Goal: Task Accomplishment & Management: Manage account settings

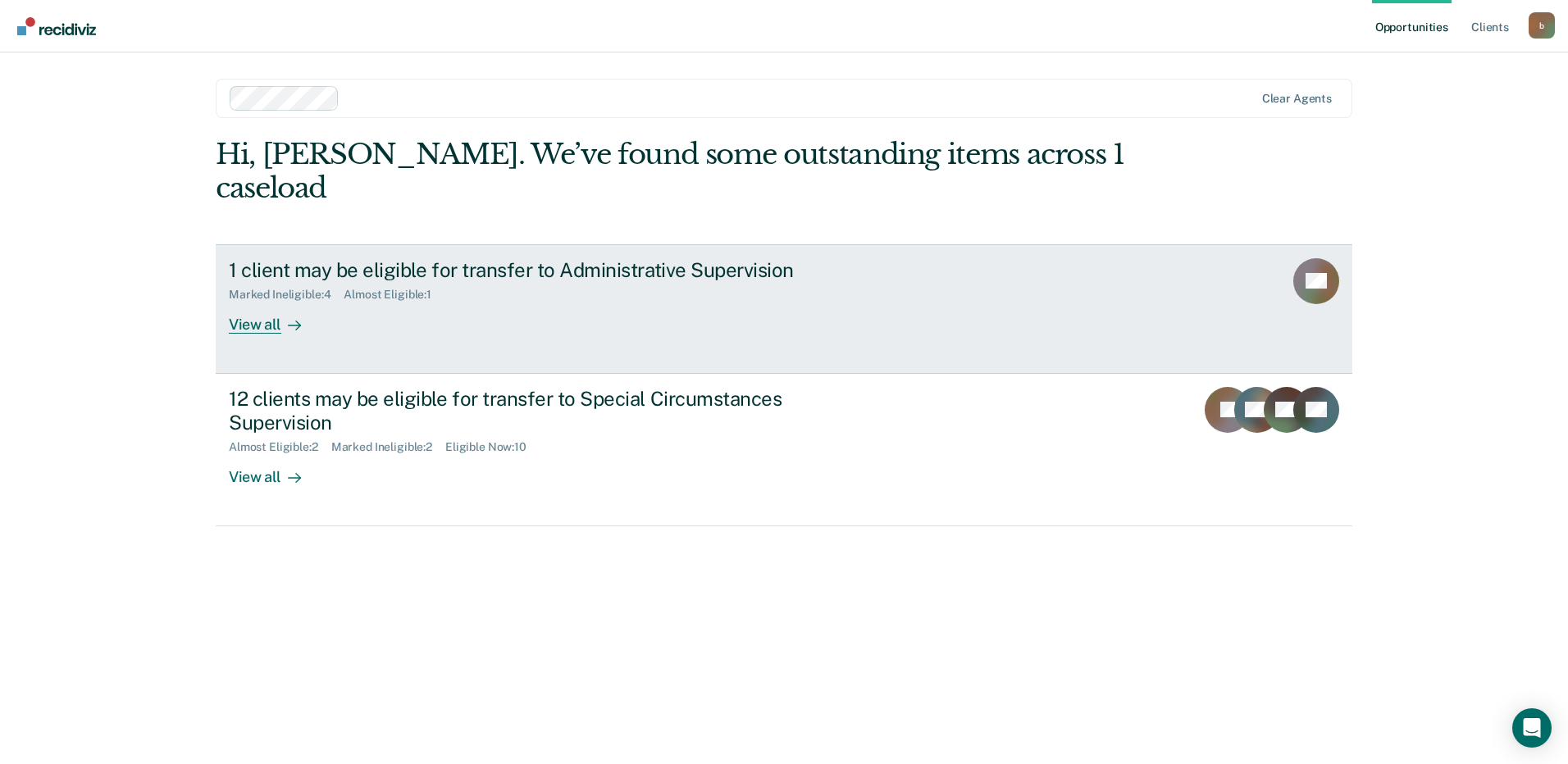
click at [271, 302] on div "View all" at bounding box center [275, 317] width 92 height 32
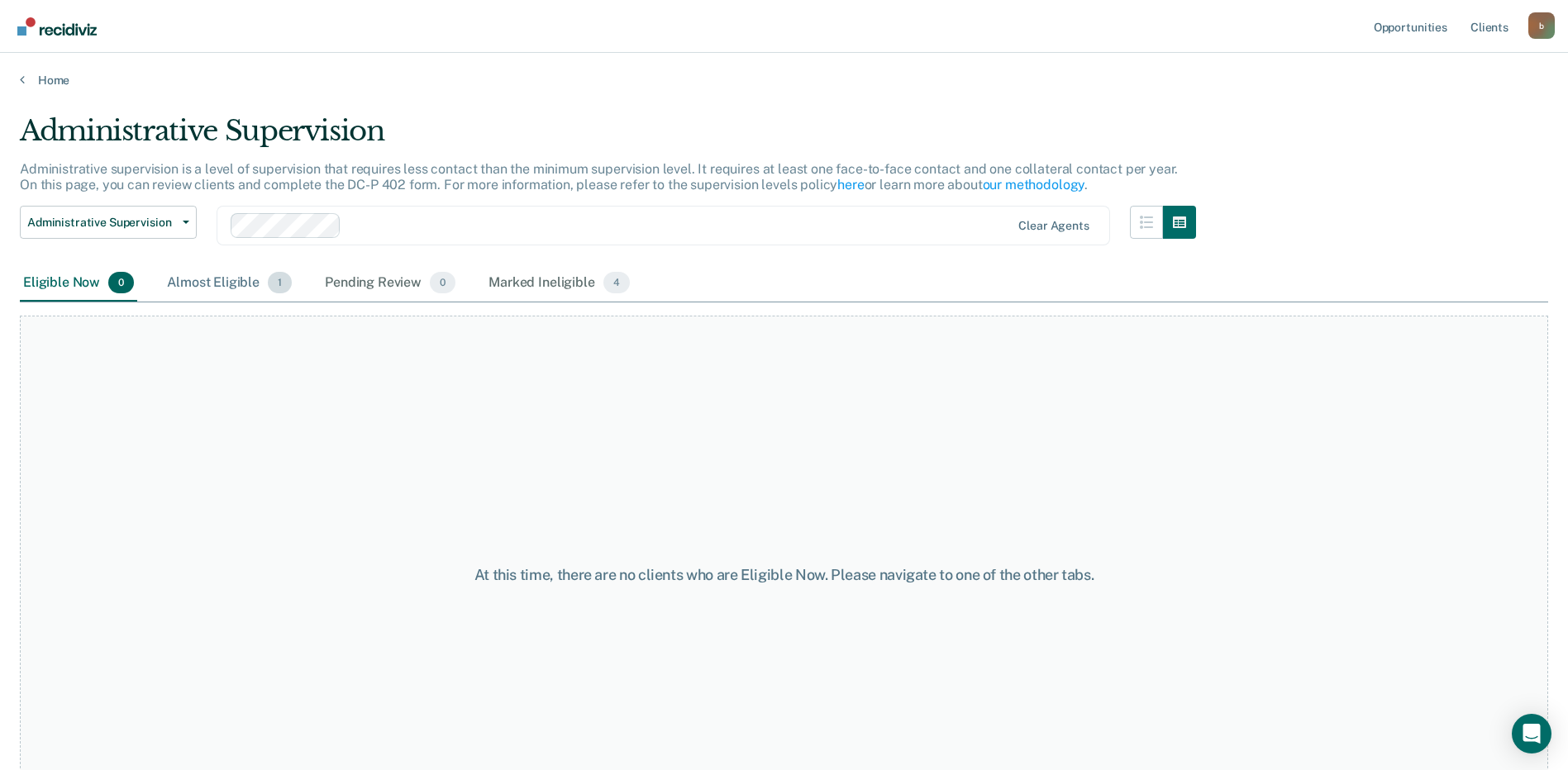
click at [225, 279] on div "Almost Eligible 1" at bounding box center [229, 283] width 132 height 36
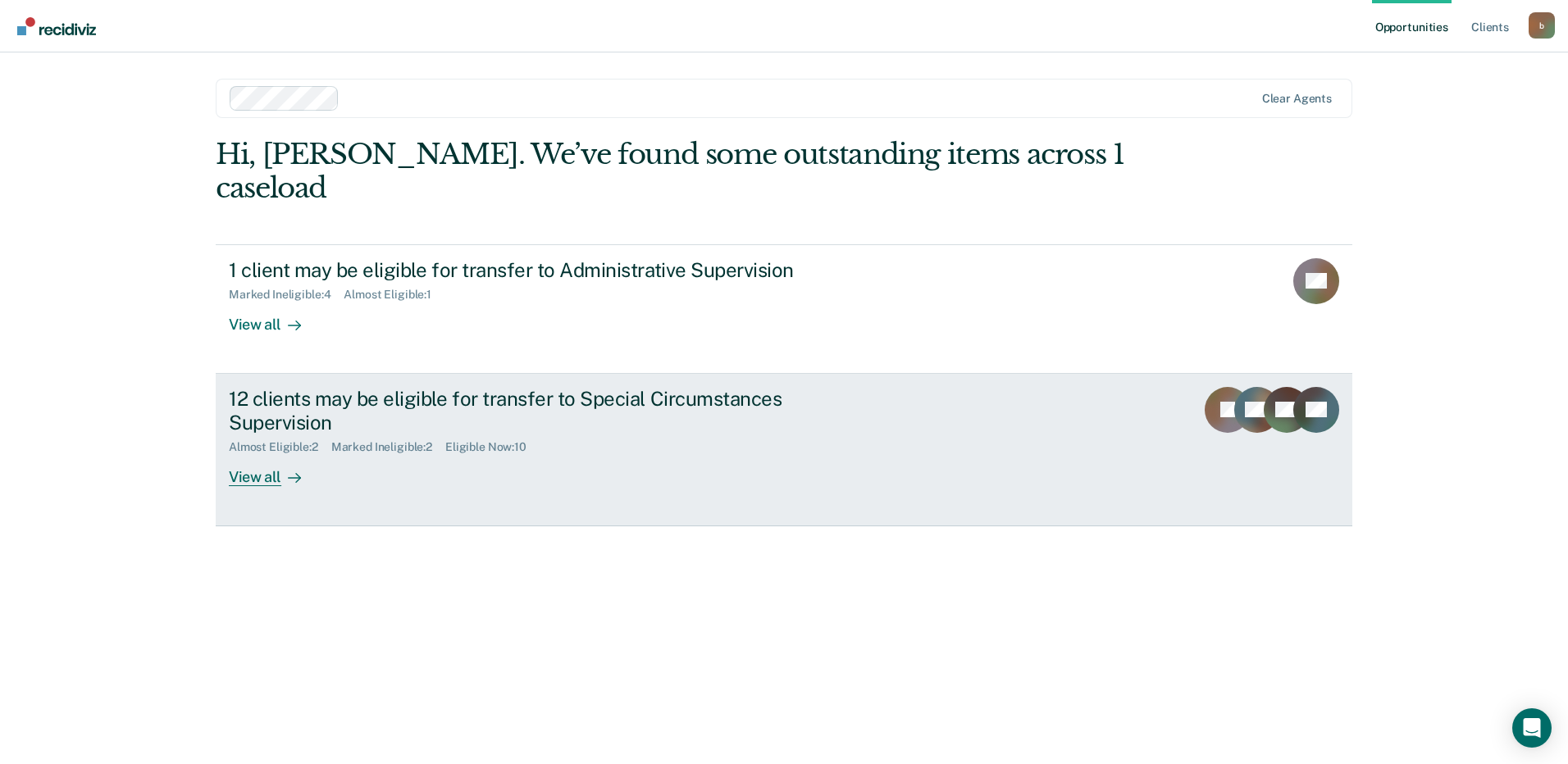
click at [257, 454] on div "View all" at bounding box center [275, 470] width 92 height 32
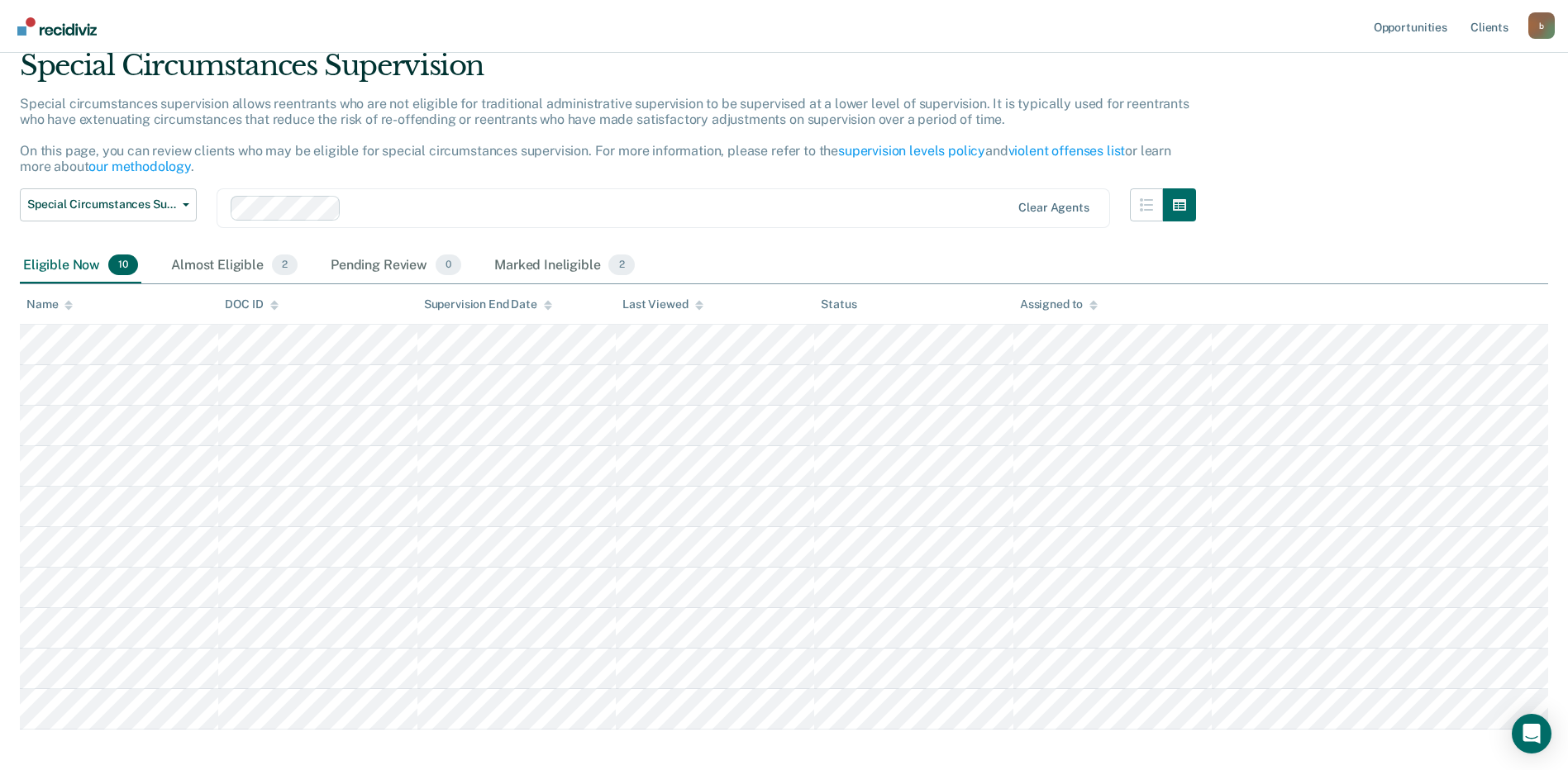
scroll to position [144, 0]
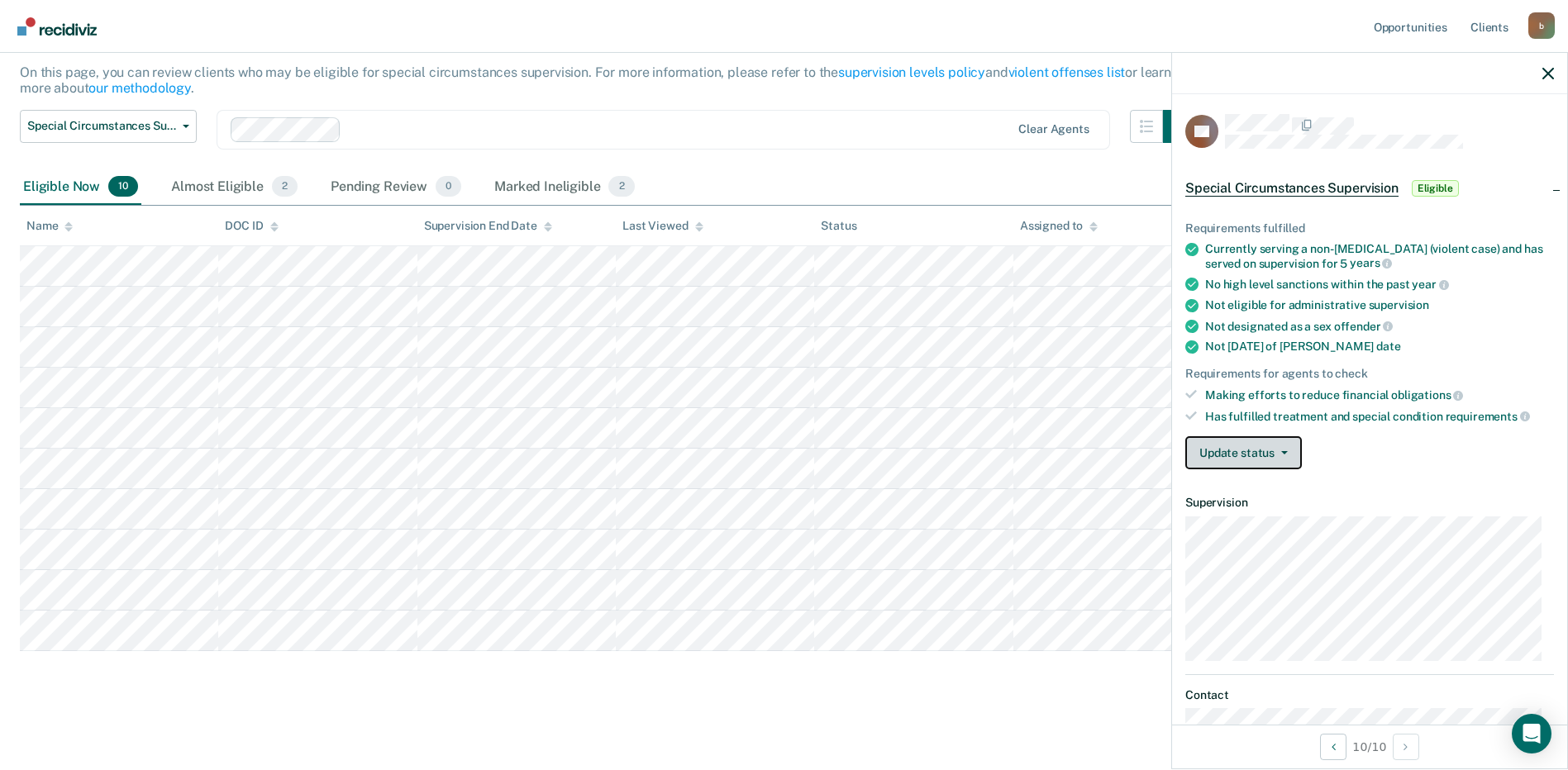
click at [1287, 454] on button "Update status" at bounding box center [1243, 453] width 117 height 33
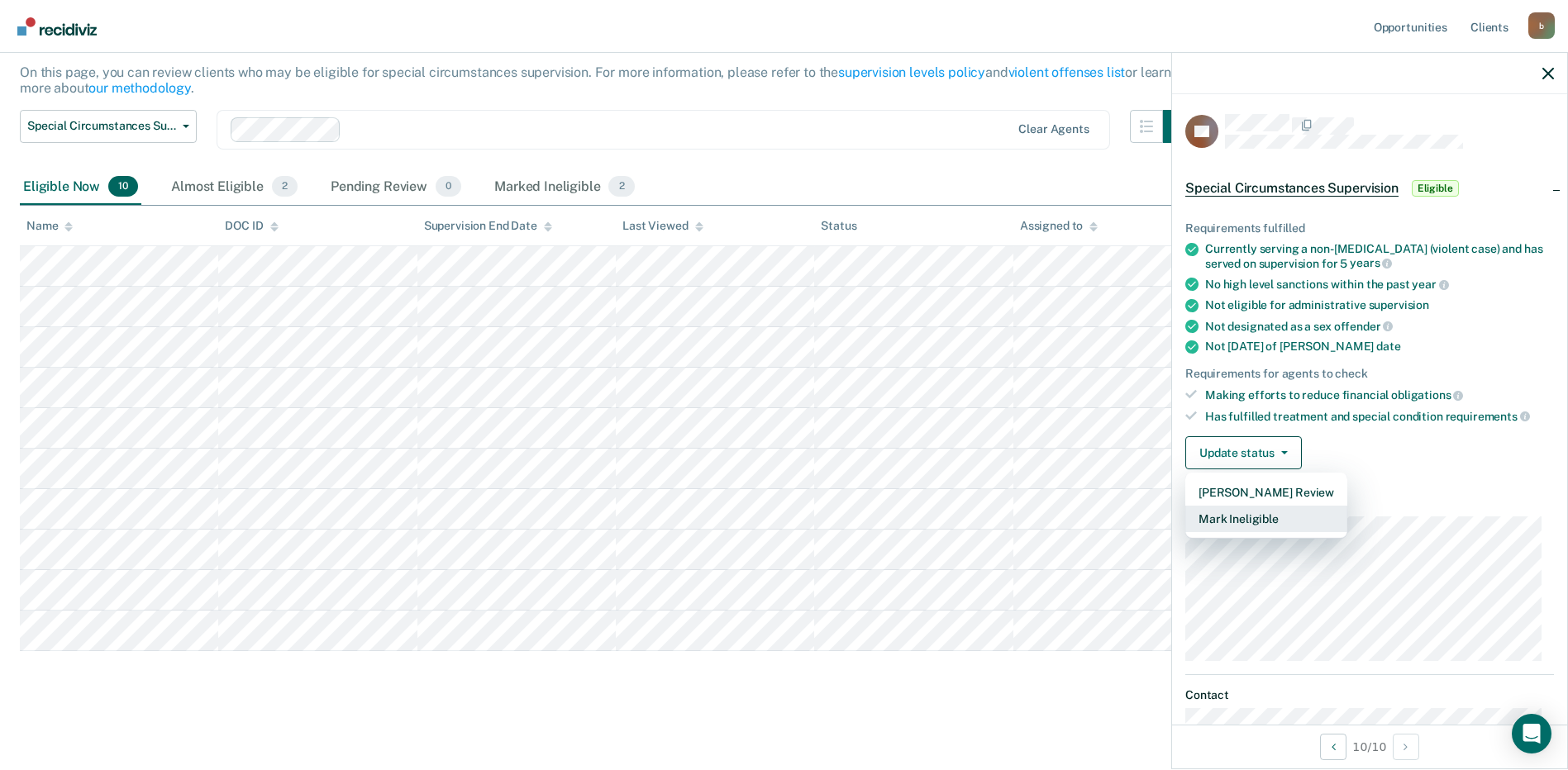
click at [1260, 516] on button "Mark Ineligible" at bounding box center [1266, 519] width 162 height 27
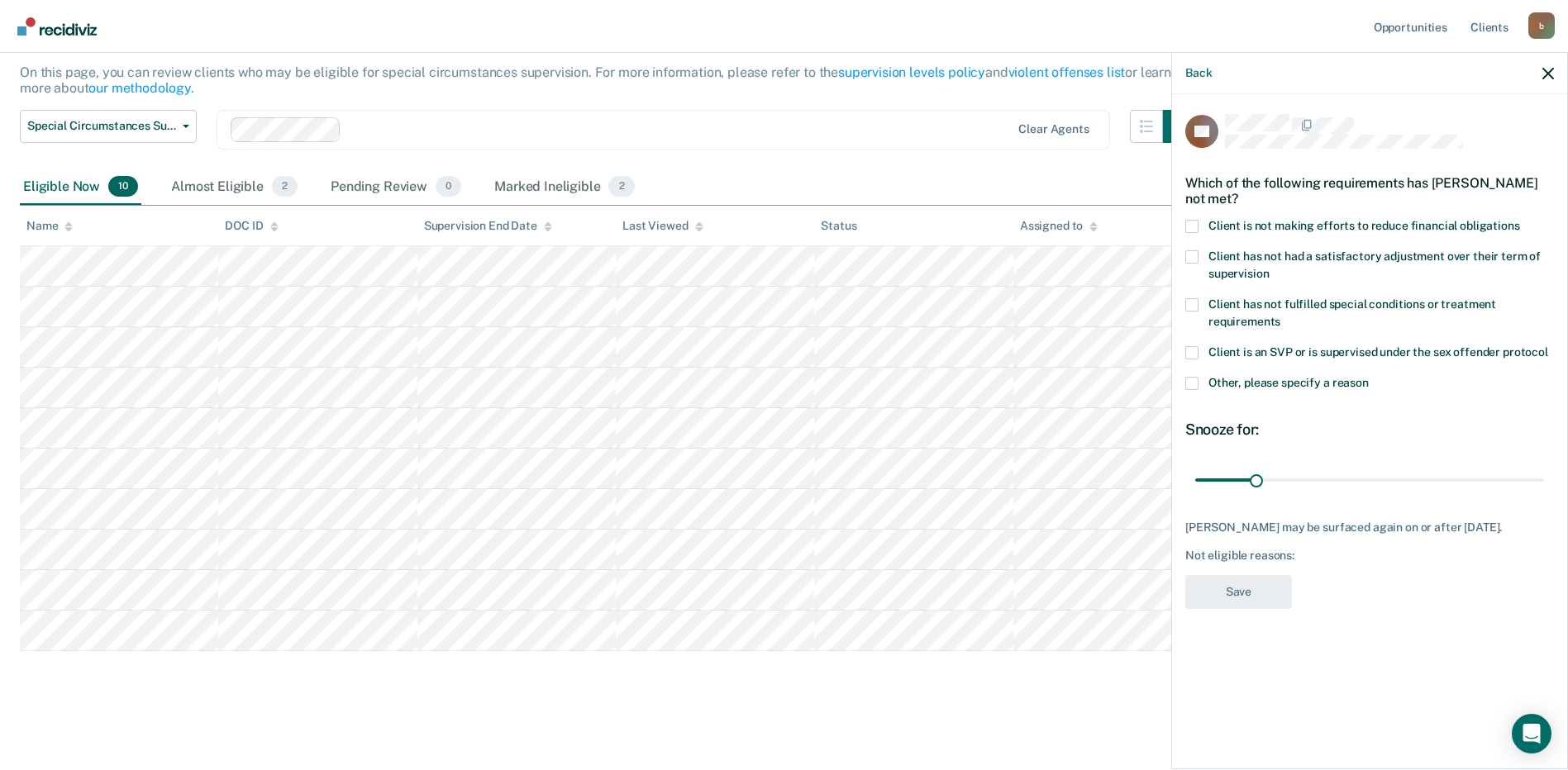
click at [1193, 220] on span at bounding box center [1192, 226] width 13 height 13
click at [1520, 220] on input "Client is not making efforts to reduce financial obligations" at bounding box center [1520, 220] width 0 height 0
drag, startPoint x: 1256, startPoint y: 460, endPoint x: 1312, endPoint y: 457, distance: 56.1
type input "60"
click at [1312, 465] on input "range" at bounding box center [1369, 479] width 349 height 29
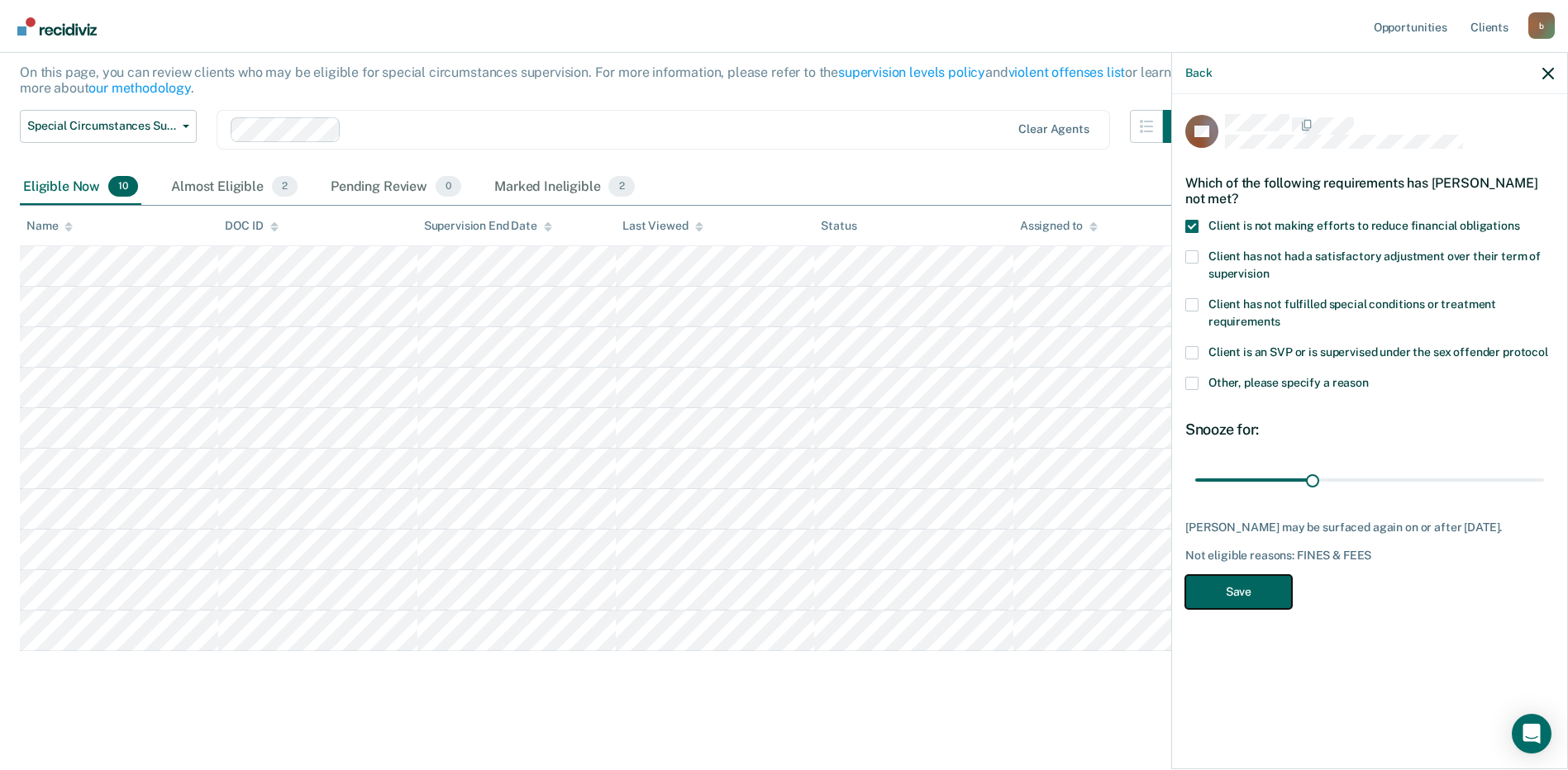
click at [1243, 575] on button "Save" at bounding box center [1238, 592] width 107 height 34
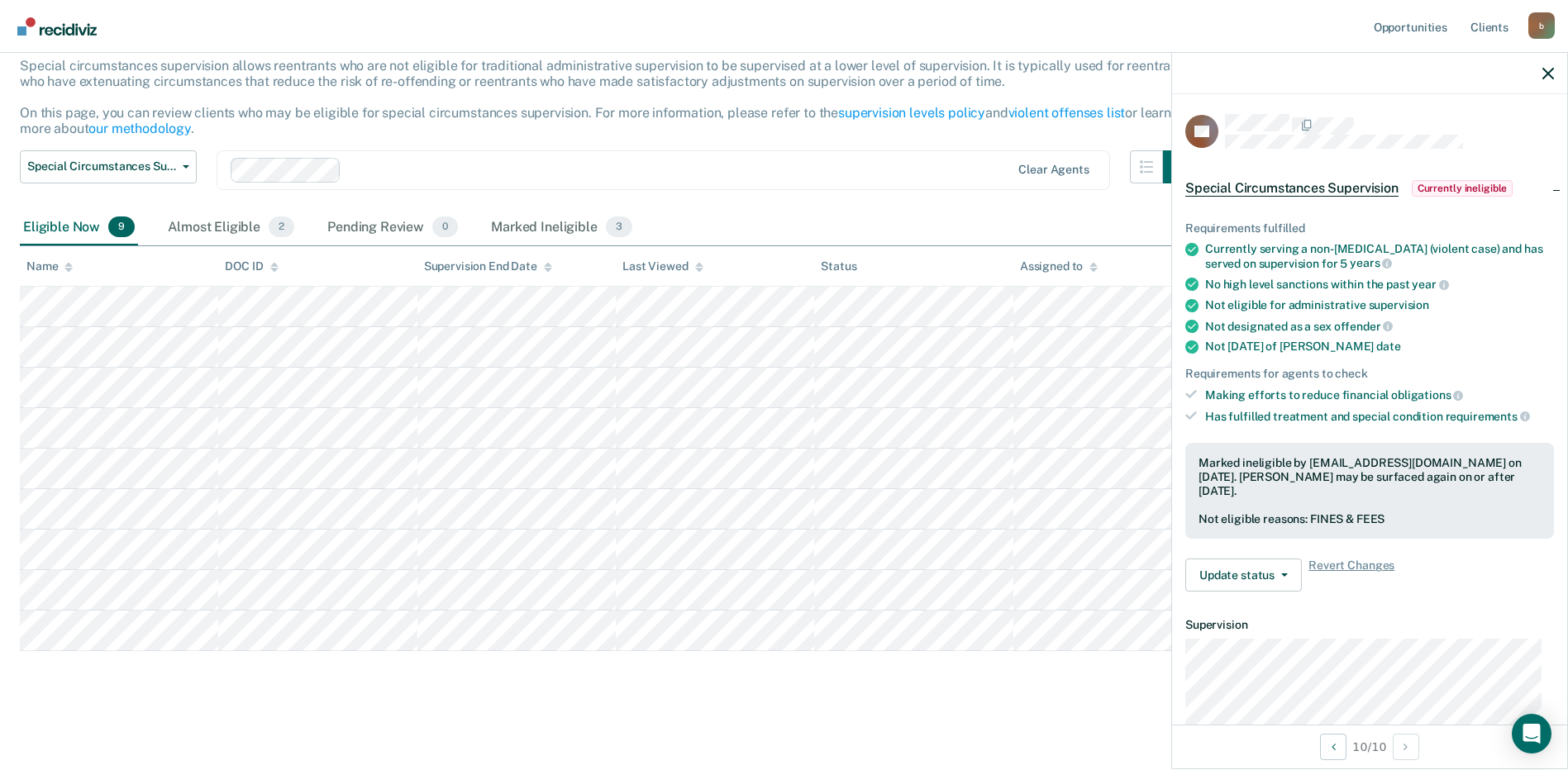
click at [307, 677] on div "Special Circumstances Supervision Special circumstances supervision allows reen…" at bounding box center [784, 355] width 1528 height 689
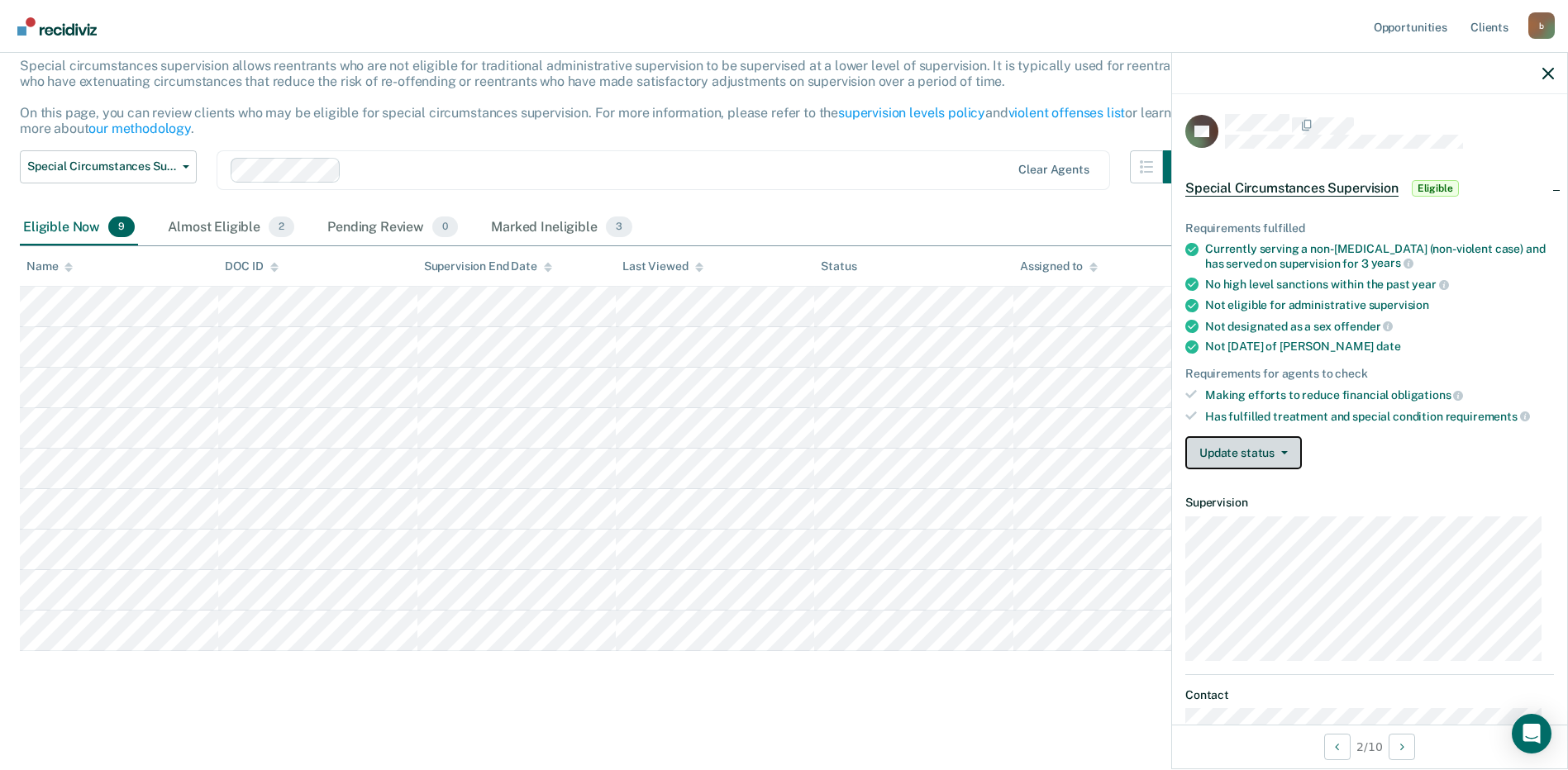
click at [1289, 451] on button "Update status" at bounding box center [1243, 453] width 117 height 33
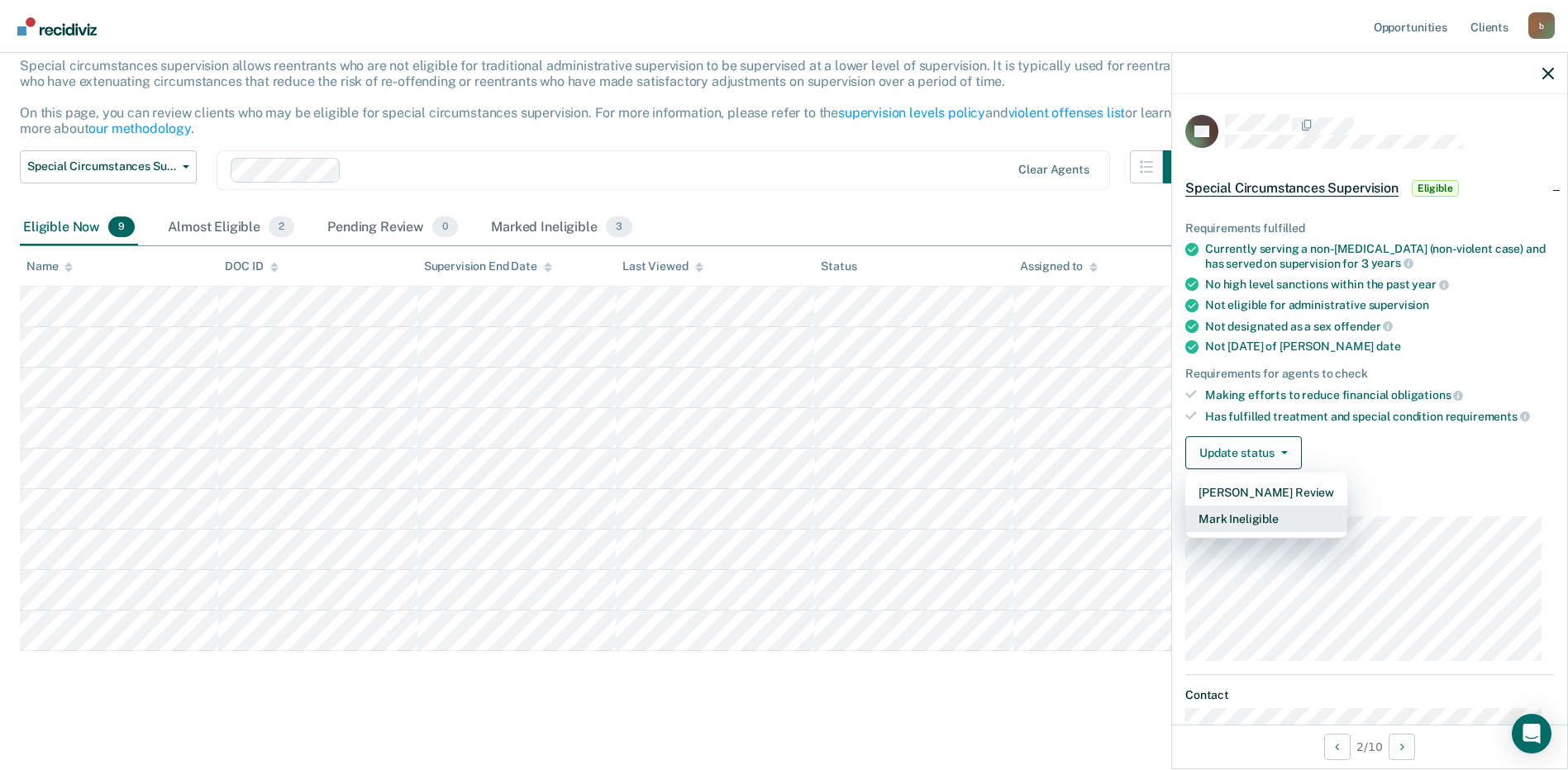
click at [1267, 519] on button "Mark Ineligible" at bounding box center [1266, 519] width 162 height 27
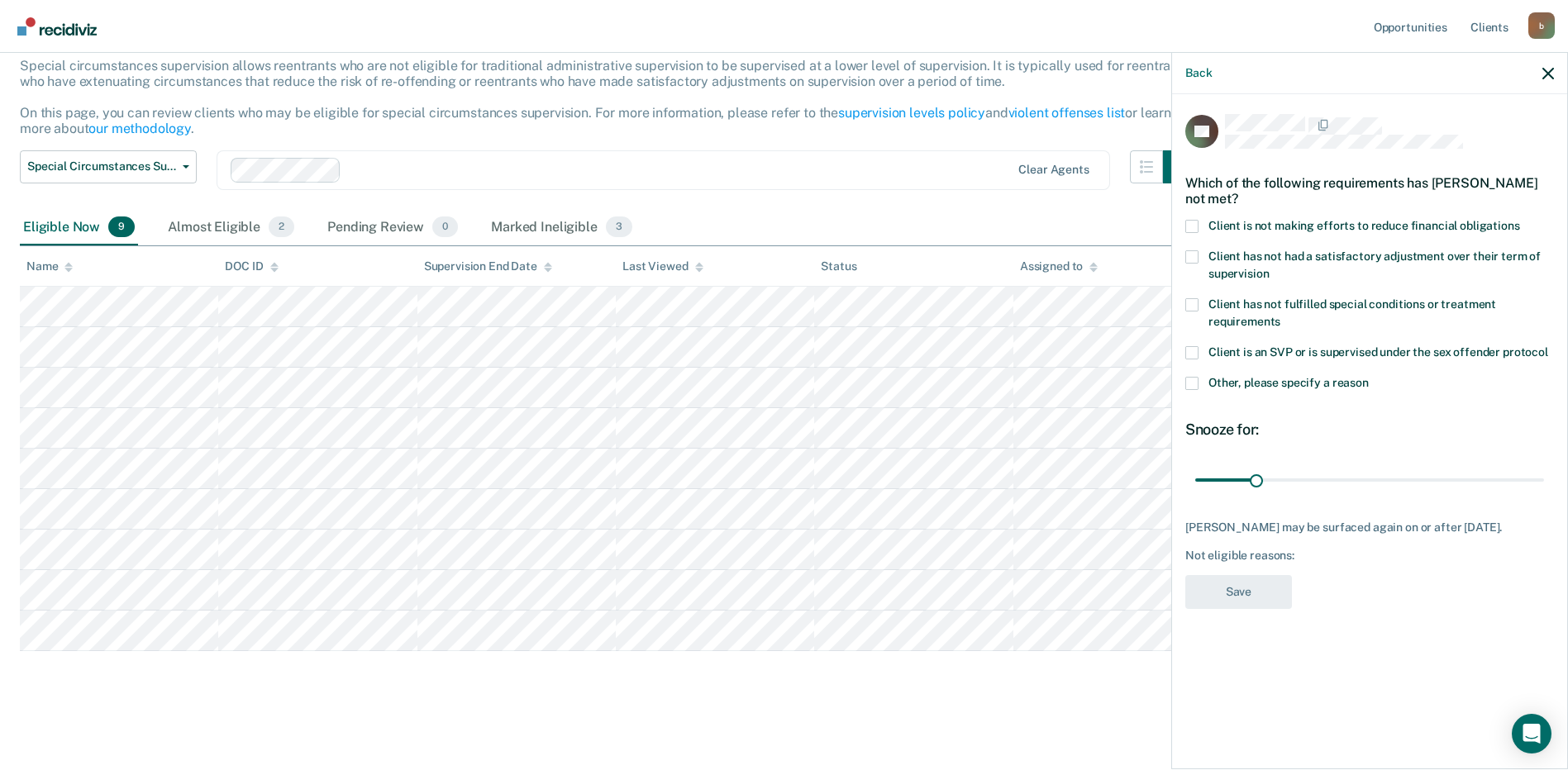
click at [1191, 226] on span at bounding box center [1192, 226] width 13 height 13
click at [1520, 220] on input "Client is not making efforts to reduce financial obligations" at bounding box center [1520, 220] width 0 height 0
drag, startPoint x: 1255, startPoint y: 479, endPoint x: 1313, endPoint y: 472, distance: 58.4
type input "60"
click at [1313, 472] on input "range" at bounding box center [1369, 479] width 349 height 29
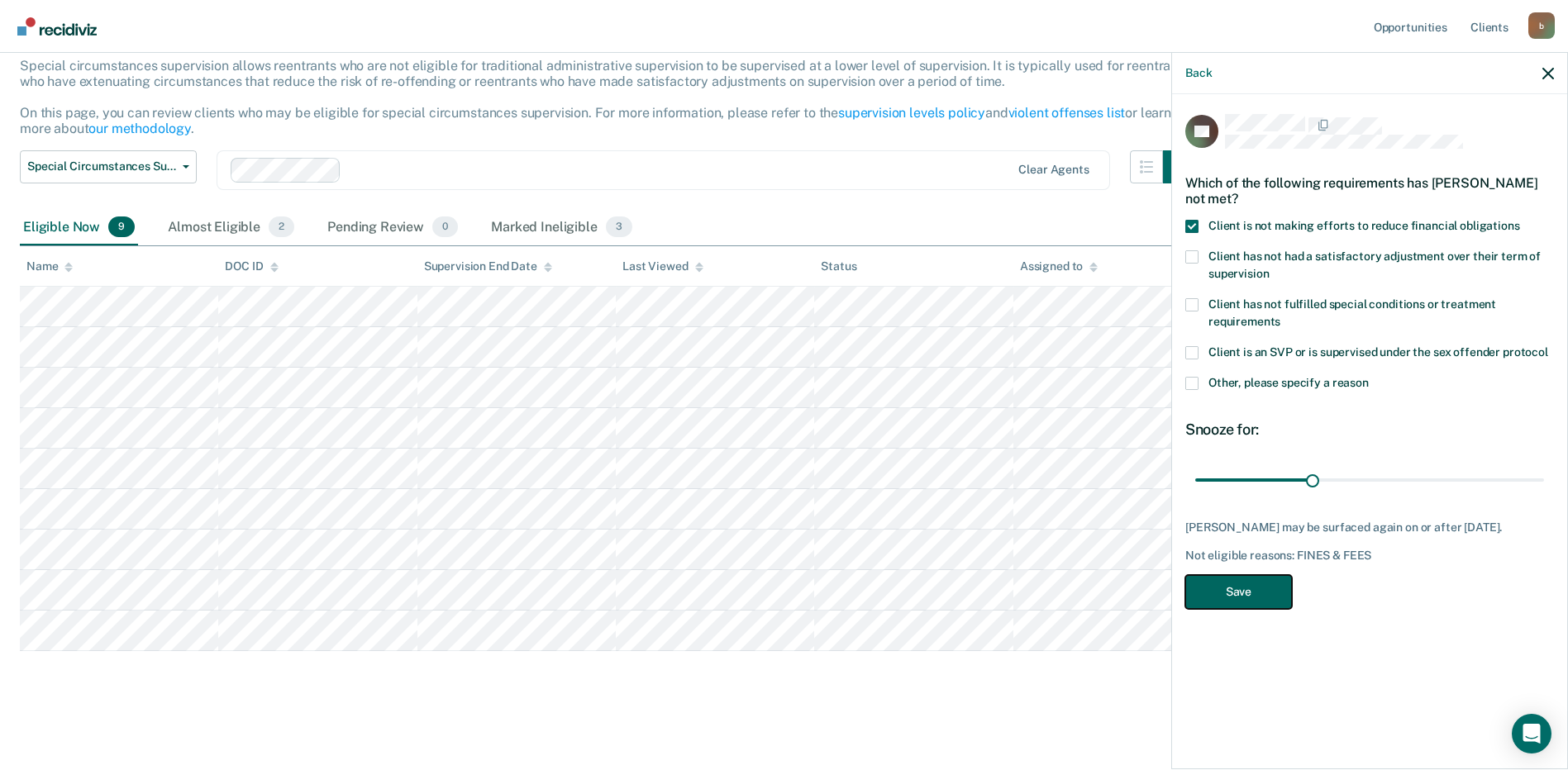
click at [1236, 588] on button "Save" at bounding box center [1238, 592] width 107 height 34
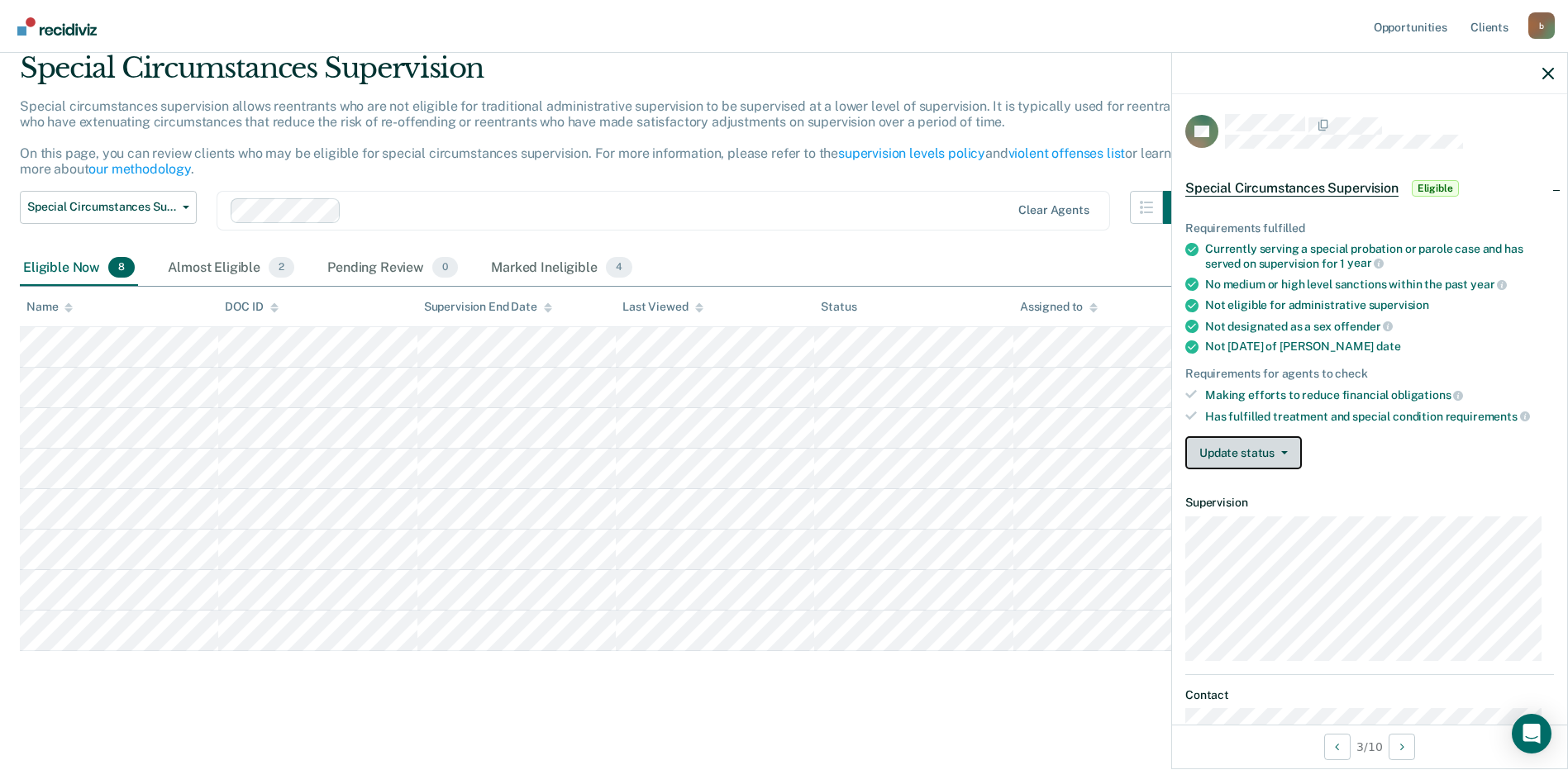
click at [1221, 453] on button "Update status" at bounding box center [1243, 453] width 117 height 33
click at [1421, 460] on div "Update status Mark Pending Review Mark Ineligible" at bounding box center [1369, 453] width 369 height 33
click at [1351, 189] on span "Special Circumstances Supervision" at bounding box center [1291, 188] width 213 height 17
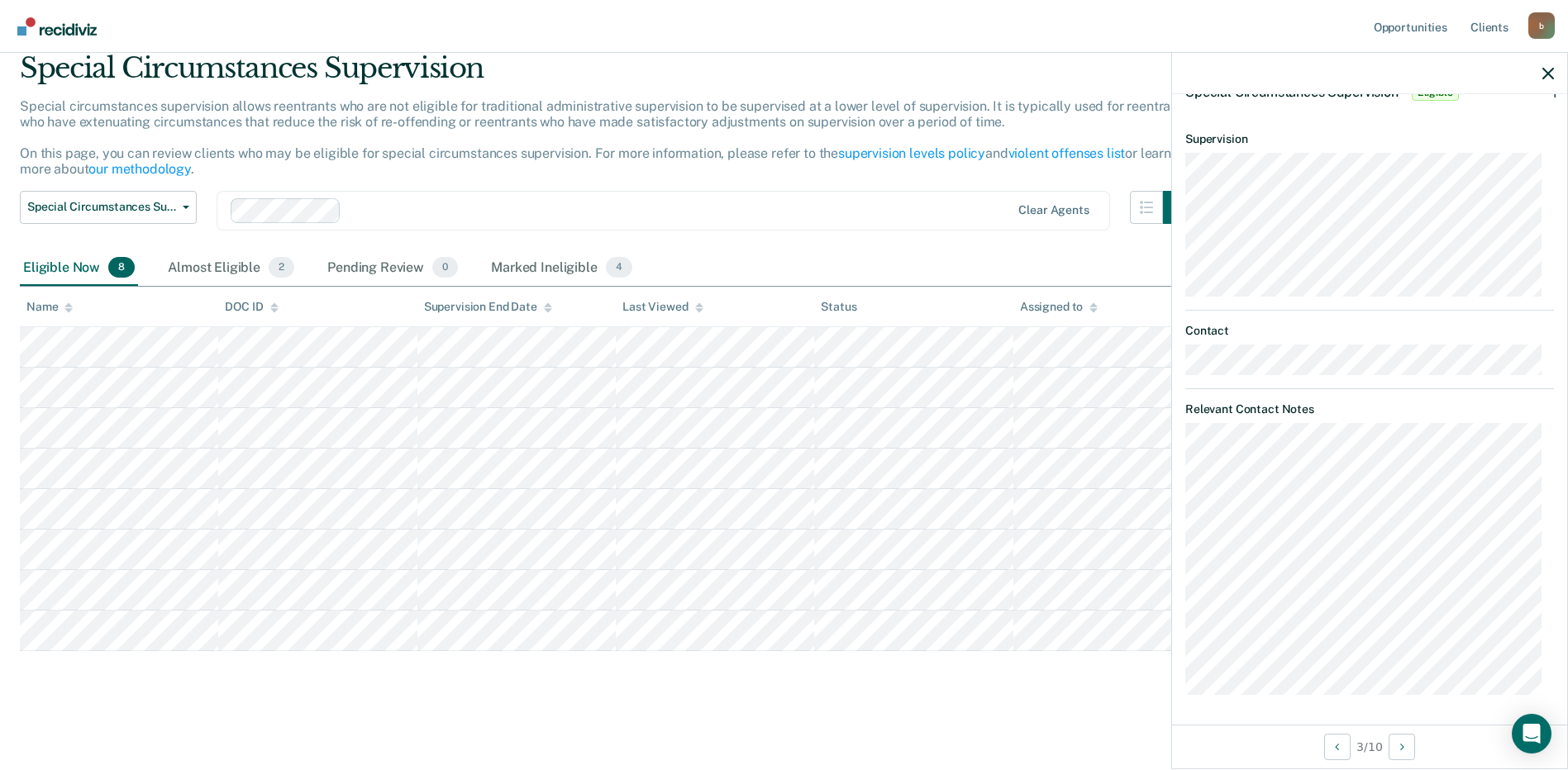
scroll to position [98, 0]
click at [1396, 748] on button "Next Opportunity" at bounding box center [1401, 748] width 27 height 27
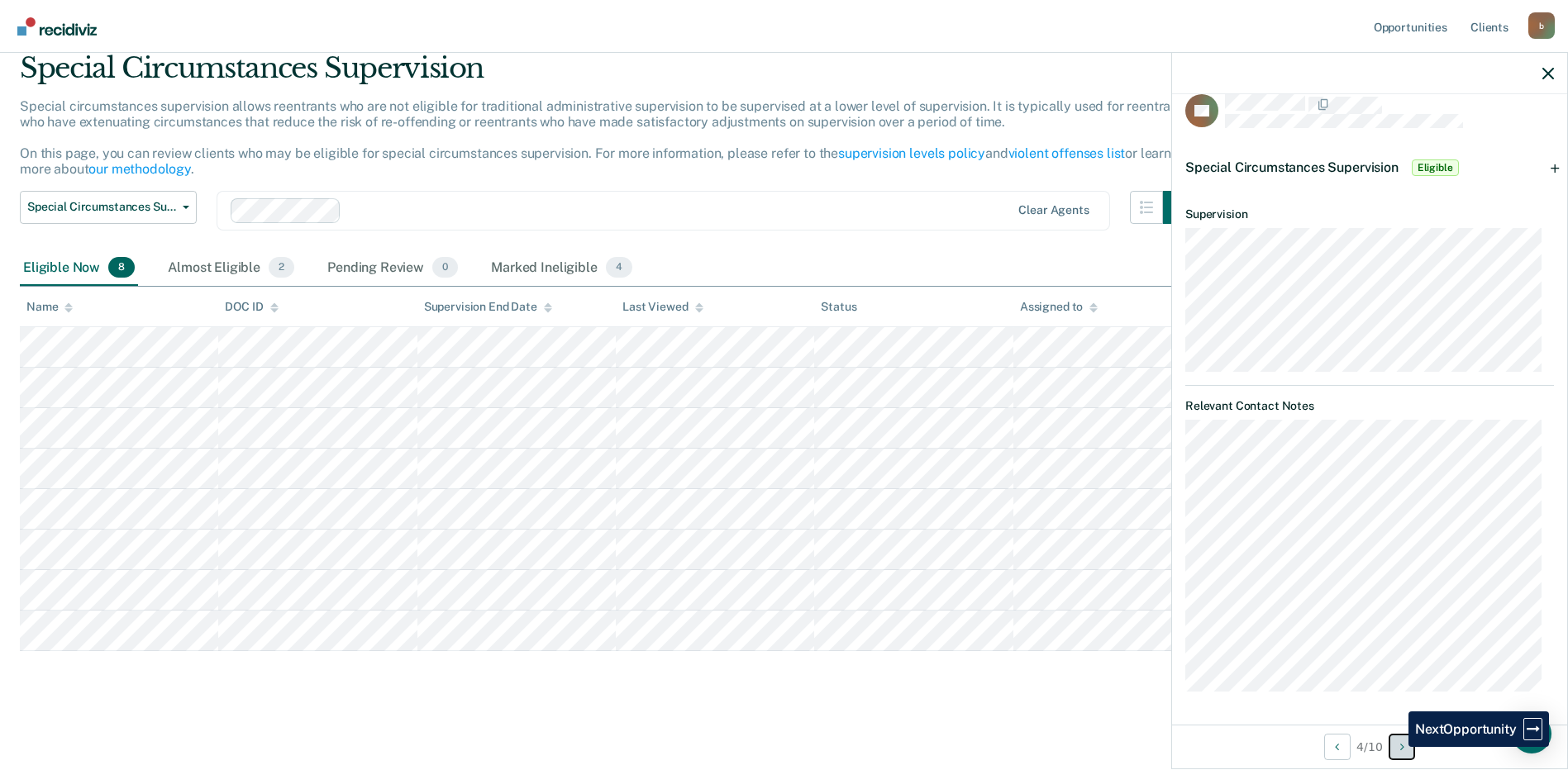
scroll to position [0, 0]
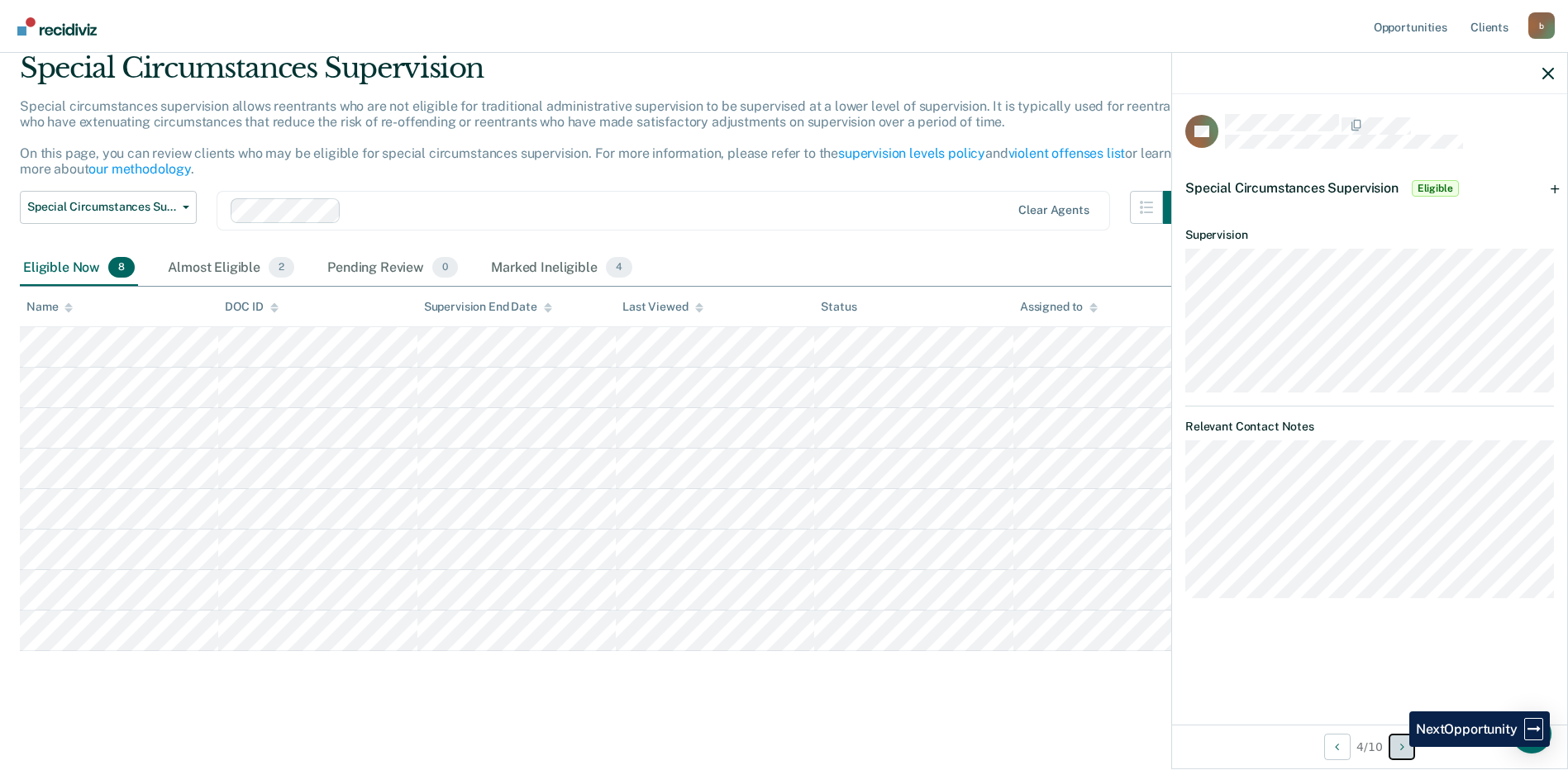
click at [1396, 748] on button "Next Opportunity" at bounding box center [1401, 748] width 27 height 27
click at [1399, 750] on button "Next Opportunity" at bounding box center [1401, 748] width 27 height 27
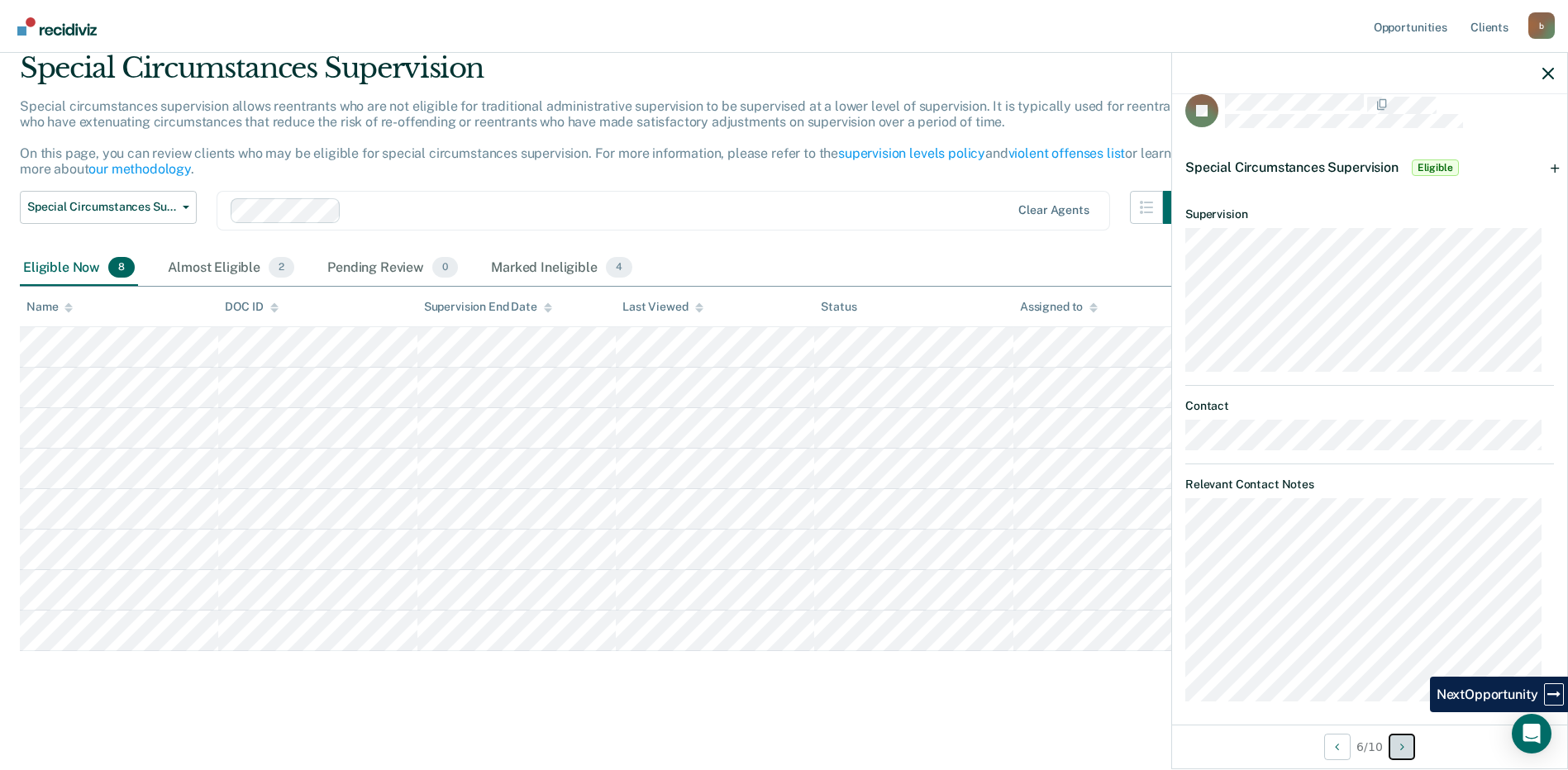
scroll to position [29, 0]
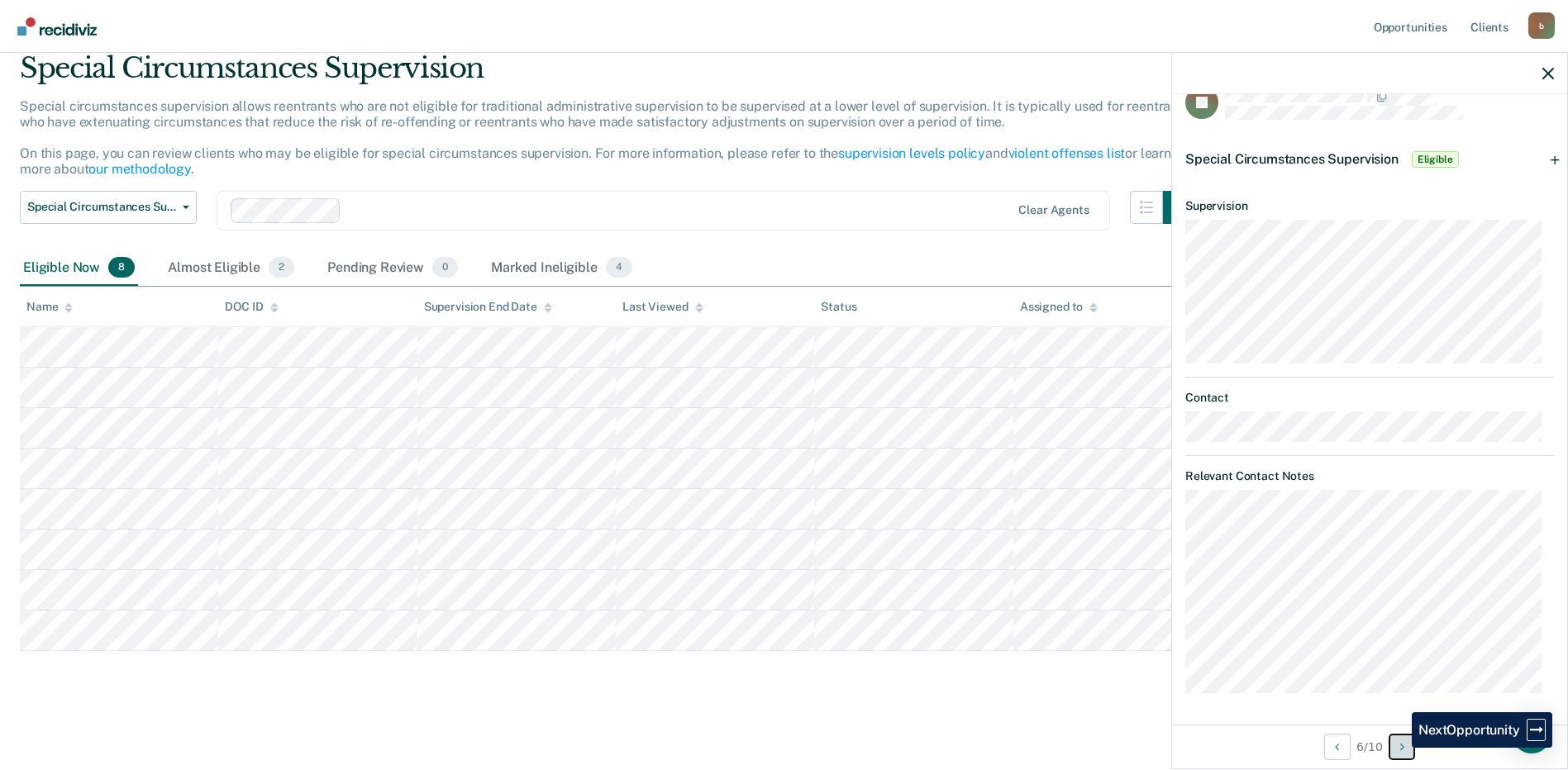
click at [1399, 748] on button "Next Opportunity" at bounding box center [1401, 748] width 27 height 27
click at [1543, 157] on div "Special Circumstances Supervision Eligible" at bounding box center [1369, 160] width 395 height 53
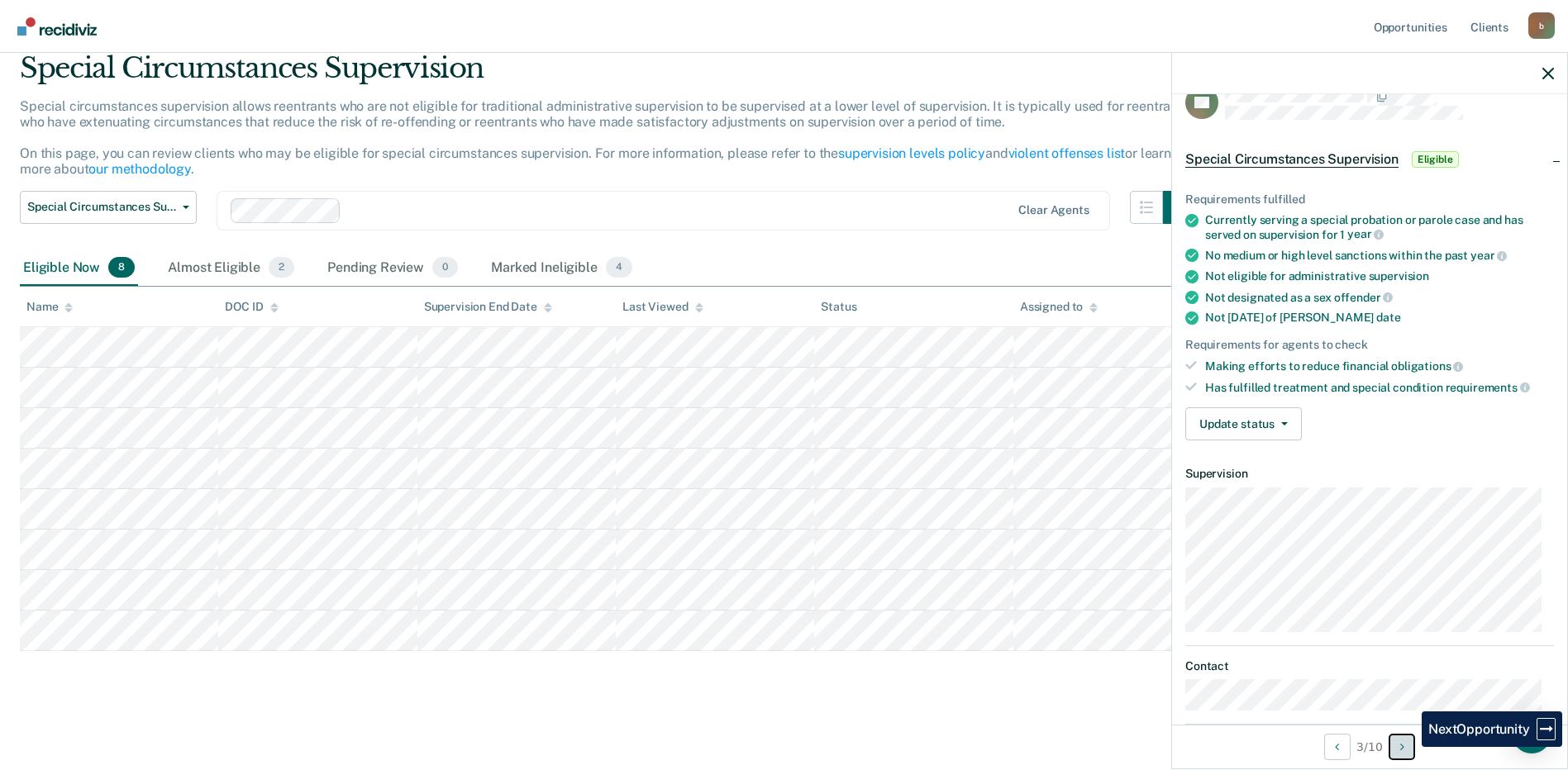
click at [1409, 748] on button "Next Opportunity" at bounding box center [1401, 748] width 27 height 27
click at [1335, 749] on icon "Previous Opportunity" at bounding box center [1337, 748] width 4 height 12
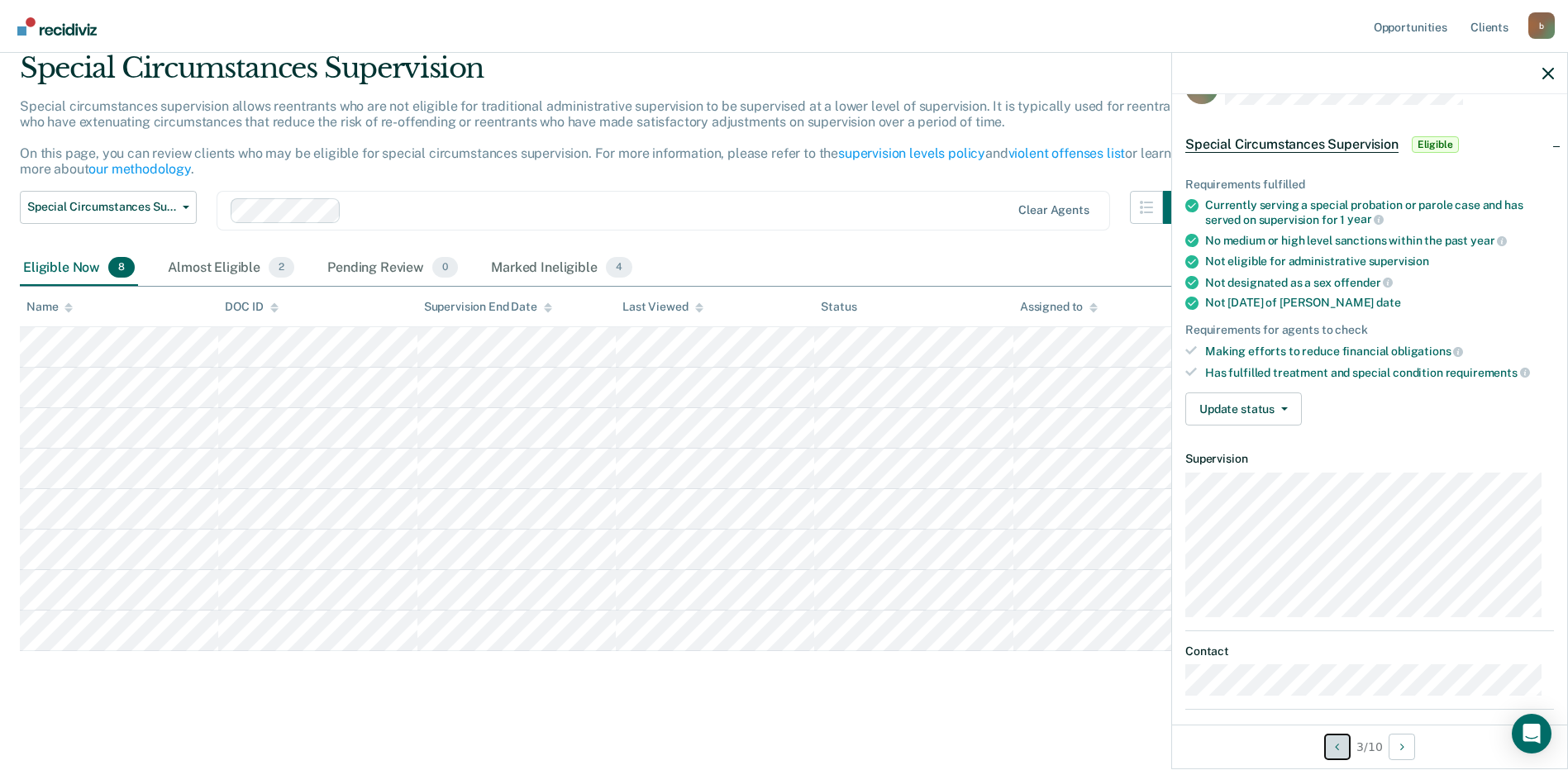
scroll to position [35, 0]
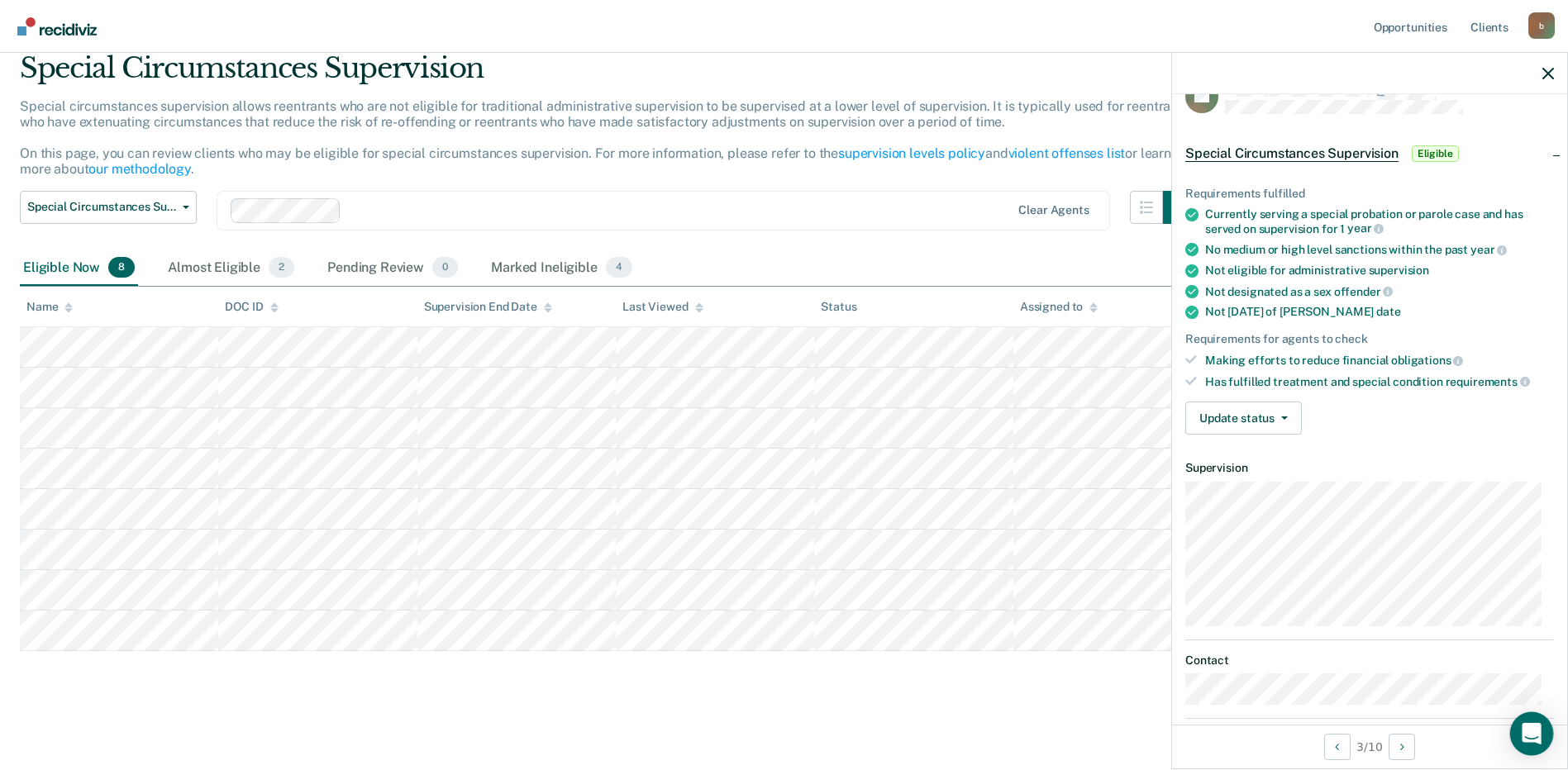
click at [1533, 735] on icon "Open Intercom Messenger" at bounding box center [1531, 734] width 19 height 22
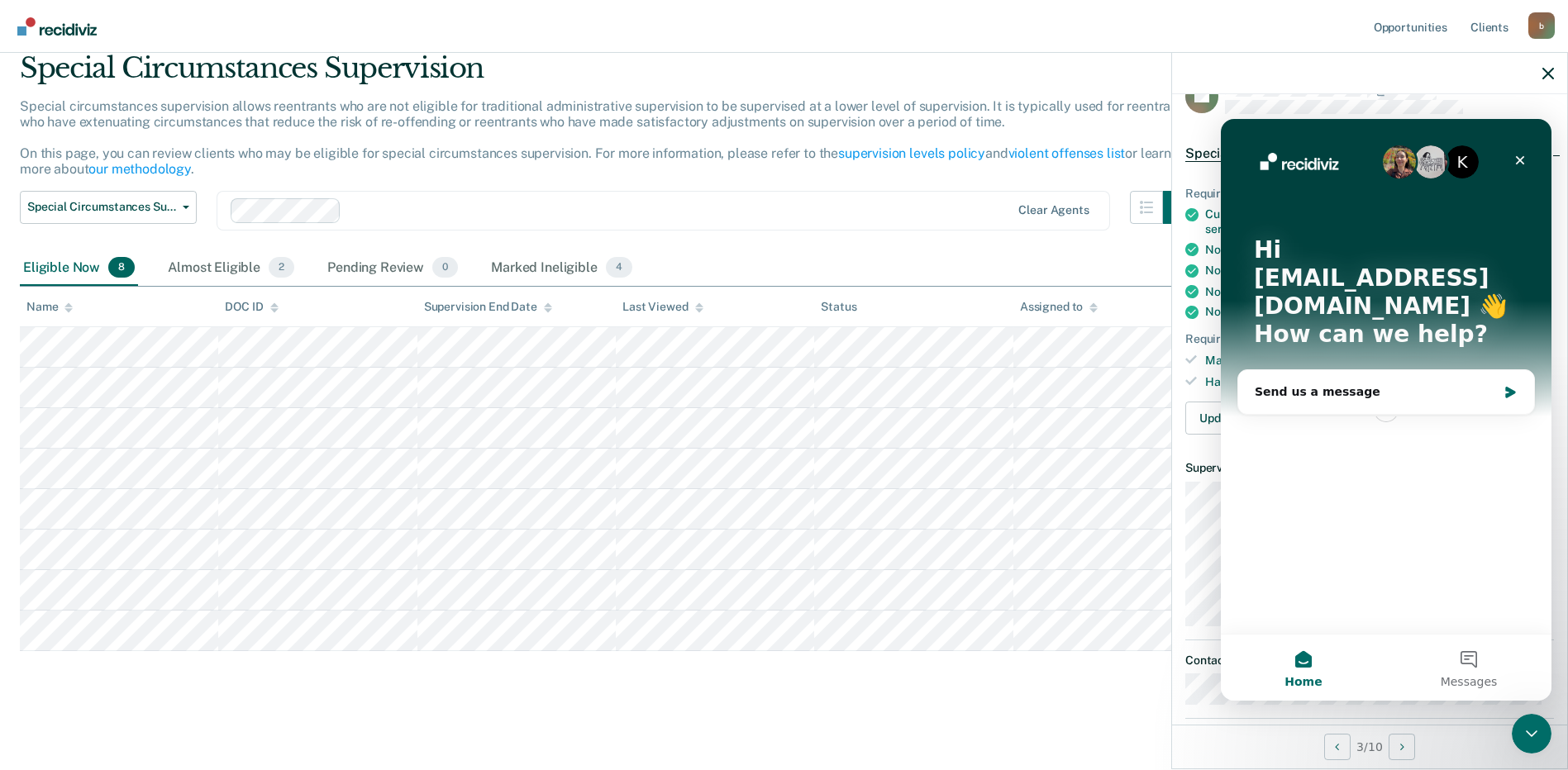
scroll to position [0, 0]
click at [1533, 735] on icon "Close Intercom Messenger" at bounding box center [1532, 734] width 12 height 7
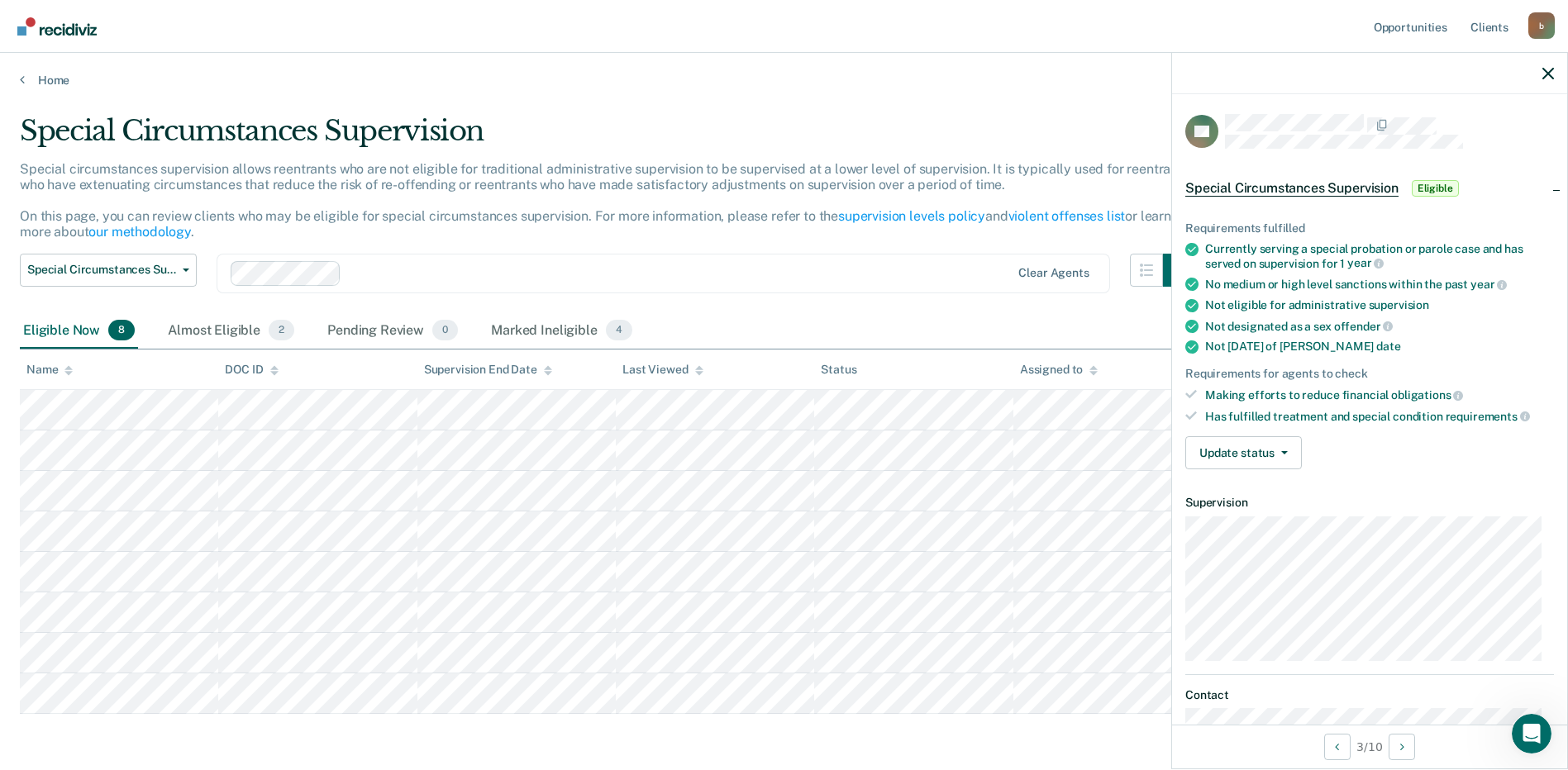
click at [1430, 186] on span "Eligible" at bounding box center [1435, 188] width 47 height 17
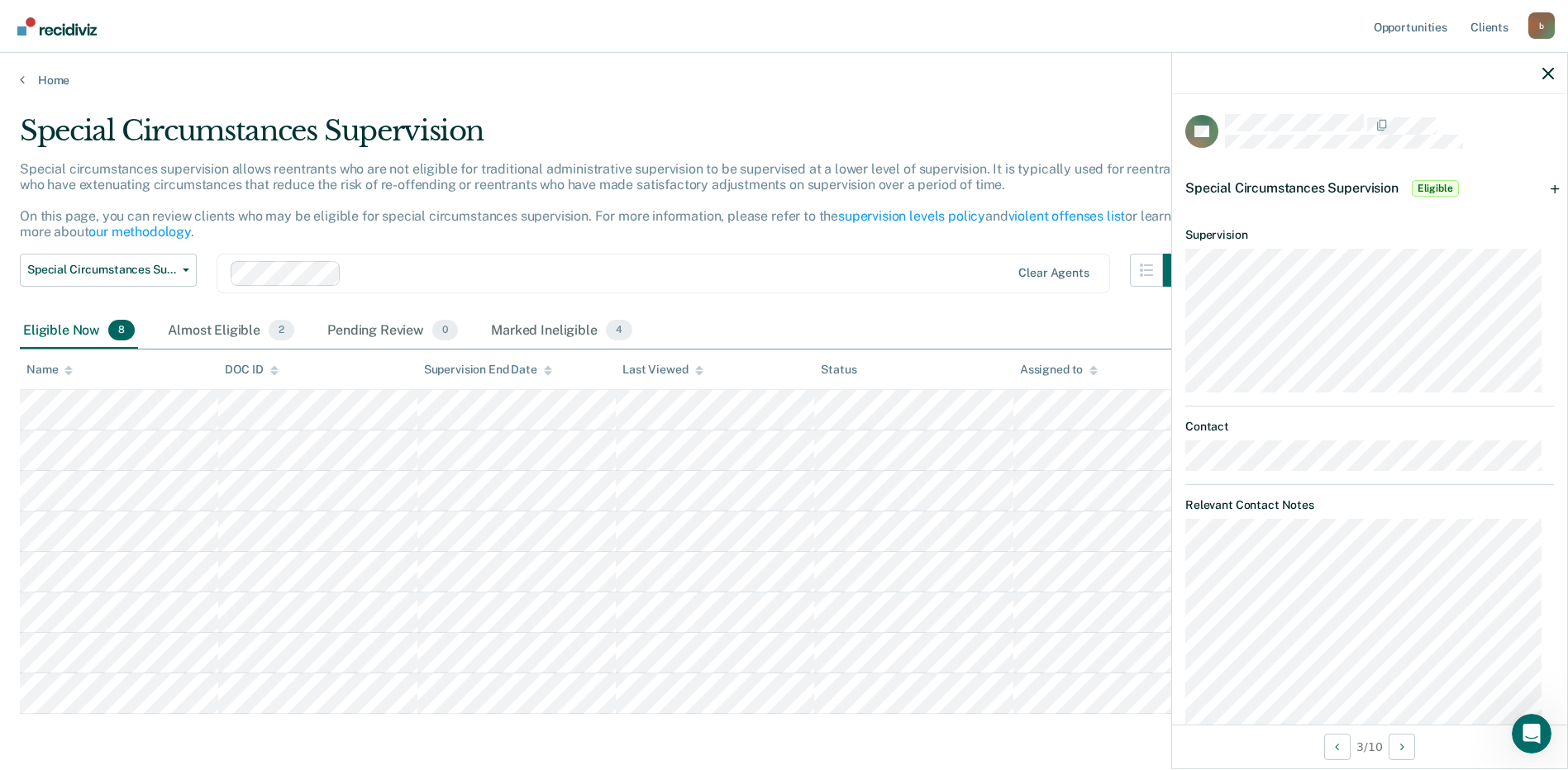
click at [1541, 186] on div "Special Circumstances Supervision Eligible" at bounding box center [1369, 188] width 395 height 53
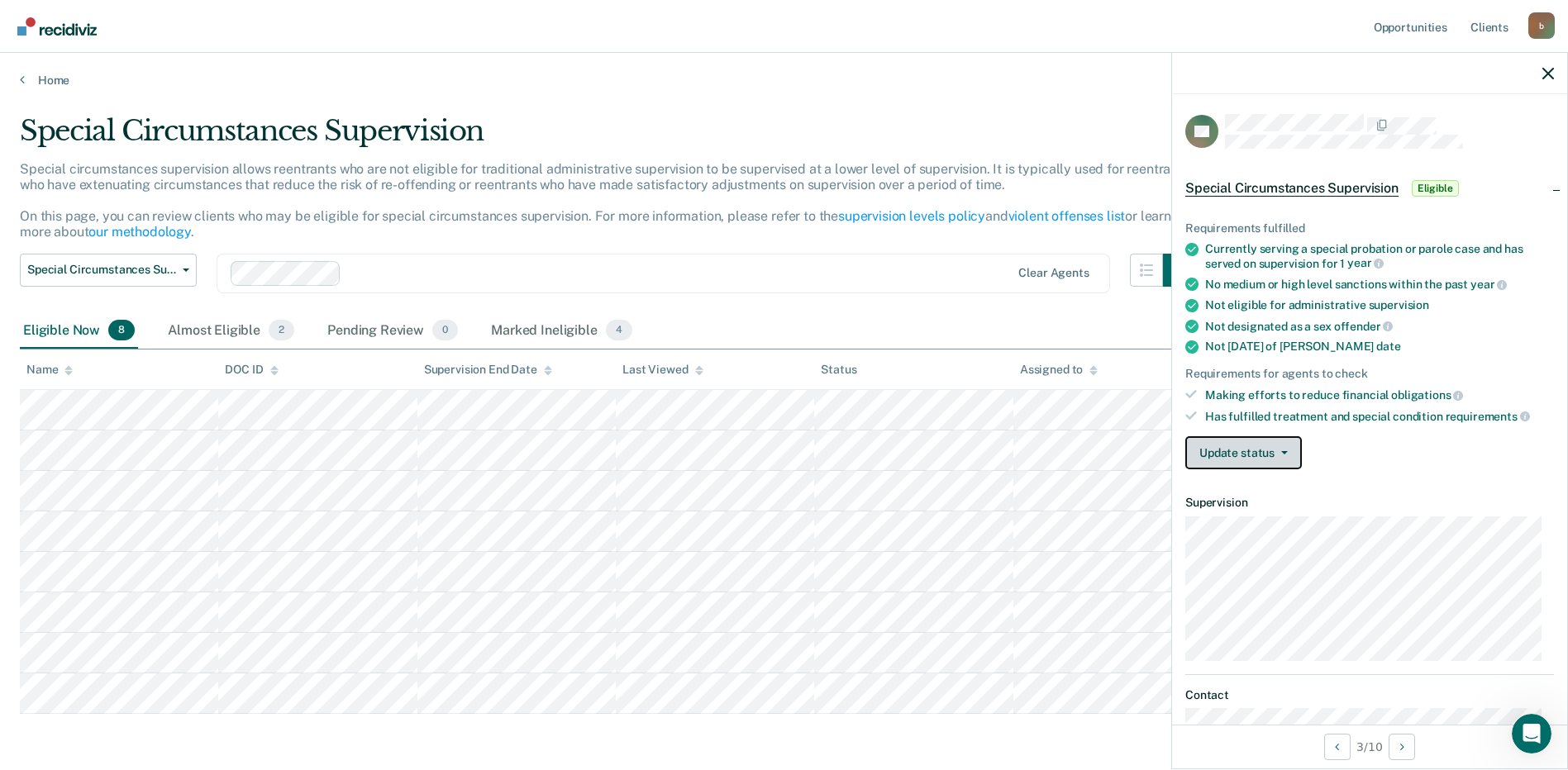
click at [1278, 452] on span "button" at bounding box center [1281, 453] width 13 height 3
click at [70, 270] on span "Special Circumstances Supervision" at bounding box center [102, 269] width 149 height 14
click at [1217, 447] on button "Update status" at bounding box center [1243, 453] width 117 height 33
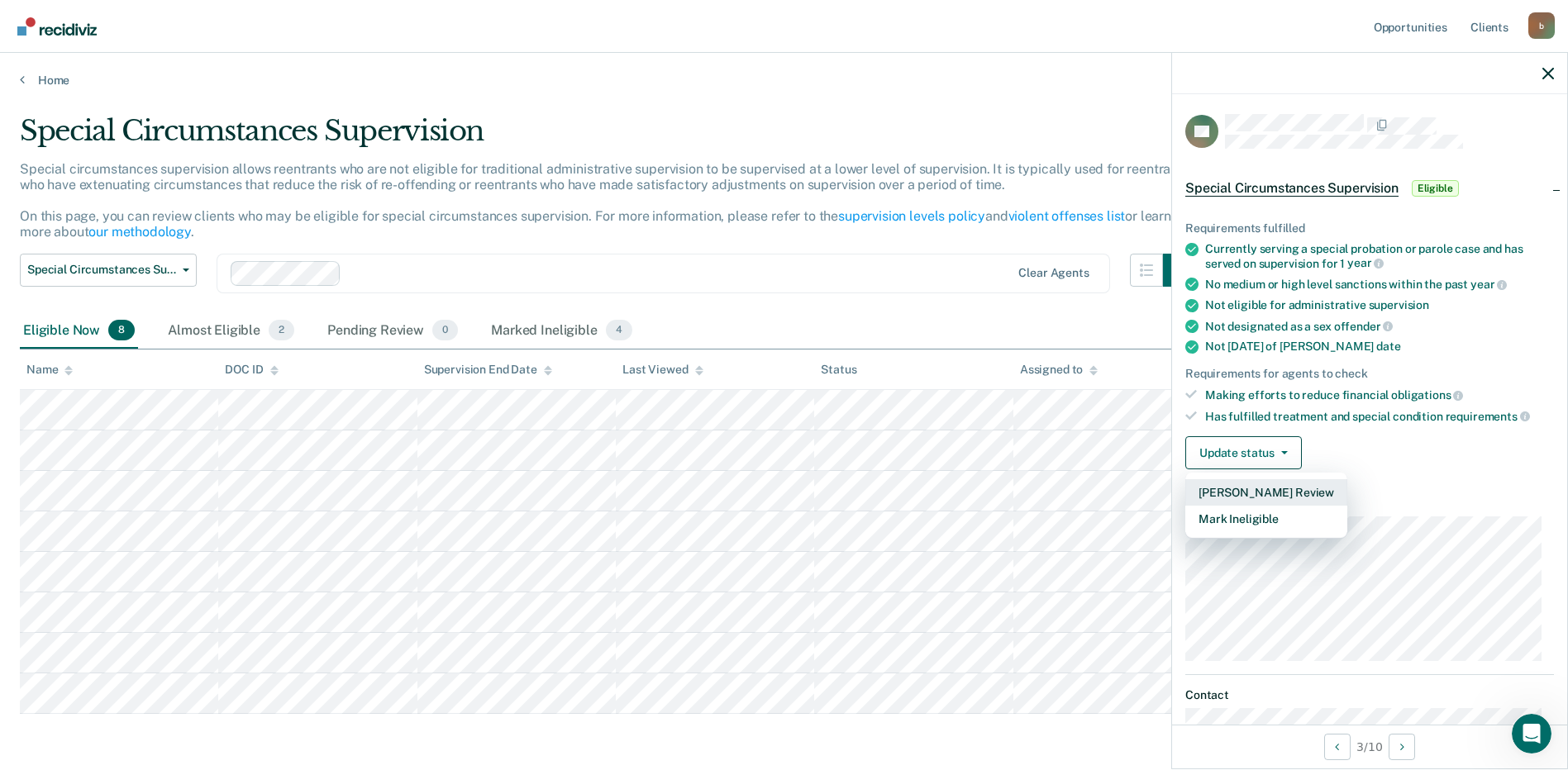
click at [1225, 492] on button "[PERSON_NAME] Review" at bounding box center [1266, 492] width 162 height 27
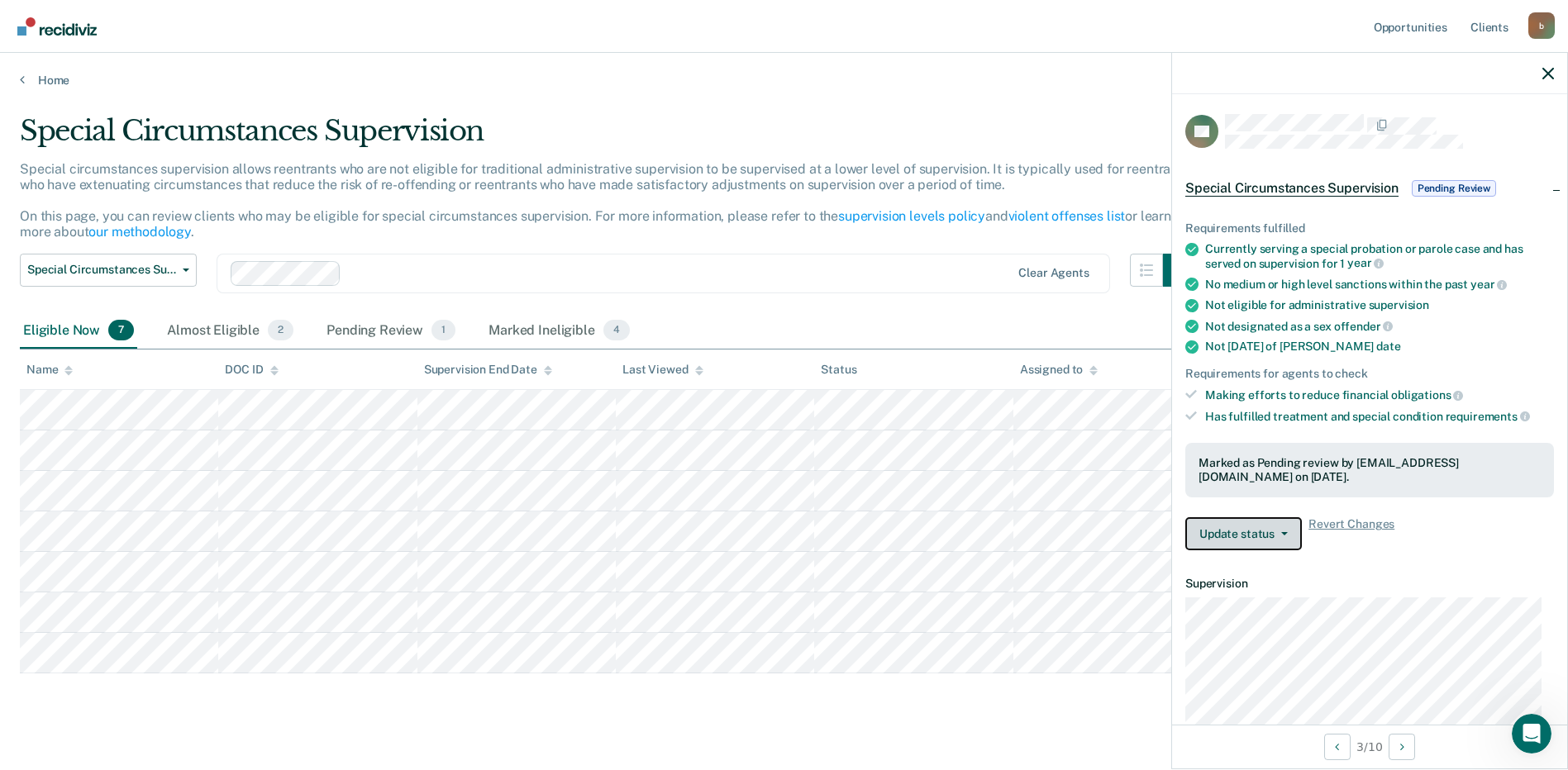
click at [1244, 537] on button "Update status" at bounding box center [1243, 534] width 117 height 33
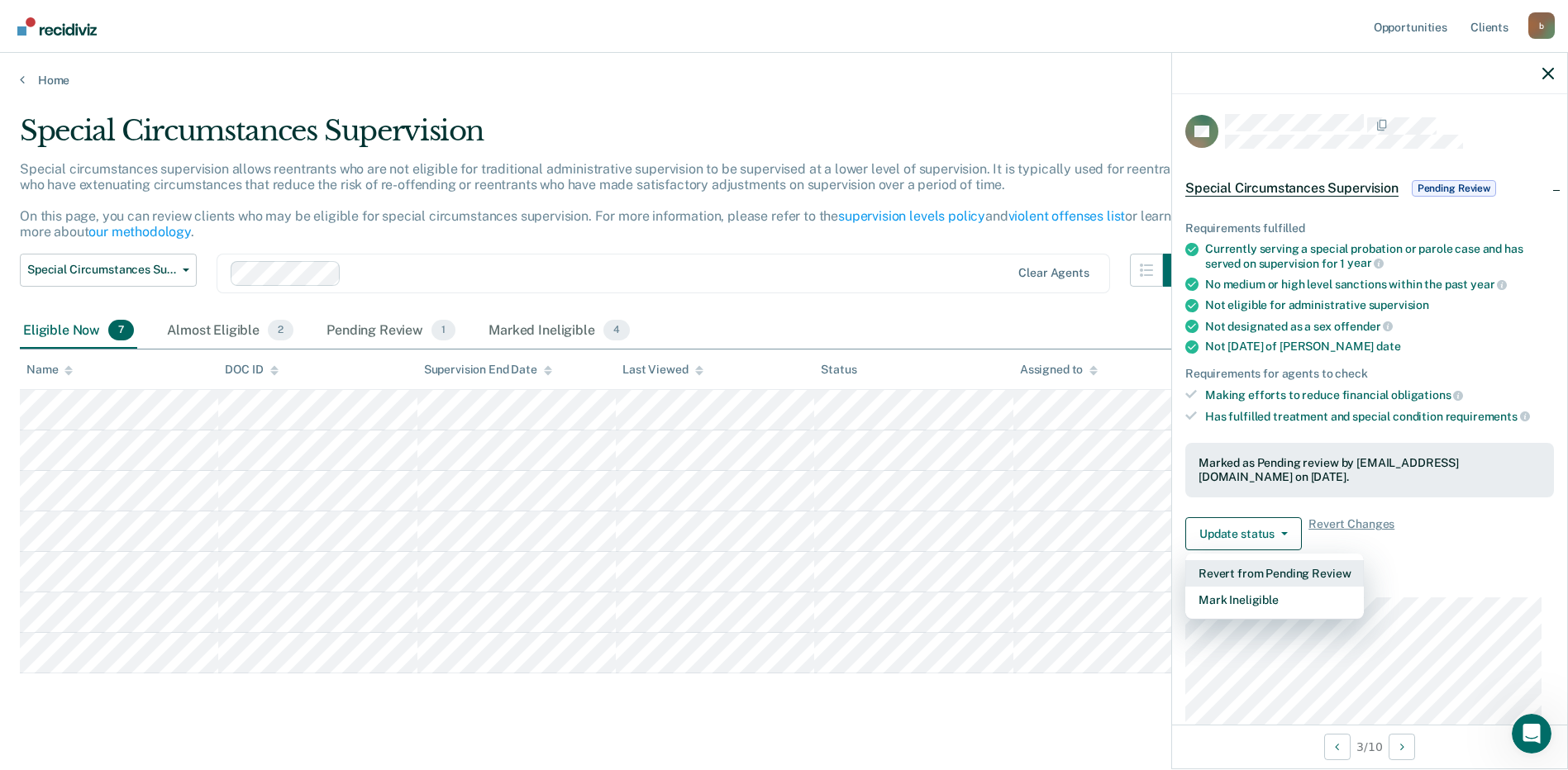
click at [1248, 574] on button "Revert from Pending Review" at bounding box center [1274, 574] width 178 height 27
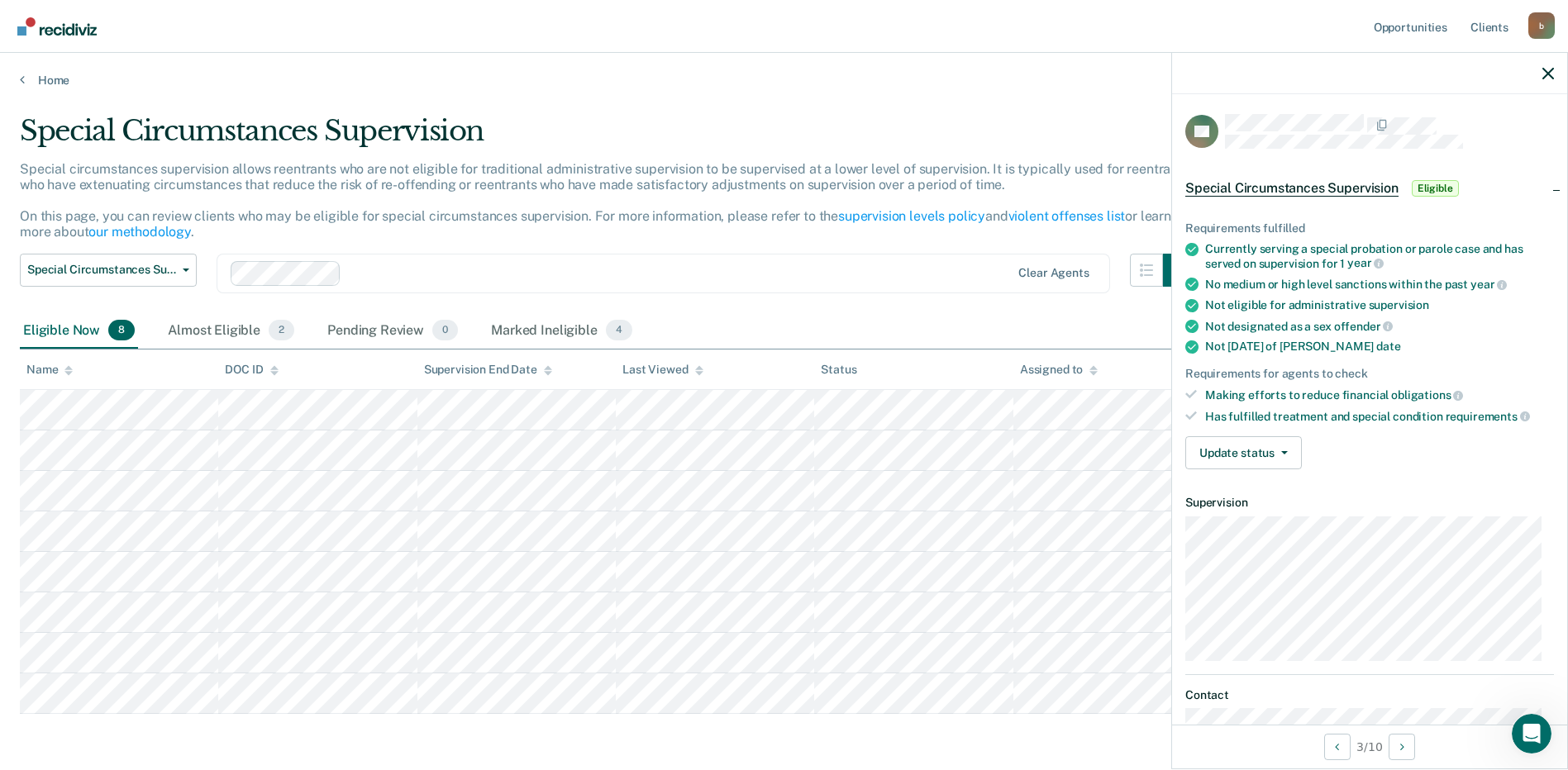
click at [1436, 190] on span "Eligible" at bounding box center [1435, 188] width 47 height 17
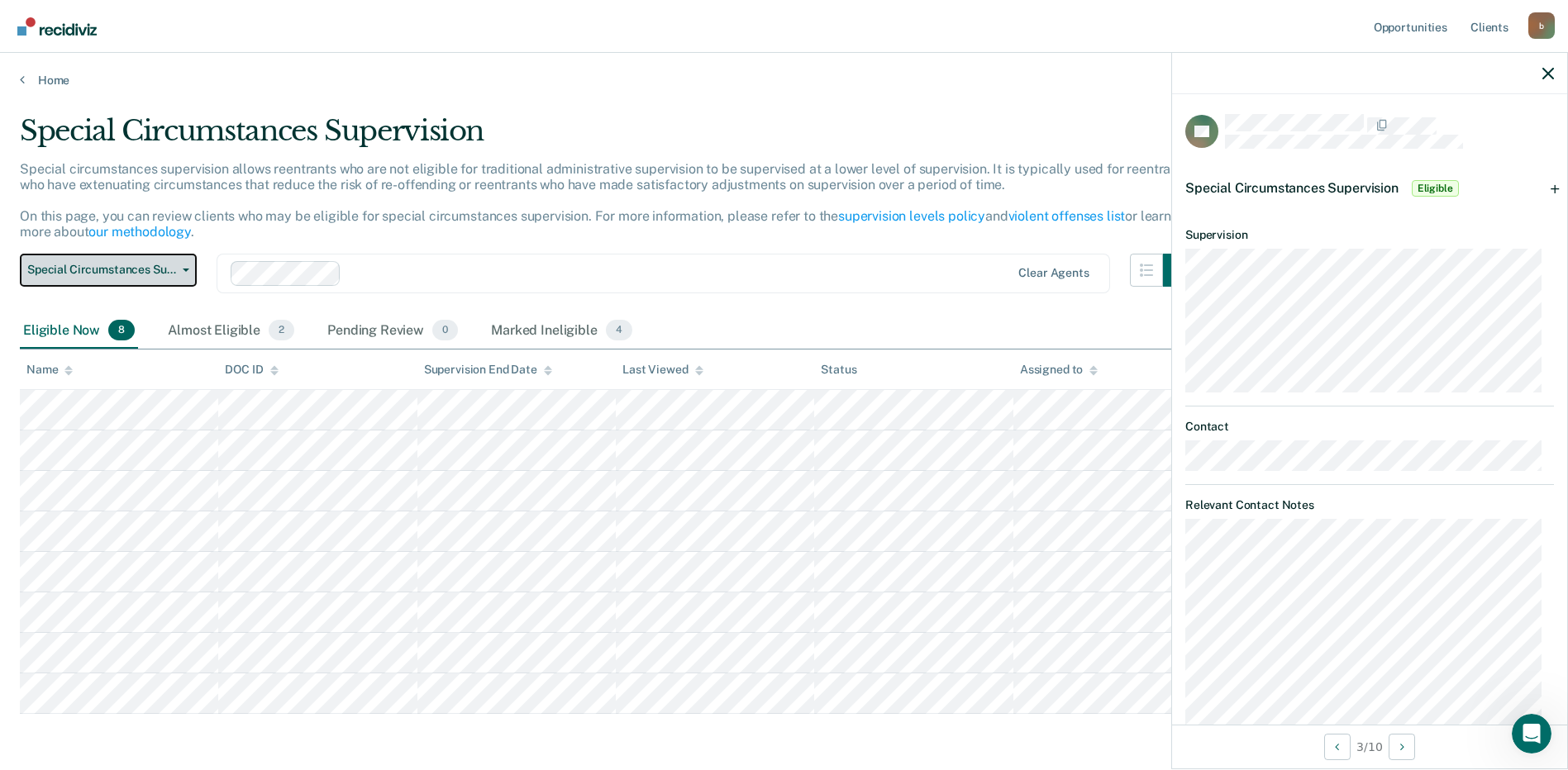
click at [181, 274] on button "Special Circumstances Supervision" at bounding box center [108, 270] width 177 height 33
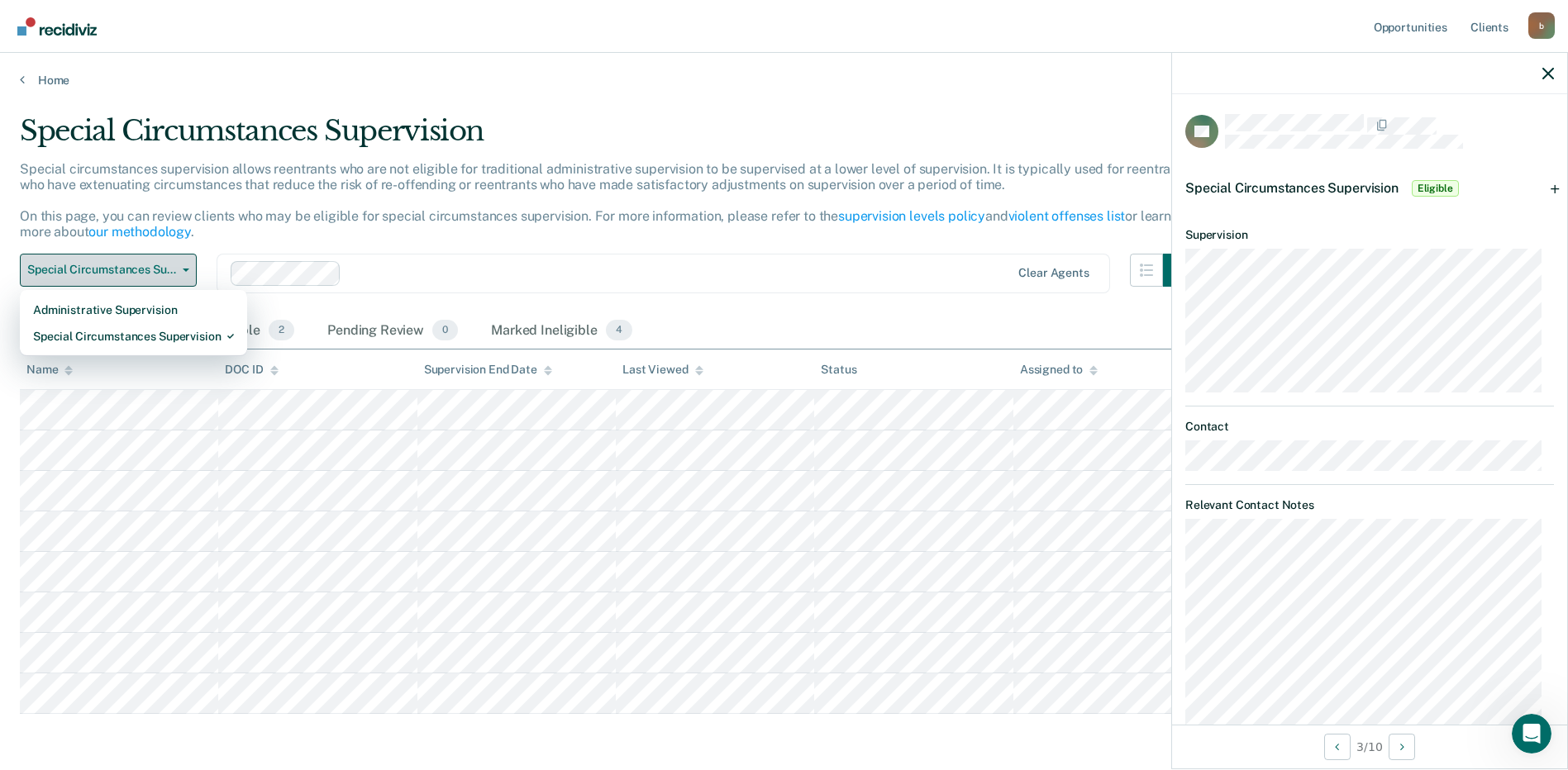
click at [181, 274] on button "Special Circumstances Supervision" at bounding box center [108, 270] width 177 height 33
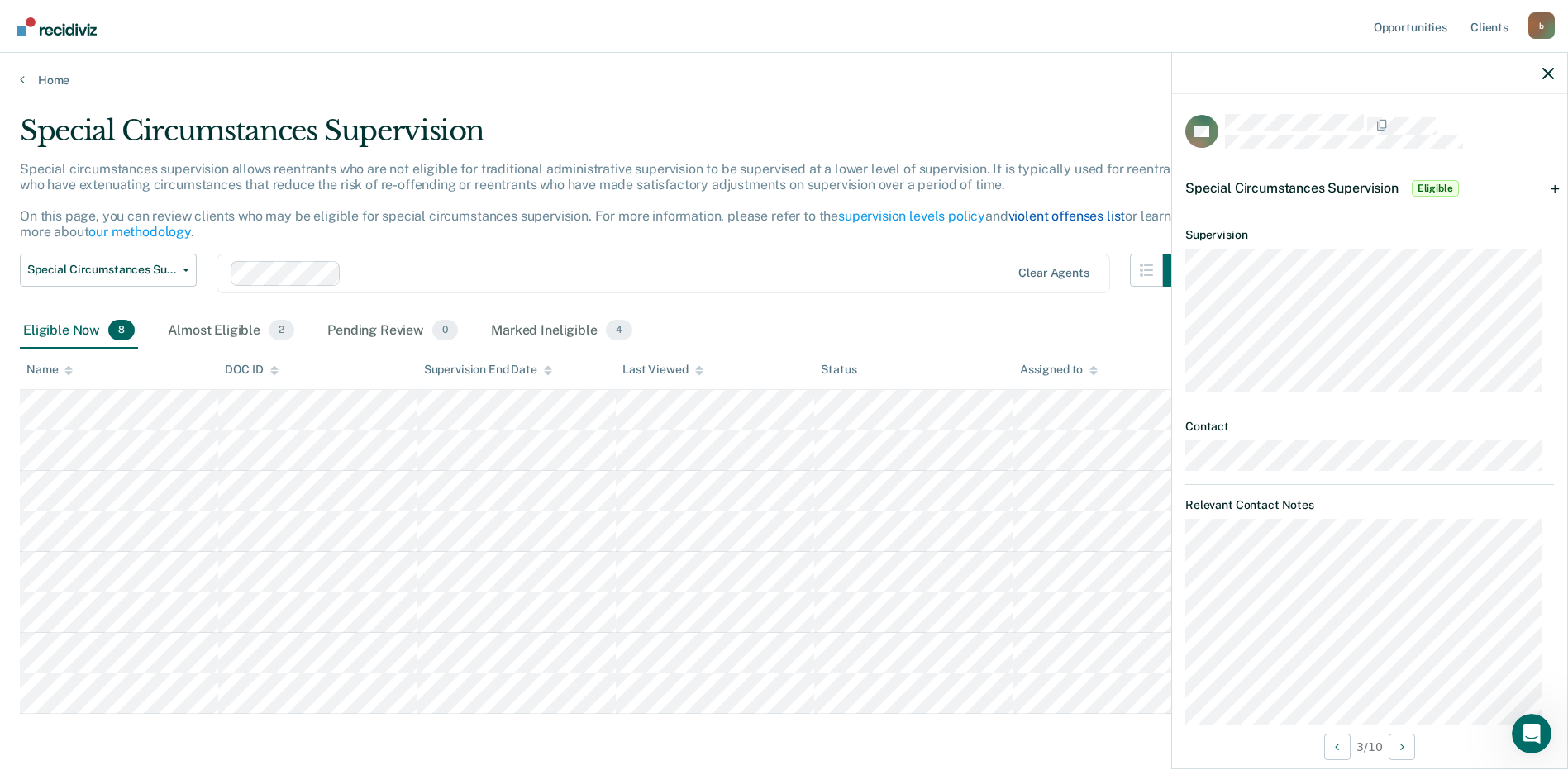
click at [1062, 216] on link "violent offenses list" at bounding box center [1067, 216] width 118 height 16
click at [1417, 188] on span "Eligible" at bounding box center [1435, 188] width 47 height 17
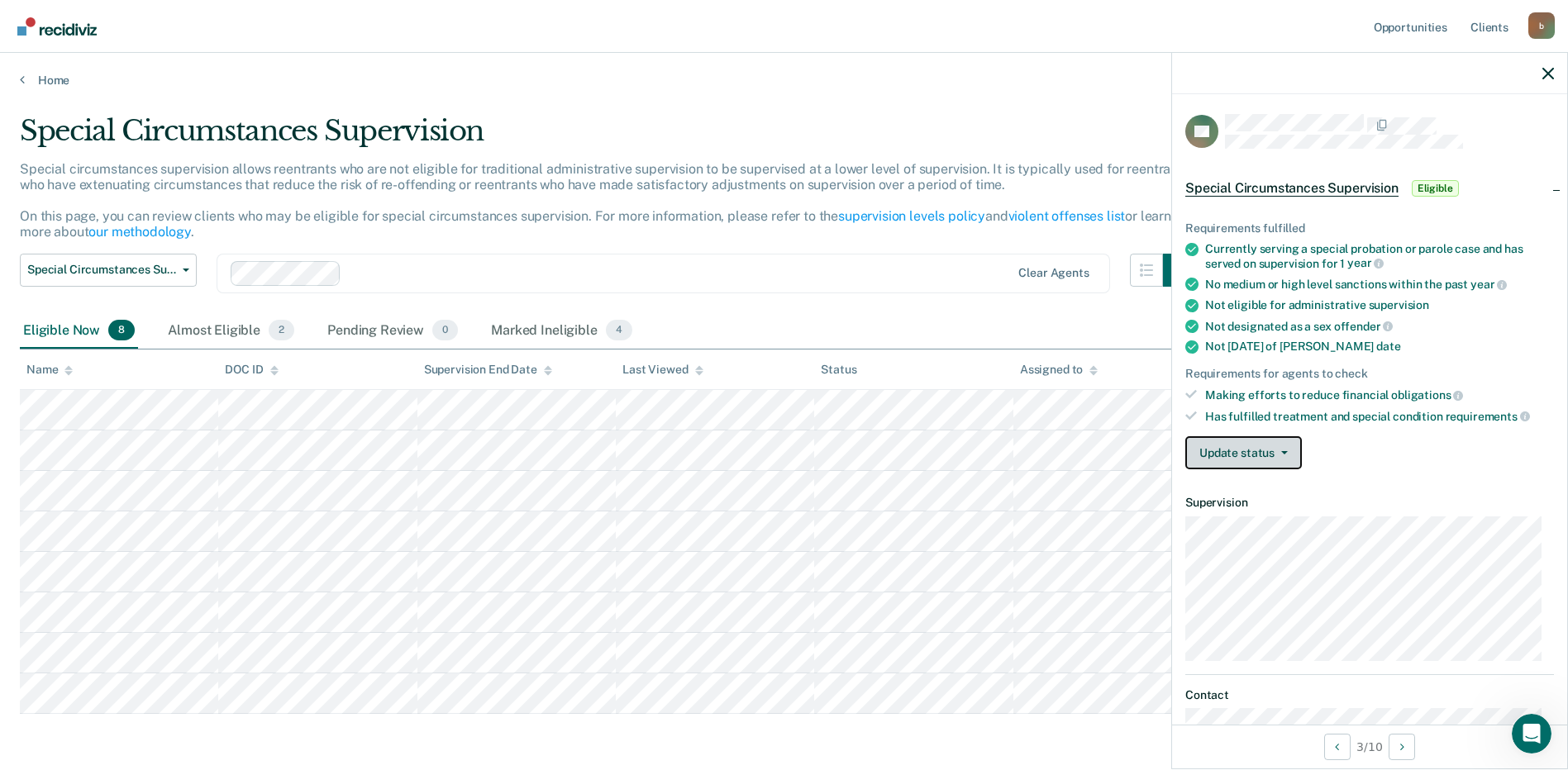
click at [1281, 452] on icon "button" at bounding box center [1285, 453] width 7 height 3
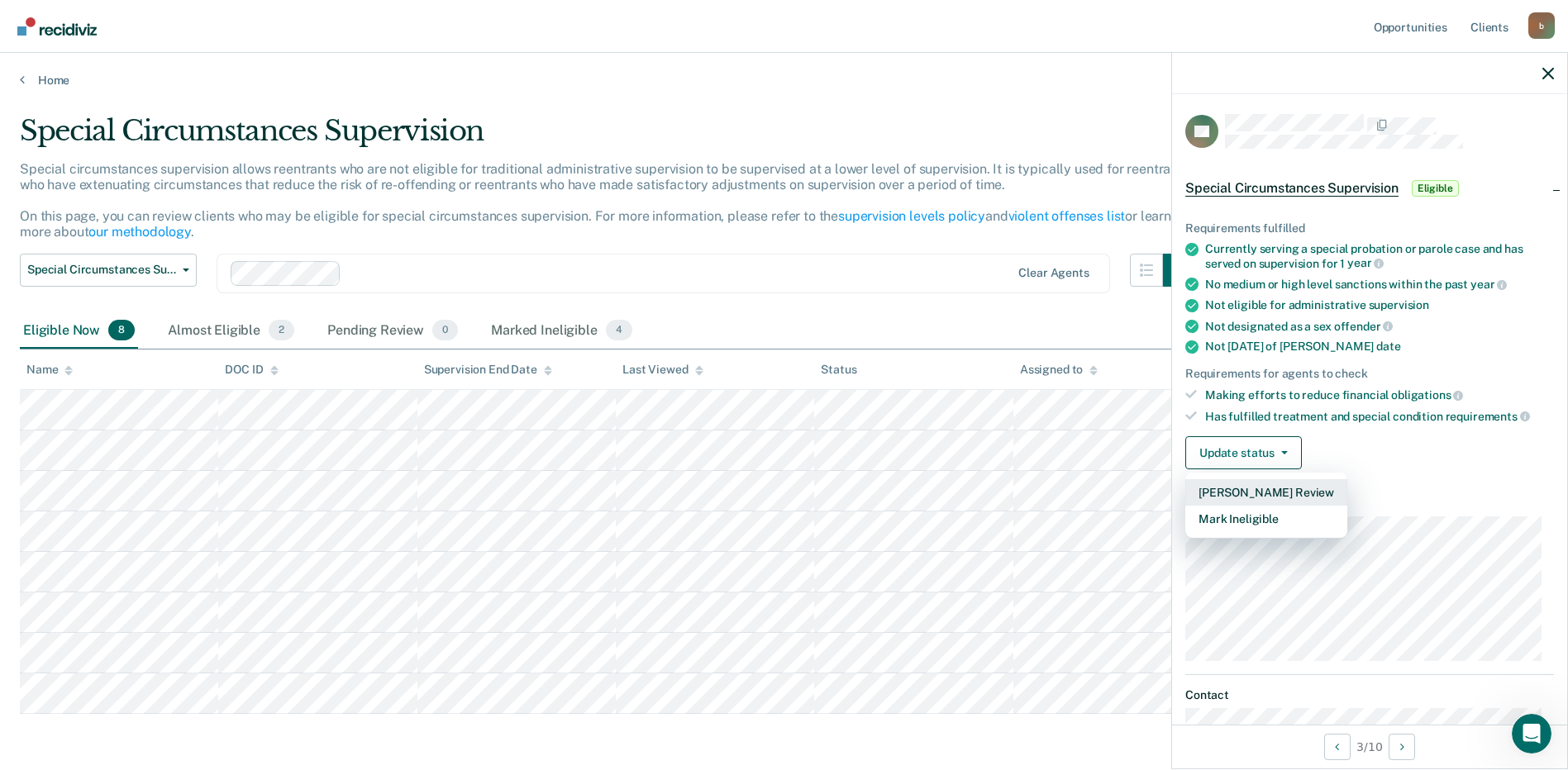
click at [1268, 486] on button "[PERSON_NAME] Review" at bounding box center [1266, 492] width 162 height 27
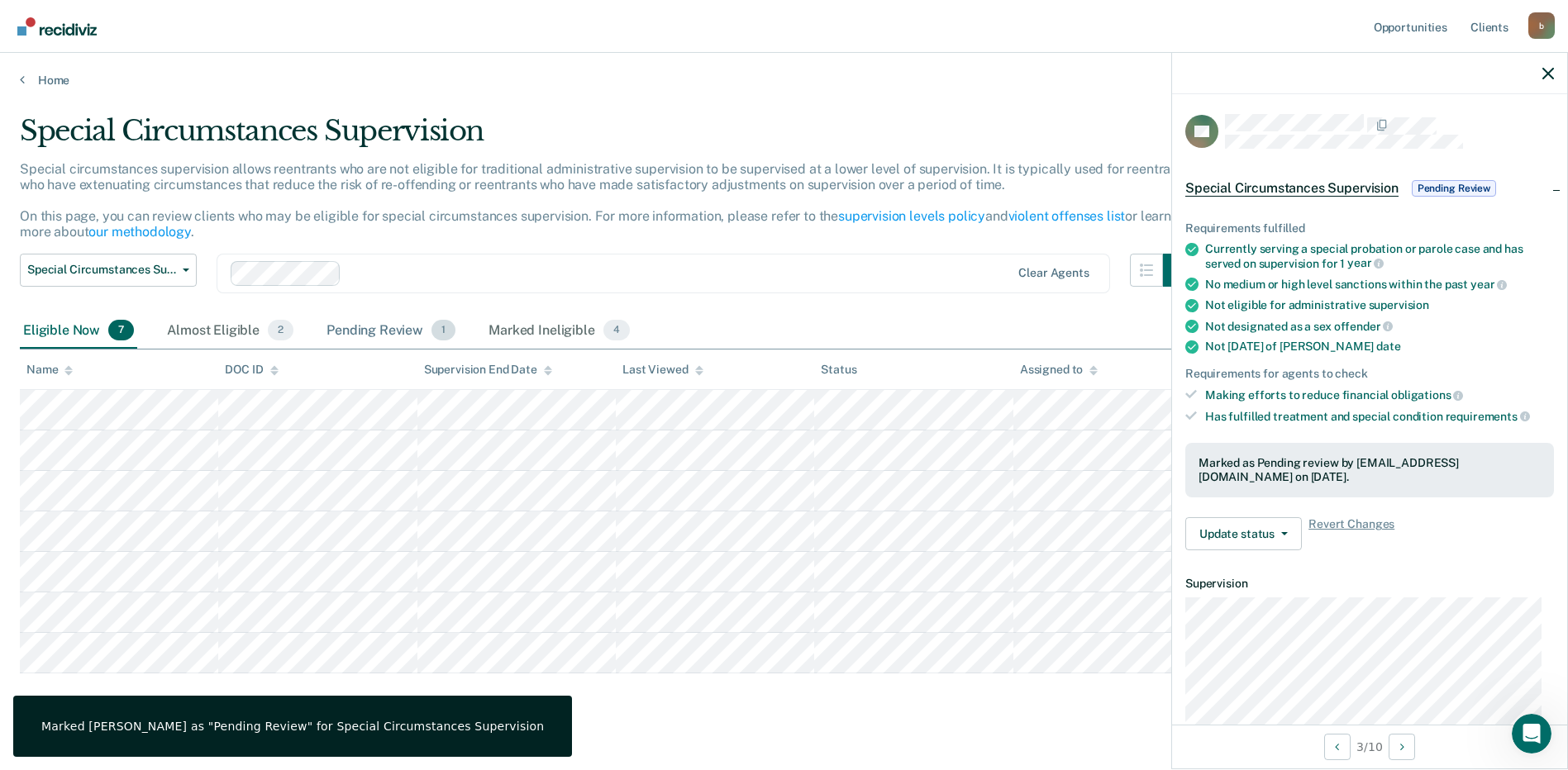
click at [385, 323] on div "Pending Review 1" at bounding box center [391, 332] width 136 height 36
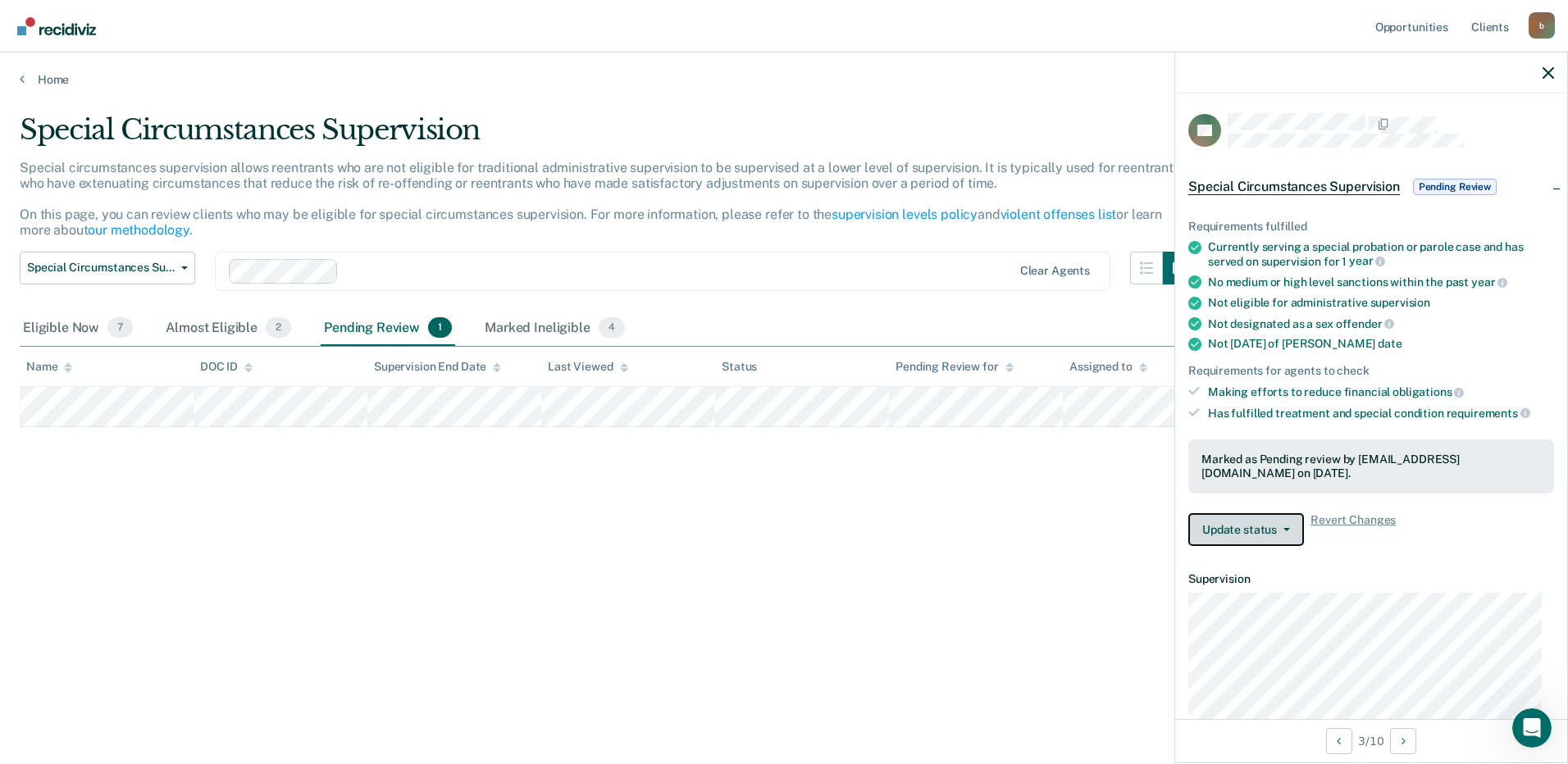
click at [1262, 530] on button "Update status" at bounding box center [1246, 530] width 116 height 33
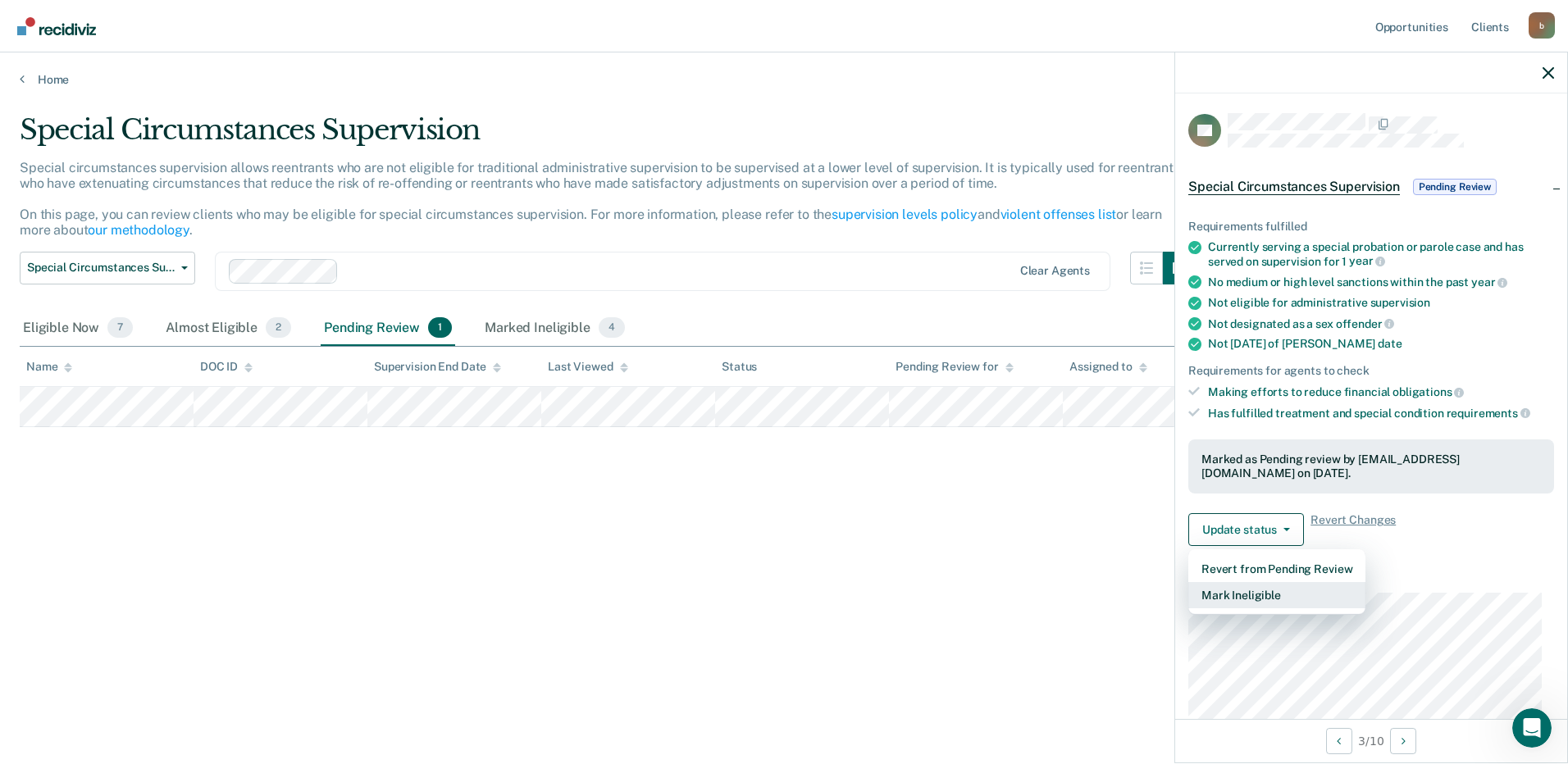
click at [1254, 593] on button "Mark Ineligible" at bounding box center [1276, 595] width 177 height 26
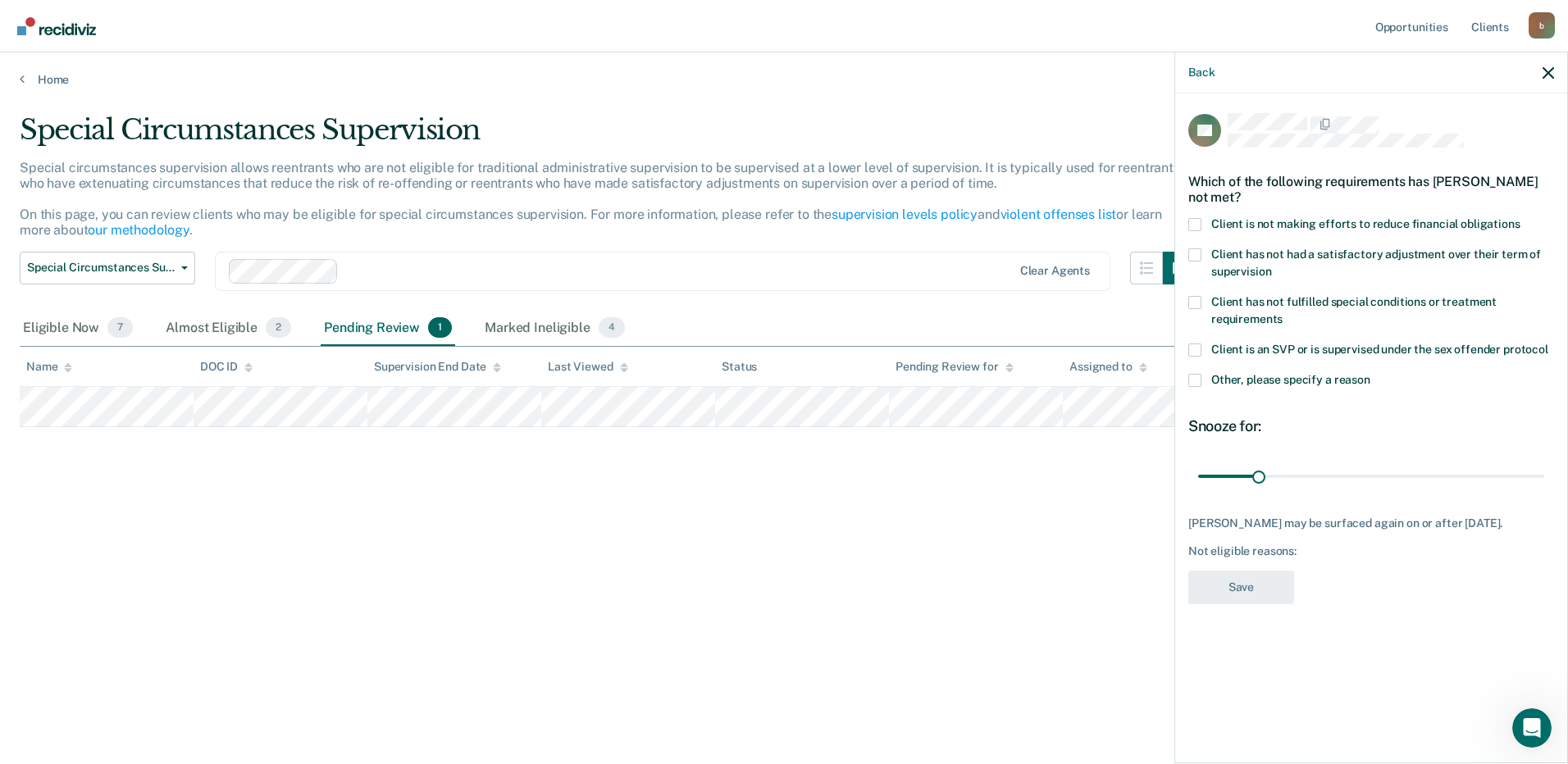
click at [1191, 379] on span at bounding box center [1195, 381] width 13 height 13
click at [1370, 374] on input "Other, please specify a reason" at bounding box center [1370, 374] width 0 height 0
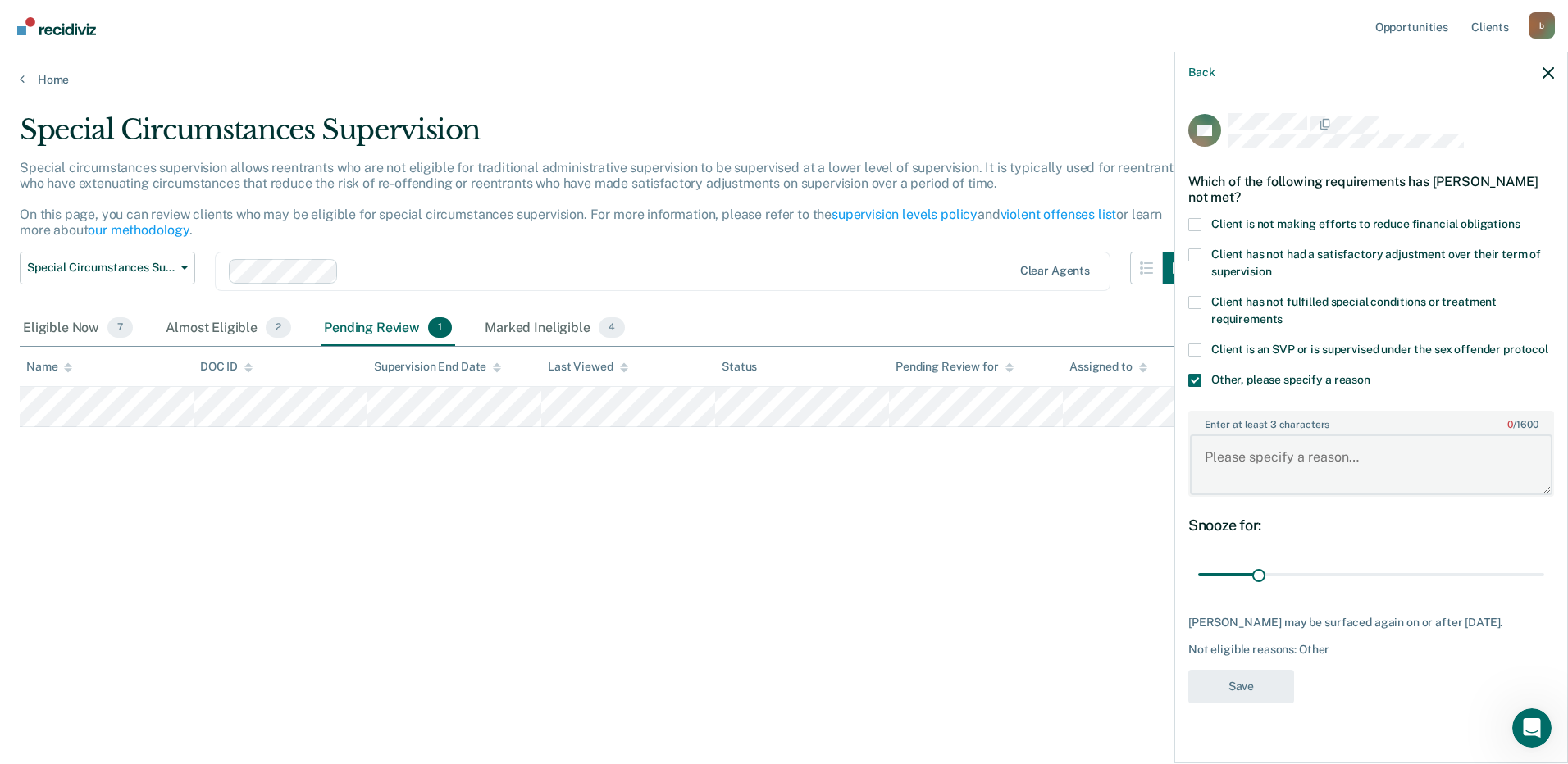
click at [1295, 445] on textarea "Enter at least 3 characters 0 / 1600" at bounding box center [1371, 465] width 363 height 61
type textarea "Sever Mental Health"
click at [1264, 688] on button "Save" at bounding box center [1241, 687] width 106 height 34
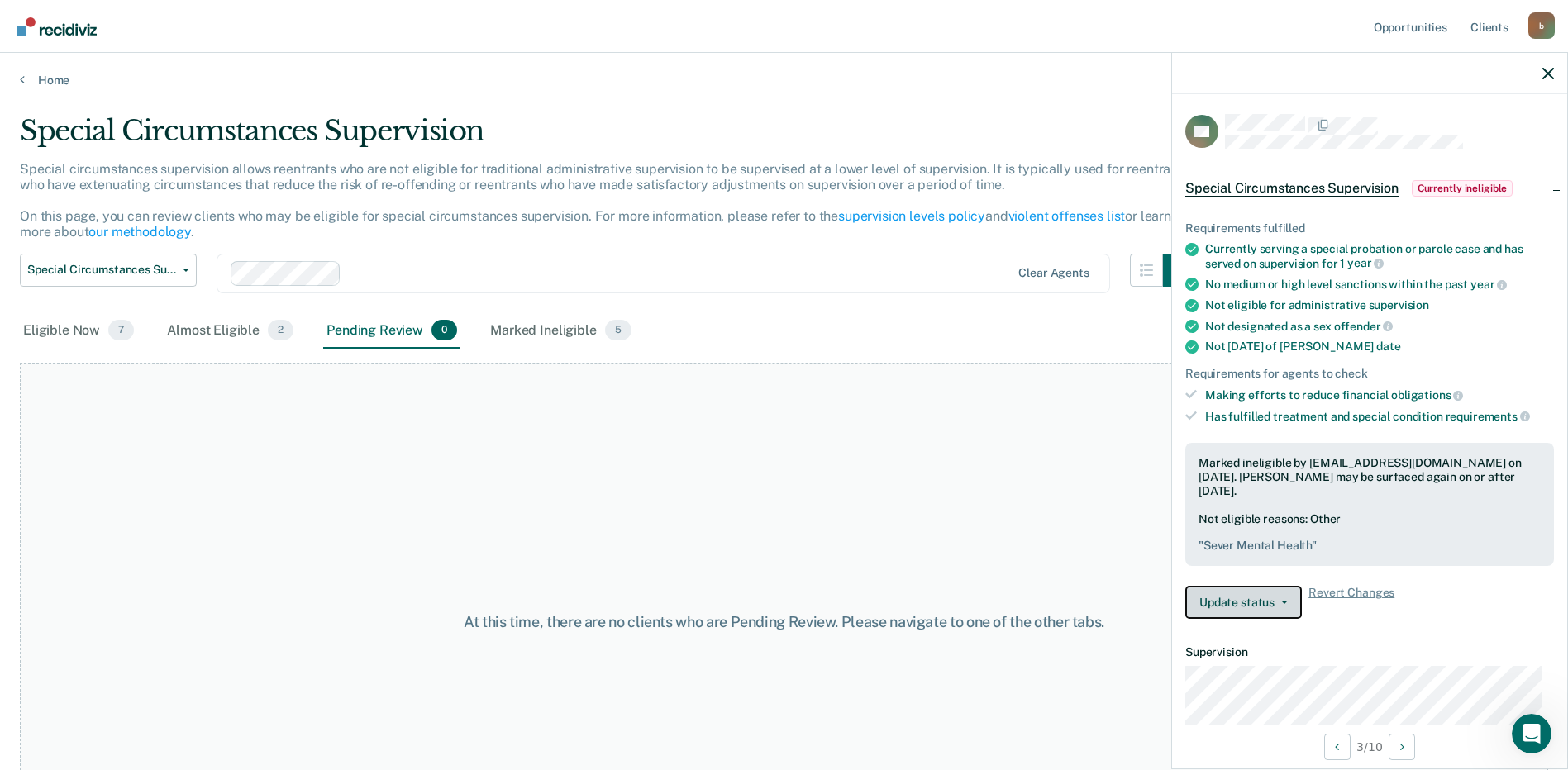
click at [1282, 606] on button "Update status" at bounding box center [1243, 603] width 117 height 33
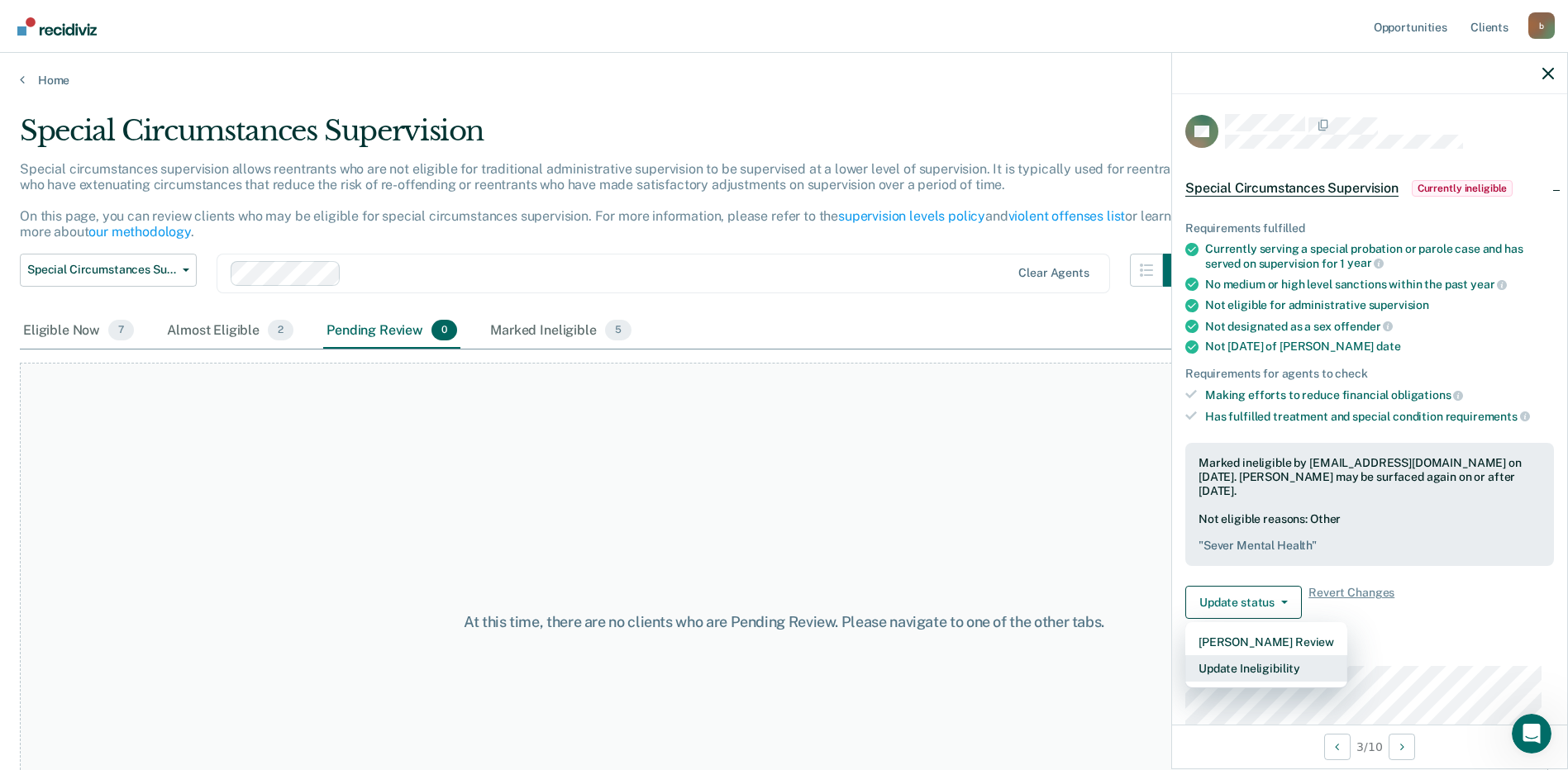
click at [1299, 666] on button "Update Ineligibility" at bounding box center [1266, 669] width 162 height 27
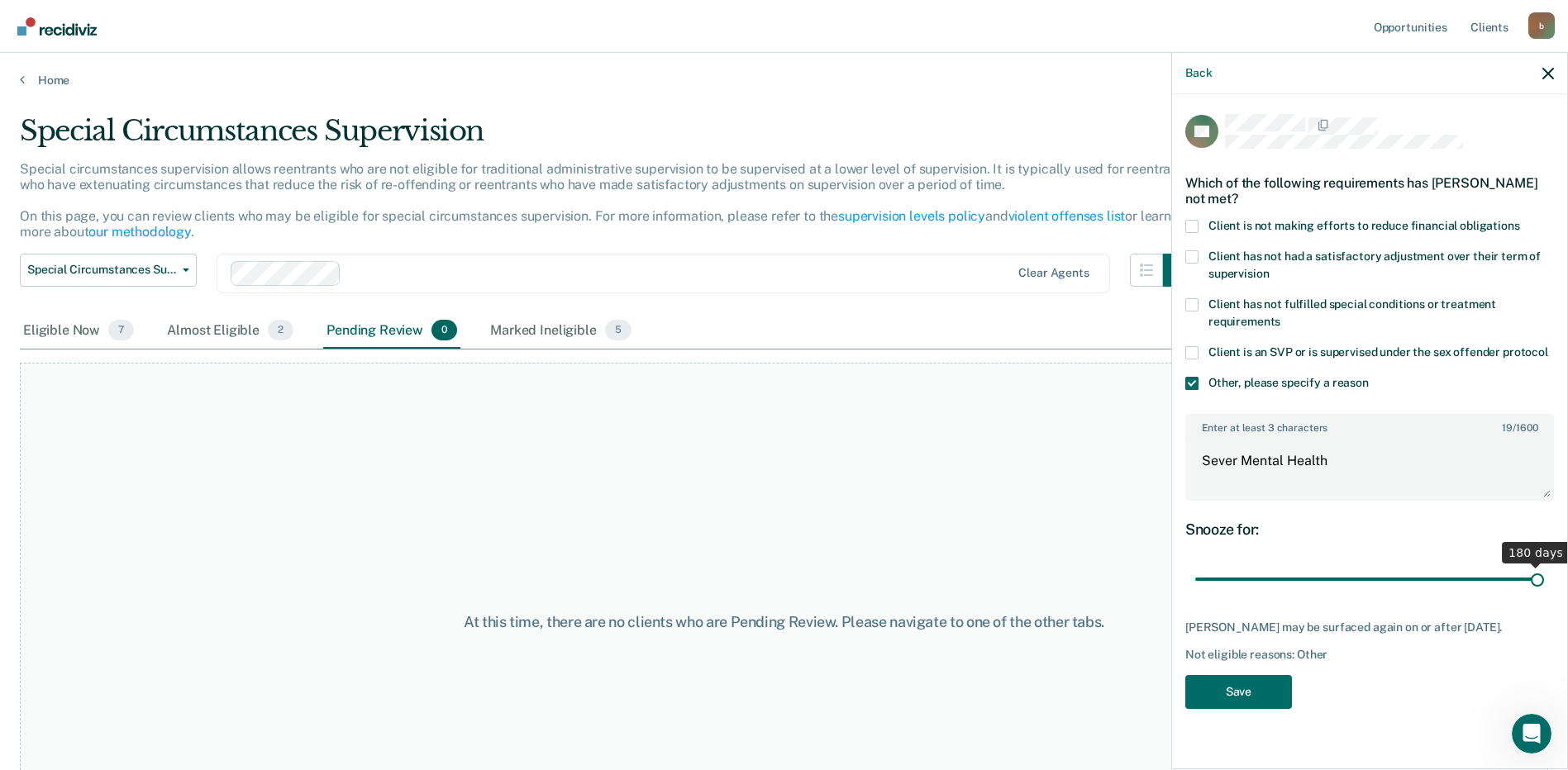
drag, startPoint x: 1256, startPoint y: 581, endPoint x: 1575, endPoint y: 579, distance: 319.0
type input "180"
click at [1544, 579] on input "range" at bounding box center [1369, 579] width 349 height 29
click at [1251, 694] on button "Save" at bounding box center [1238, 692] width 107 height 34
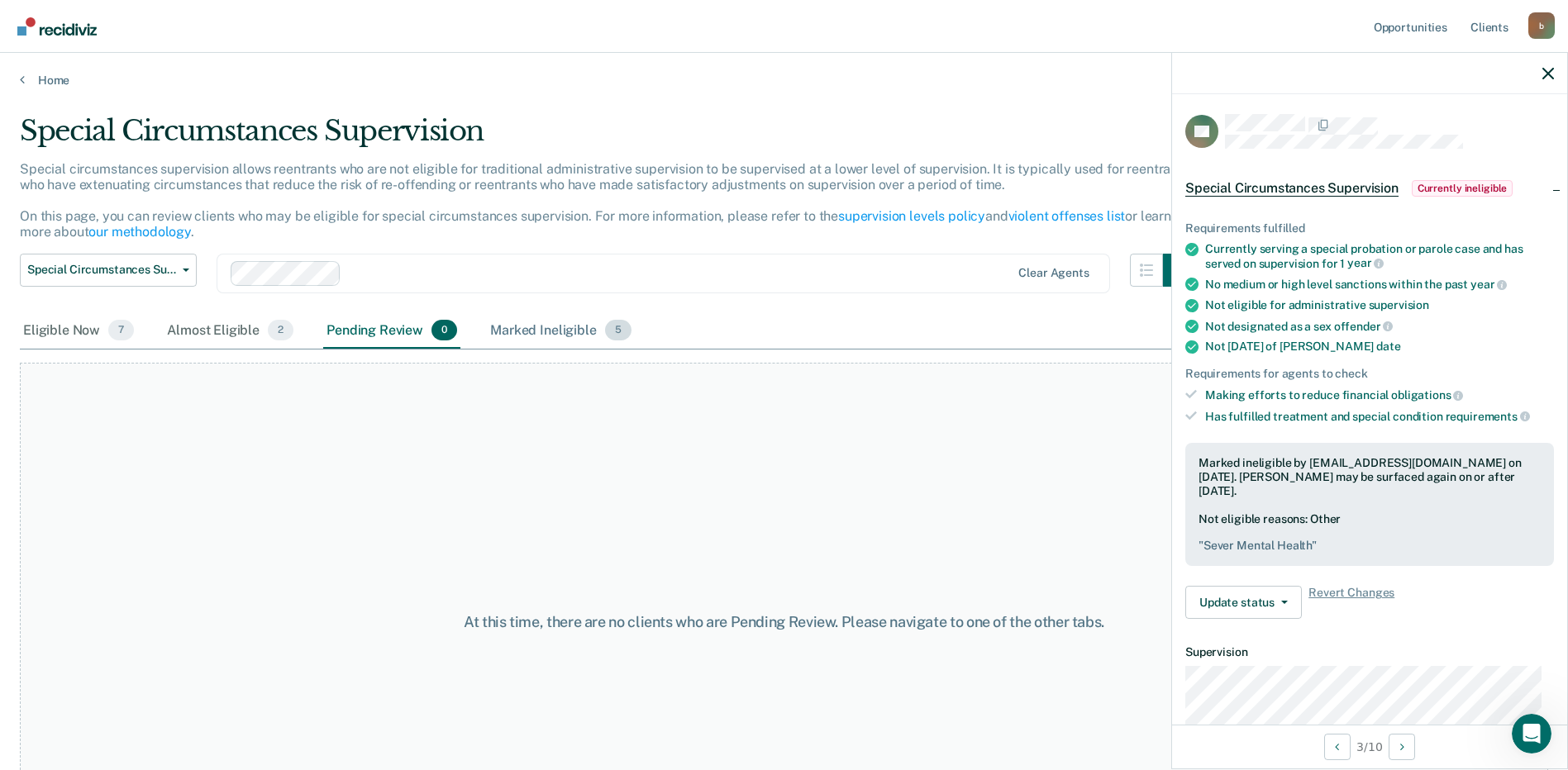
click at [551, 331] on div "Marked Ineligible 5" at bounding box center [560, 332] width 148 height 36
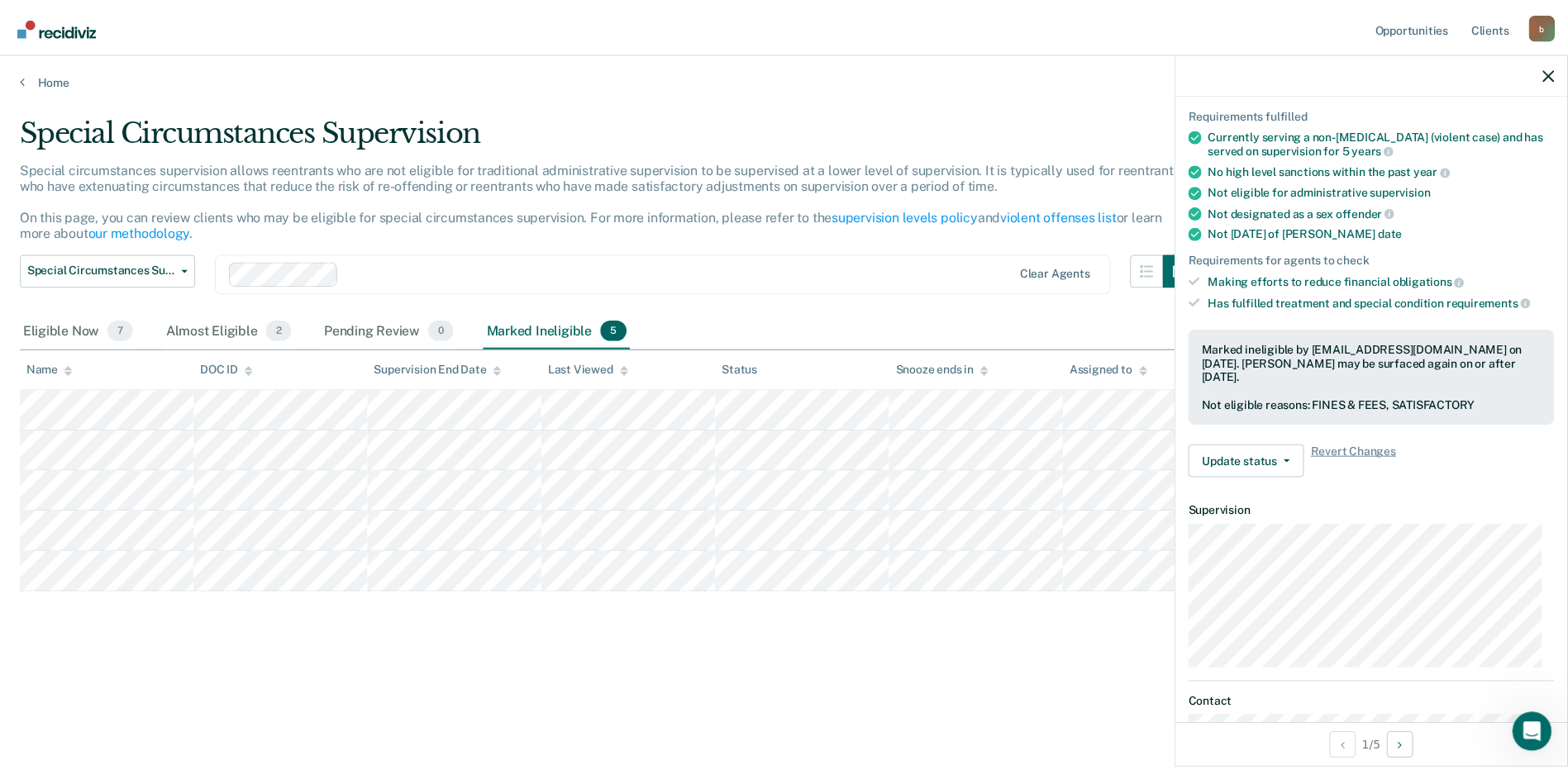
scroll to position [83, 0]
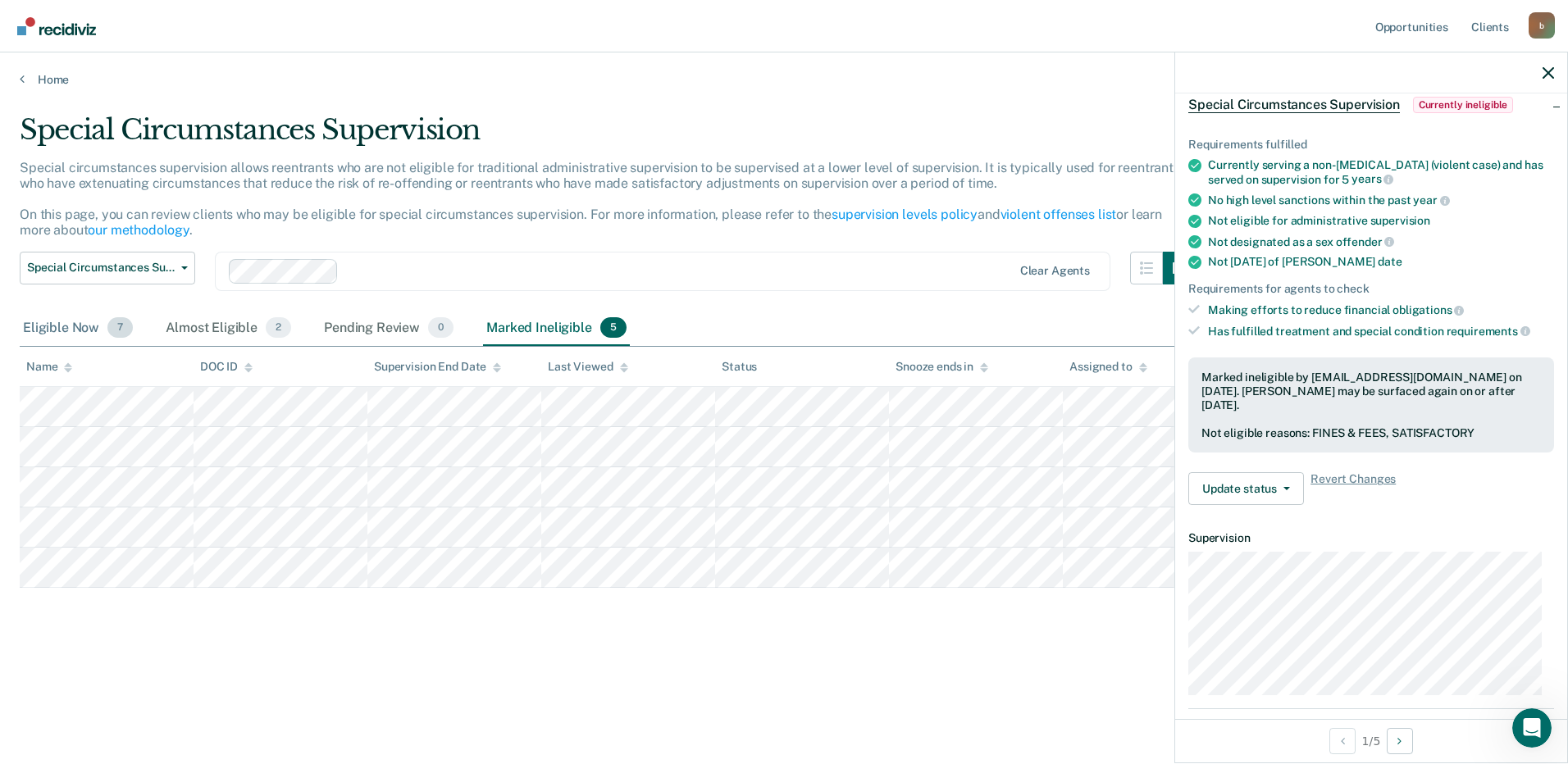
click at [56, 332] on div "Eligible Now 7" at bounding box center [78, 329] width 117 height 36
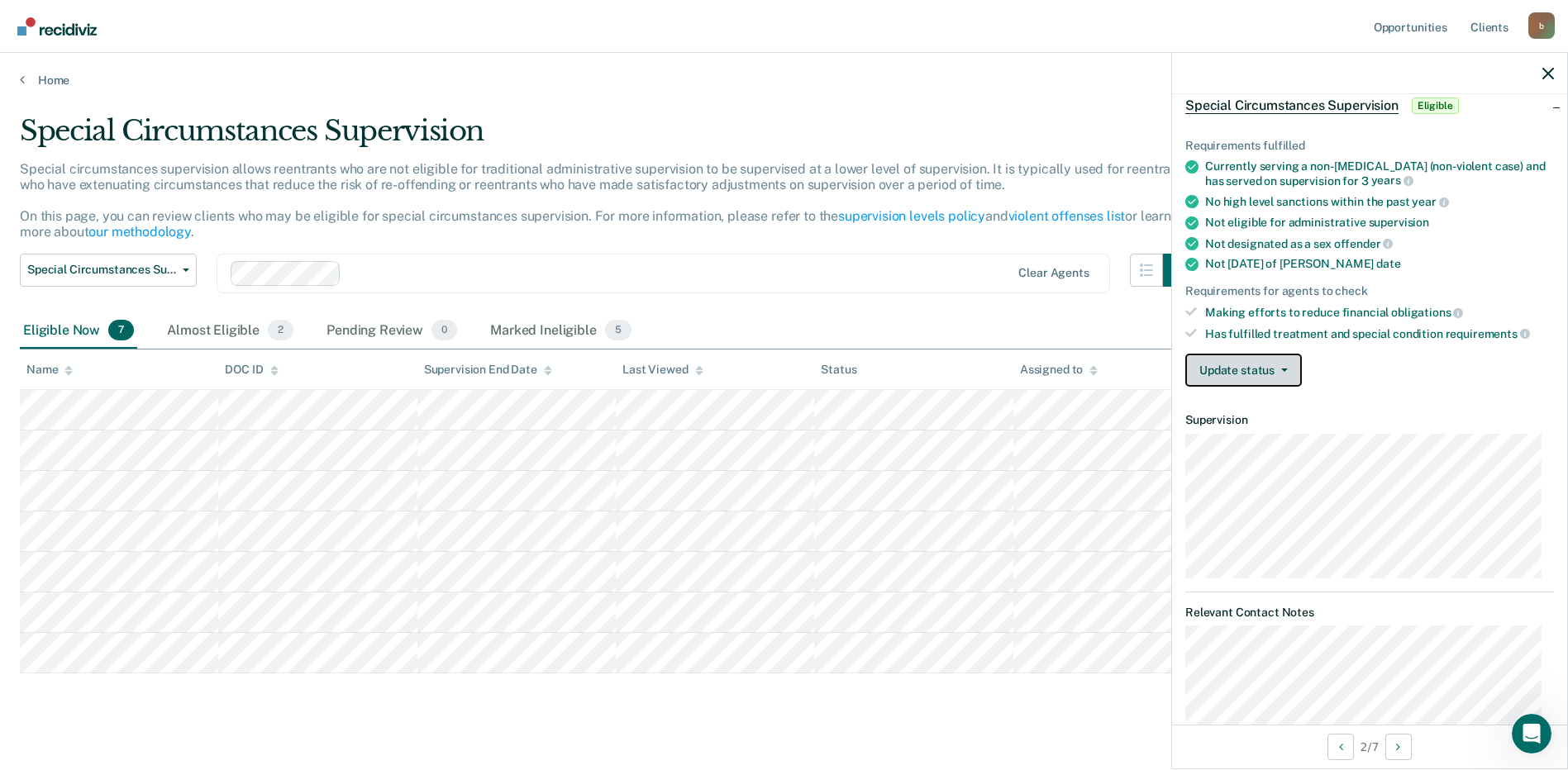
click at [1256, 370] on button "Update status" at bounding box center [1243, 370] width 117 height 33
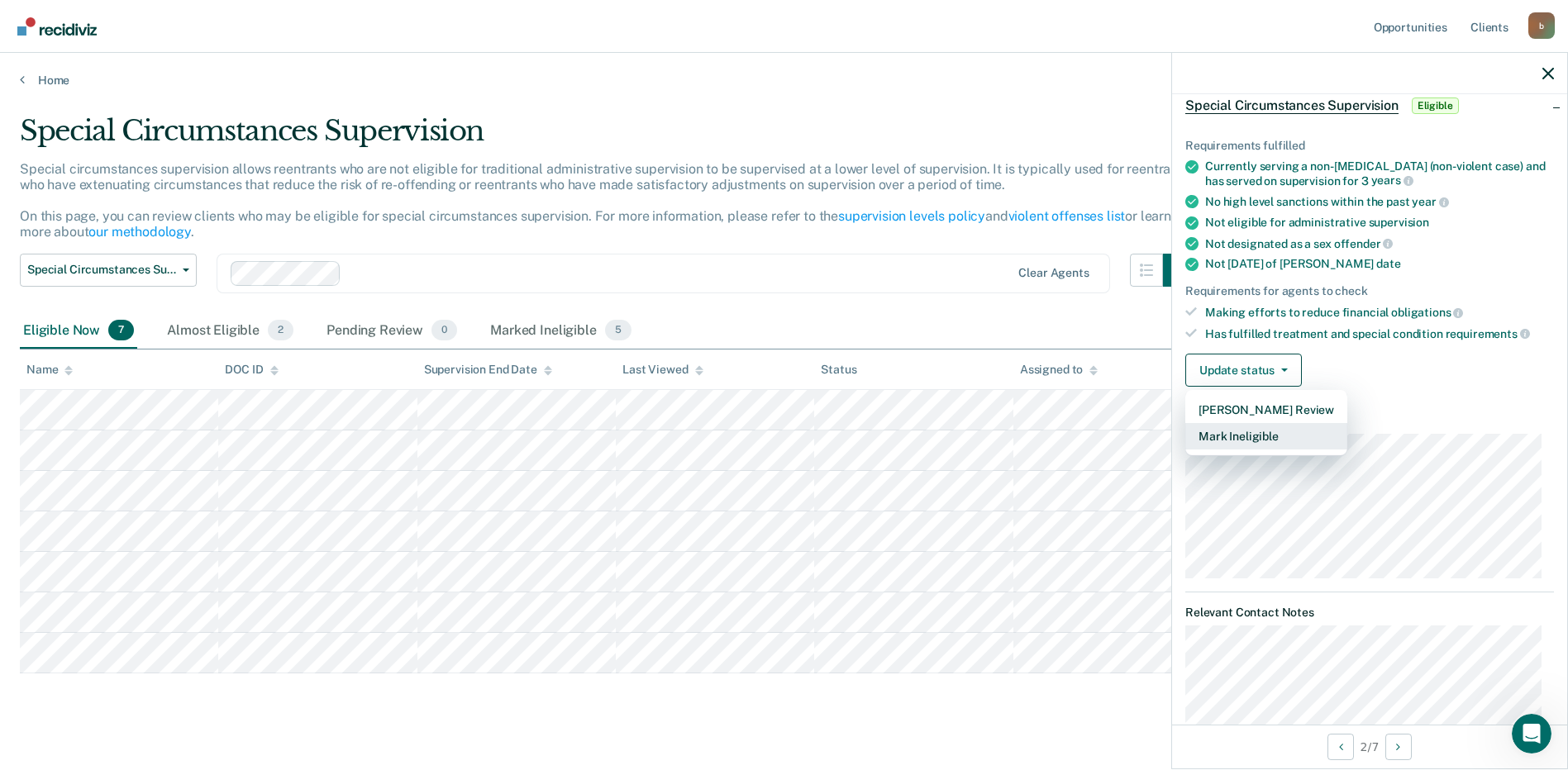
click at [1248, 433] on button "Mark Ineligible" at bounding box center [1266, 437] width 162 height 27
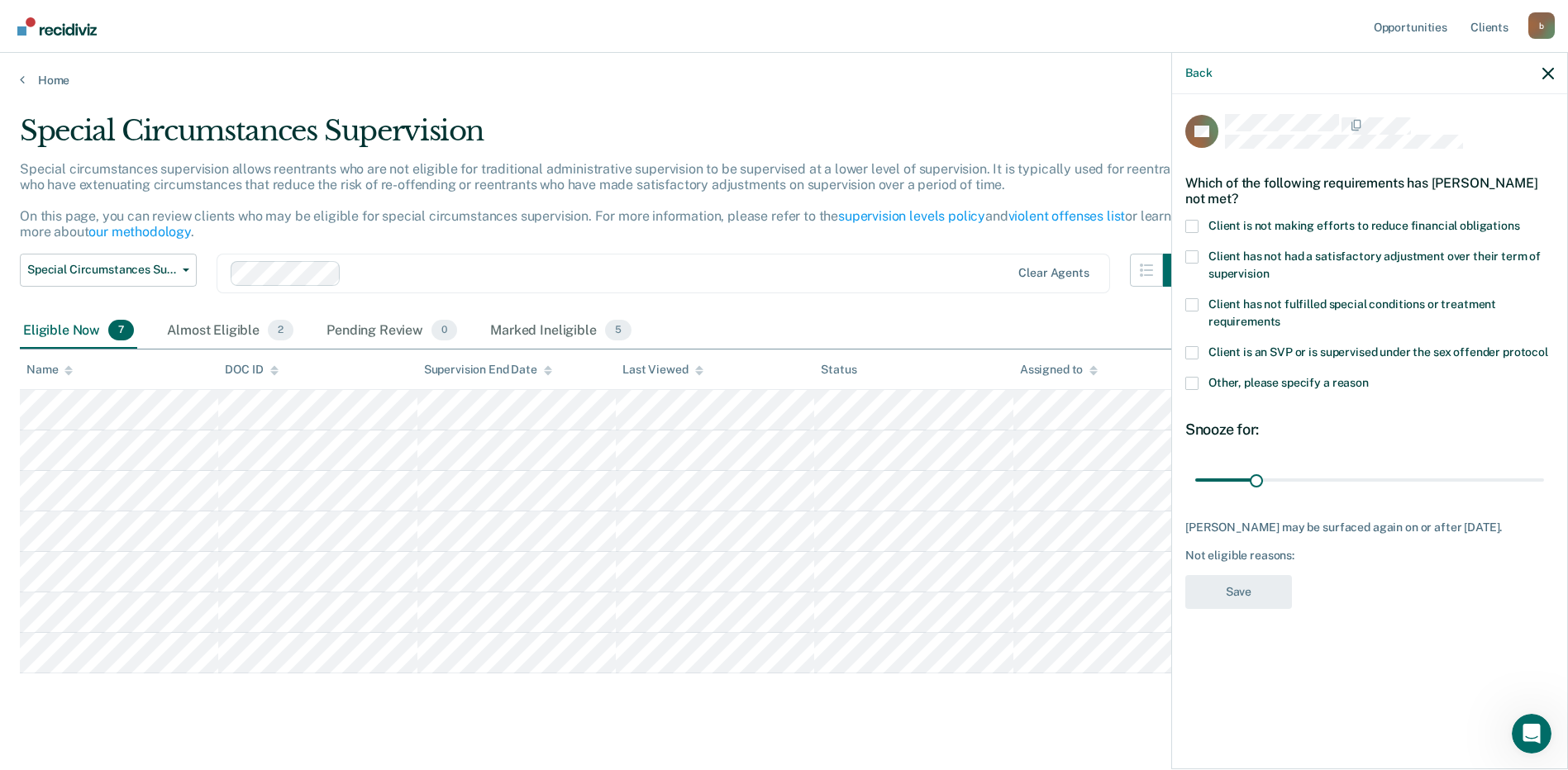
click at [1189, 224] on span at bounding box center [1192, 226] width 13 height 13
click at [1520, 220] on input "Client is not making efforts to reduce financial obligations" at bounding box center [1520, 220] width 0 height 0
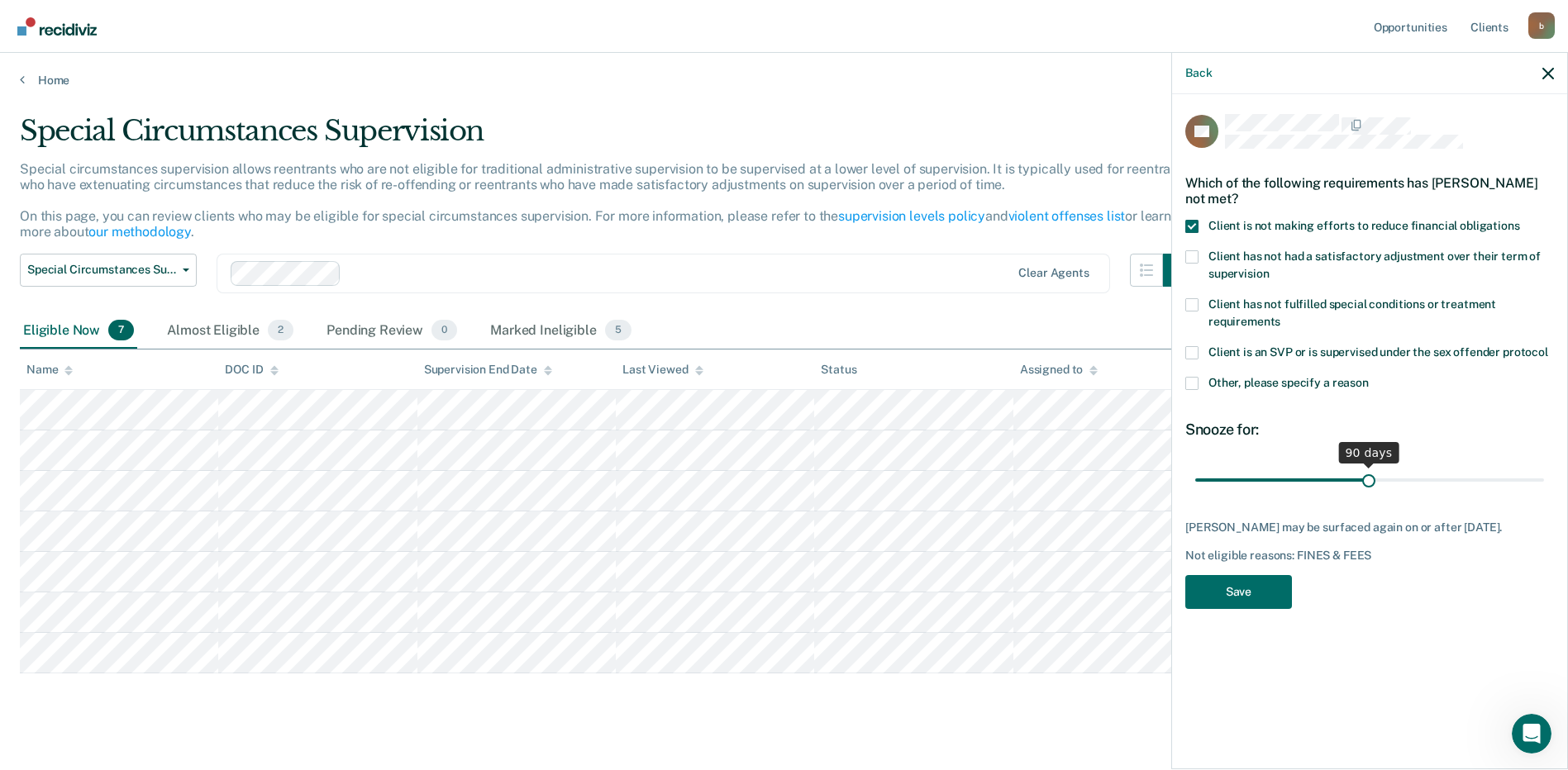
drag, startPoint x: 1256, startPoint y: 480, endPoint x: 1368, endPoint y: 481, distance: 112.0
type input "90"
click at [1368, 481] on input "range" at bounding box center [1369, 479] width 349 height 29
click at [1253, 603] on button "Save" at bounding box center [1238, 592] width 107 height 34
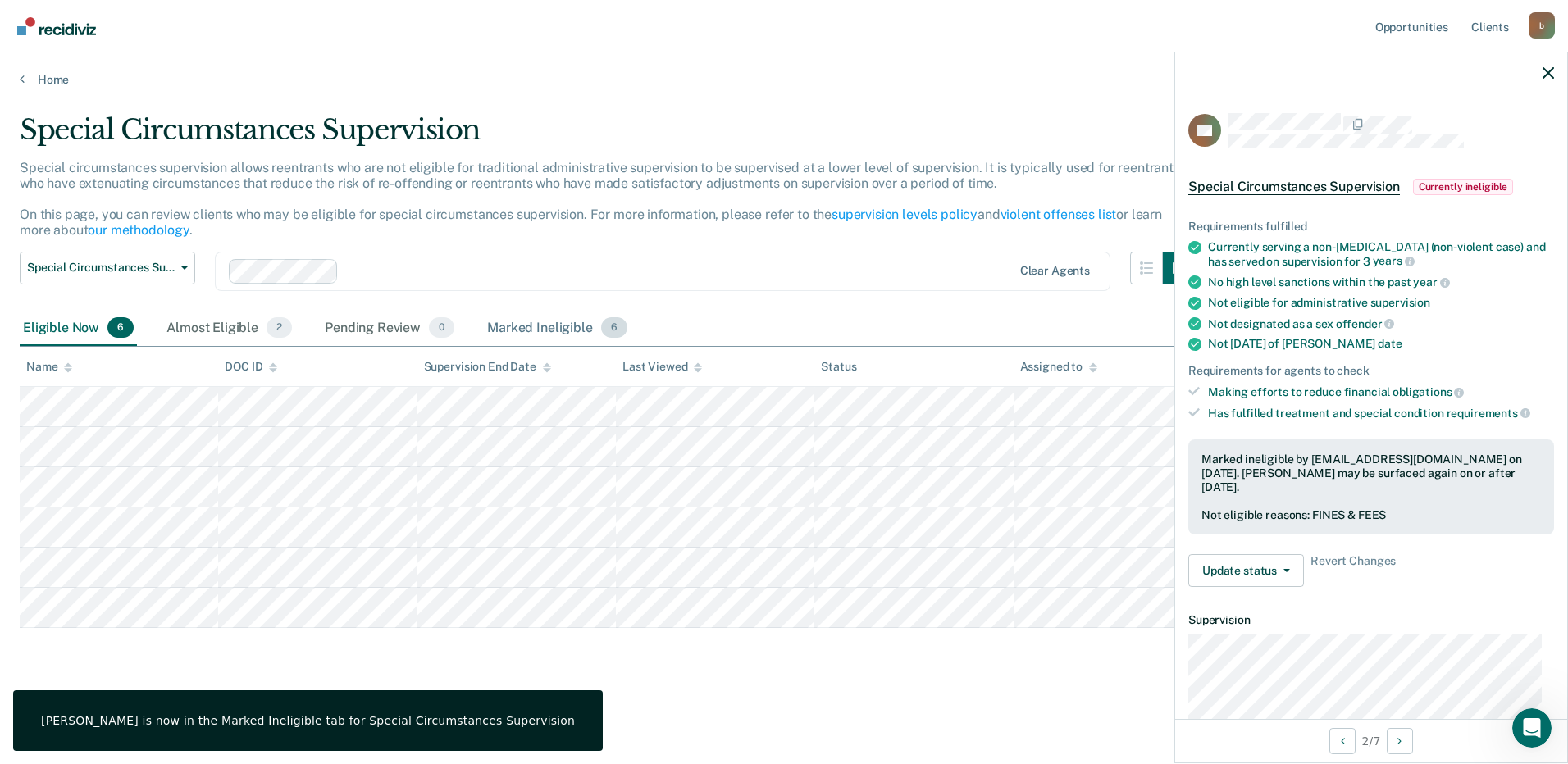
click at [525, 330] on div "Marked Ineligible 6" at bounding box center [557, 329] width 147 height 36
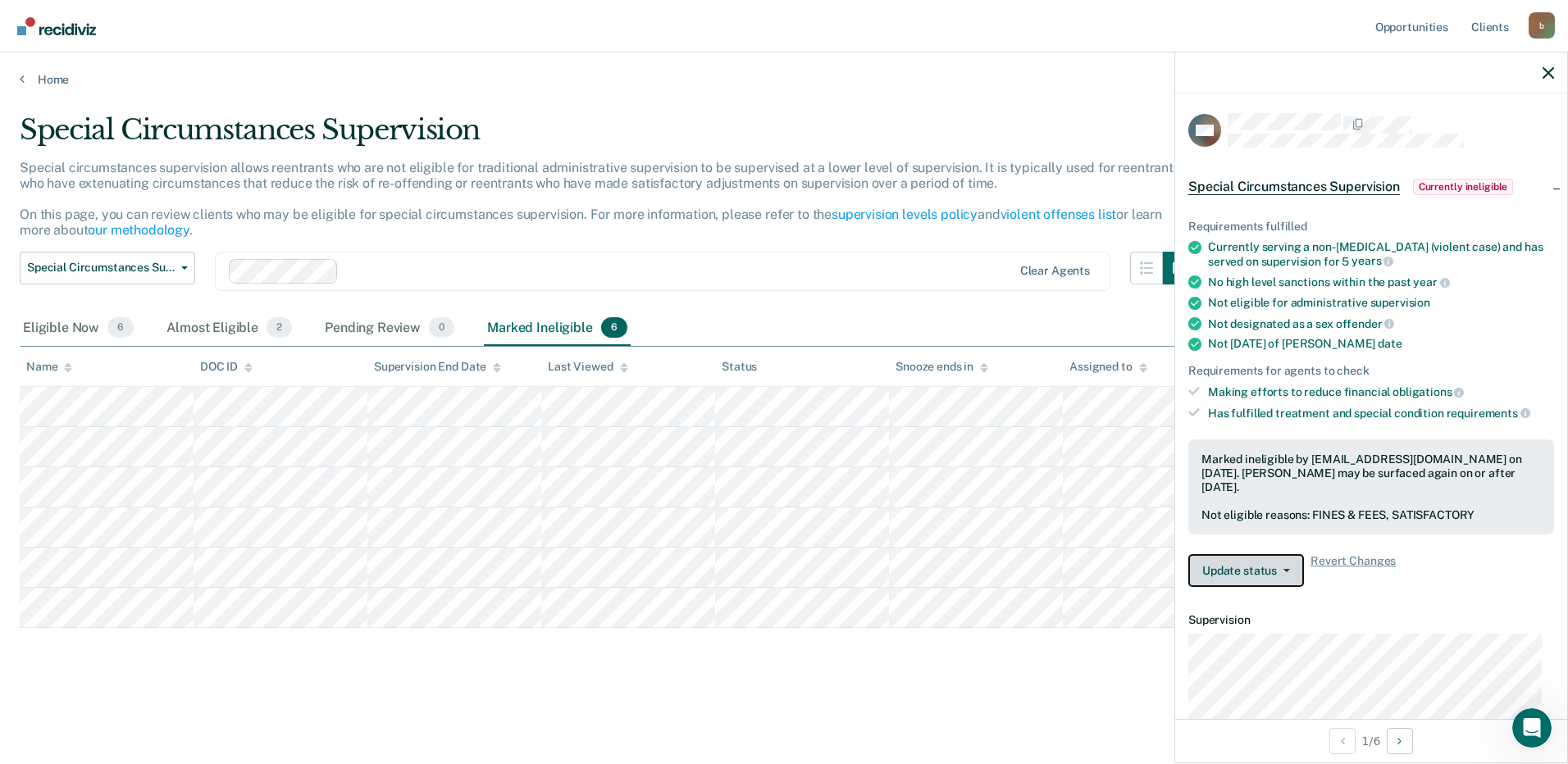
click at [1278, 575] on button "Update status" at bounding box center [1246, 571] width 116 height 33
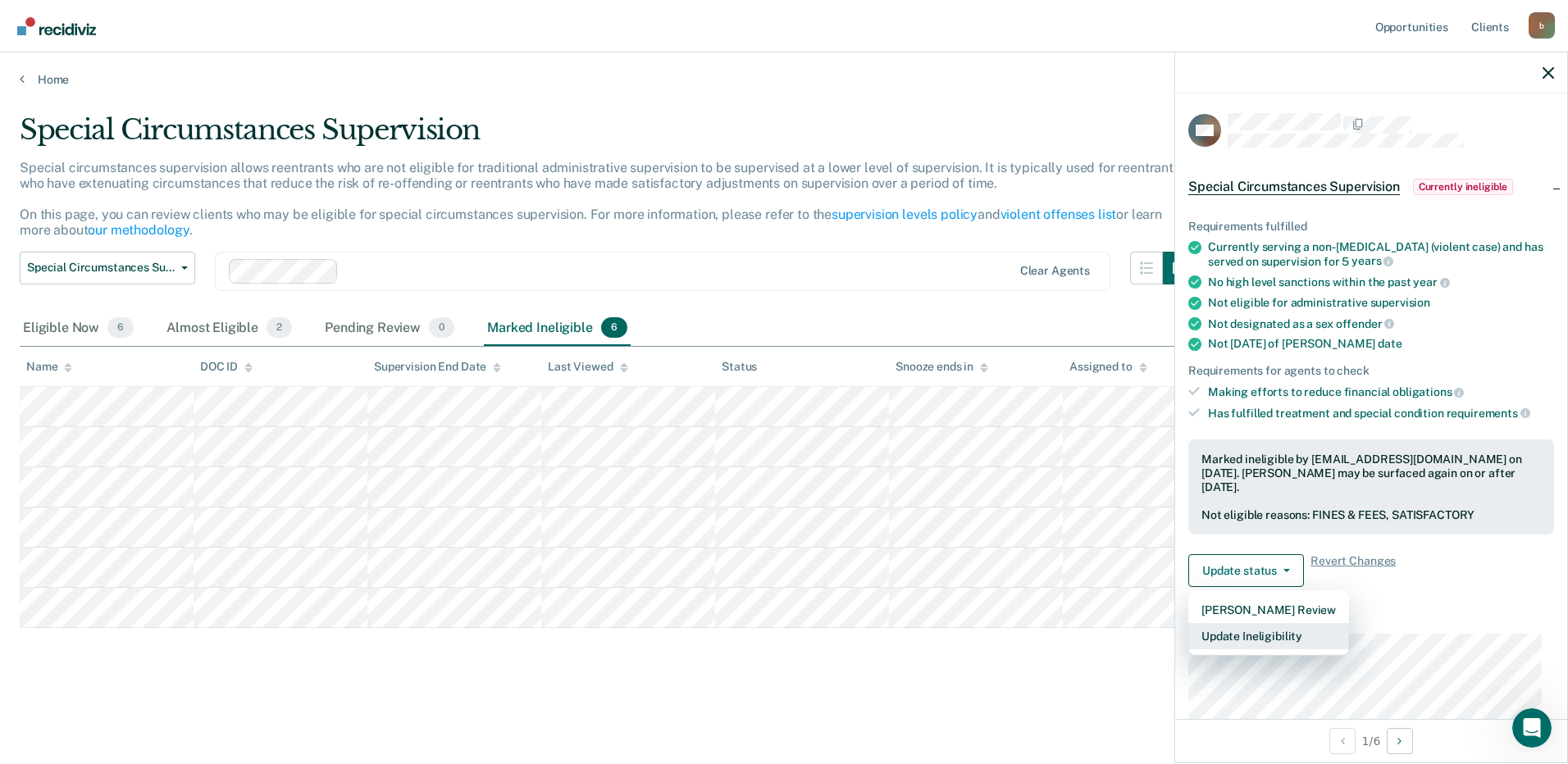
click at [1273, 635] on button "Update Ineligibility" at bounding box center [1268, 637] width 160 height 26
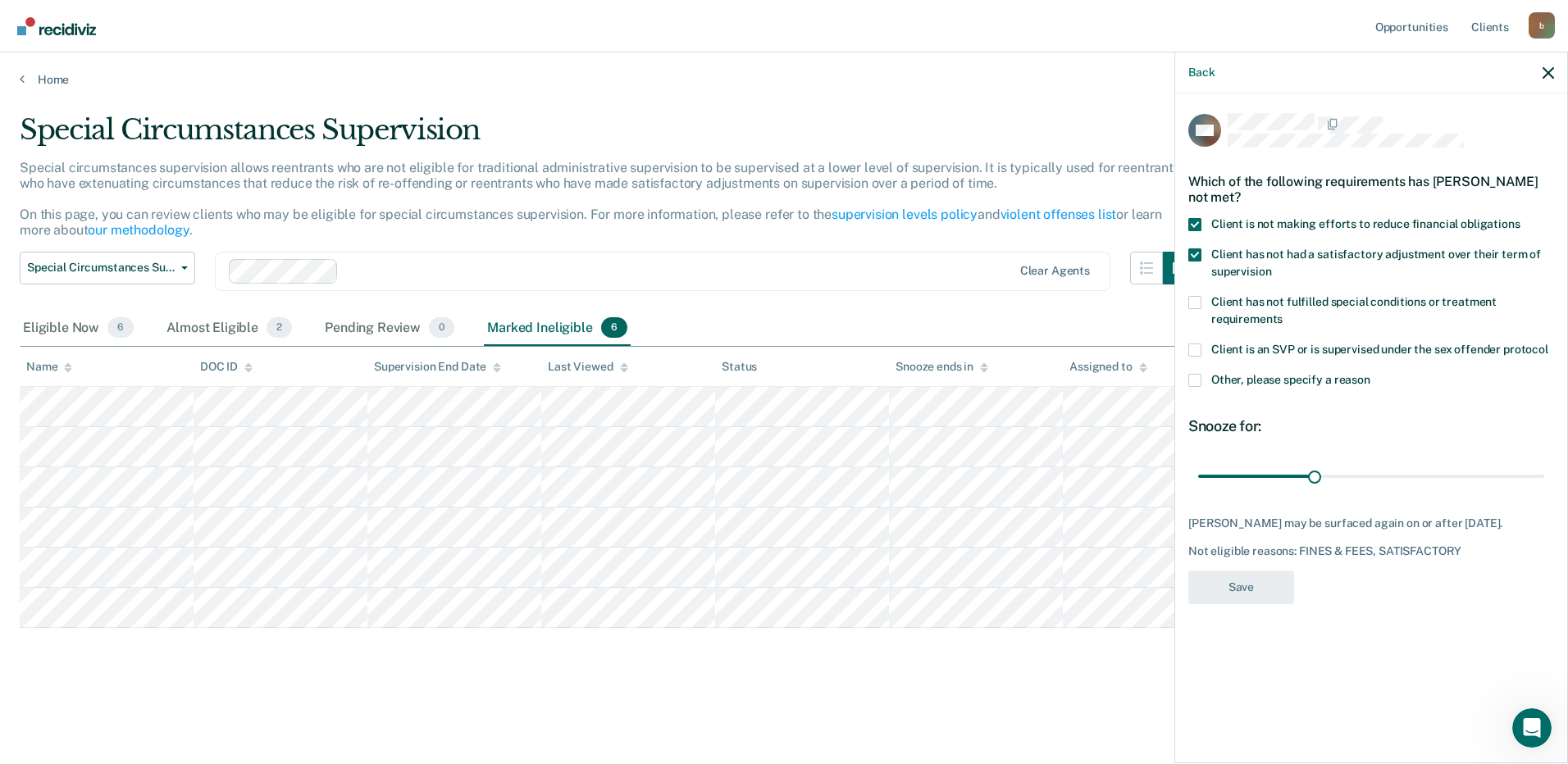
click at [1025, 665] on div "Special Circumstances Supervision Special circumstances supervision allows reen…" at bounding box center [784, 404] width 1529 height 581
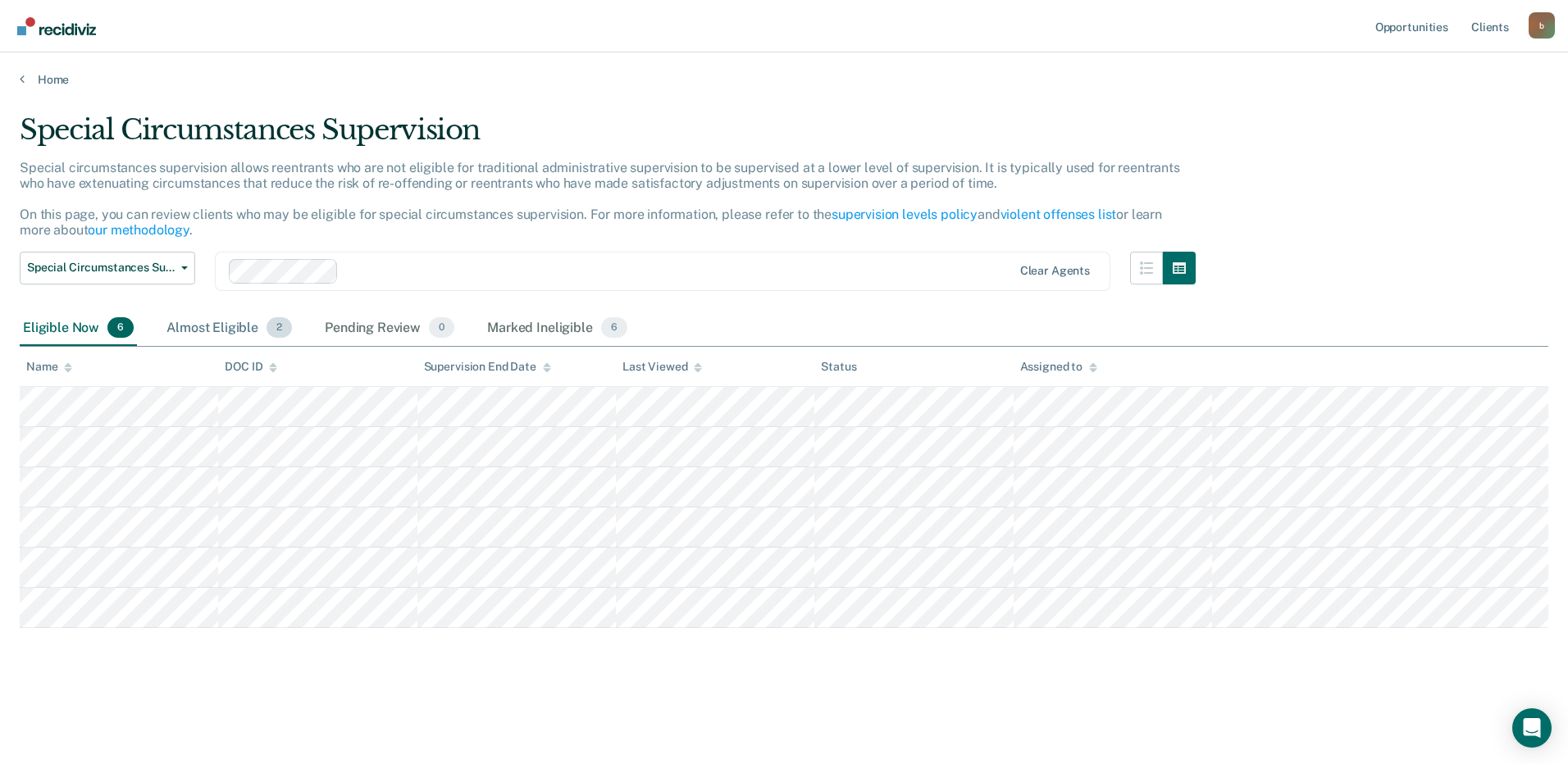
click at [208, 325] on div "Almost Eligible 2" at bounding box center [229, 329] width 132 height 36
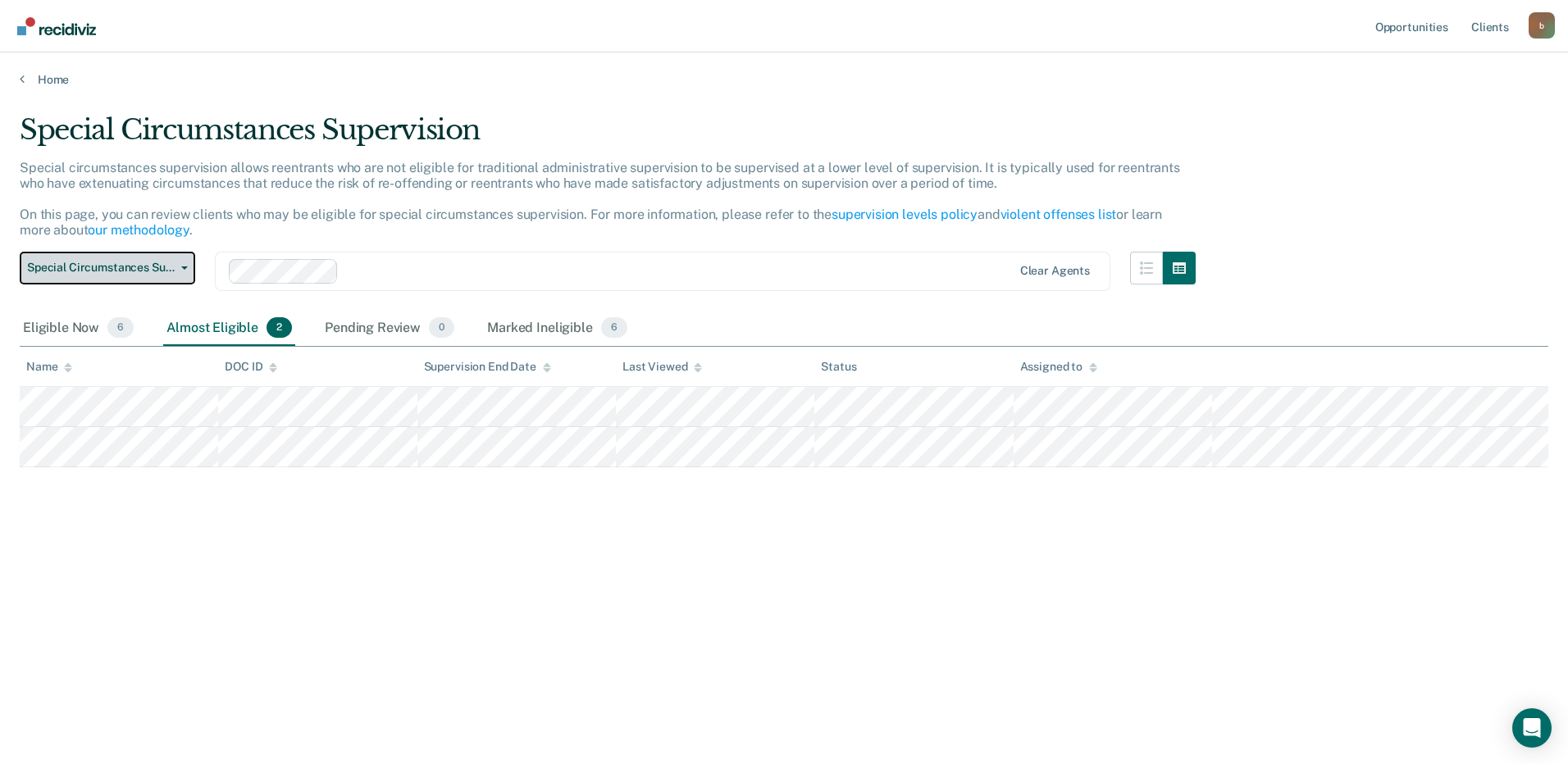
click at [174, 271] on button "Special Circumstances Supervision" at bounding box center [107, 268] width 175 height 33
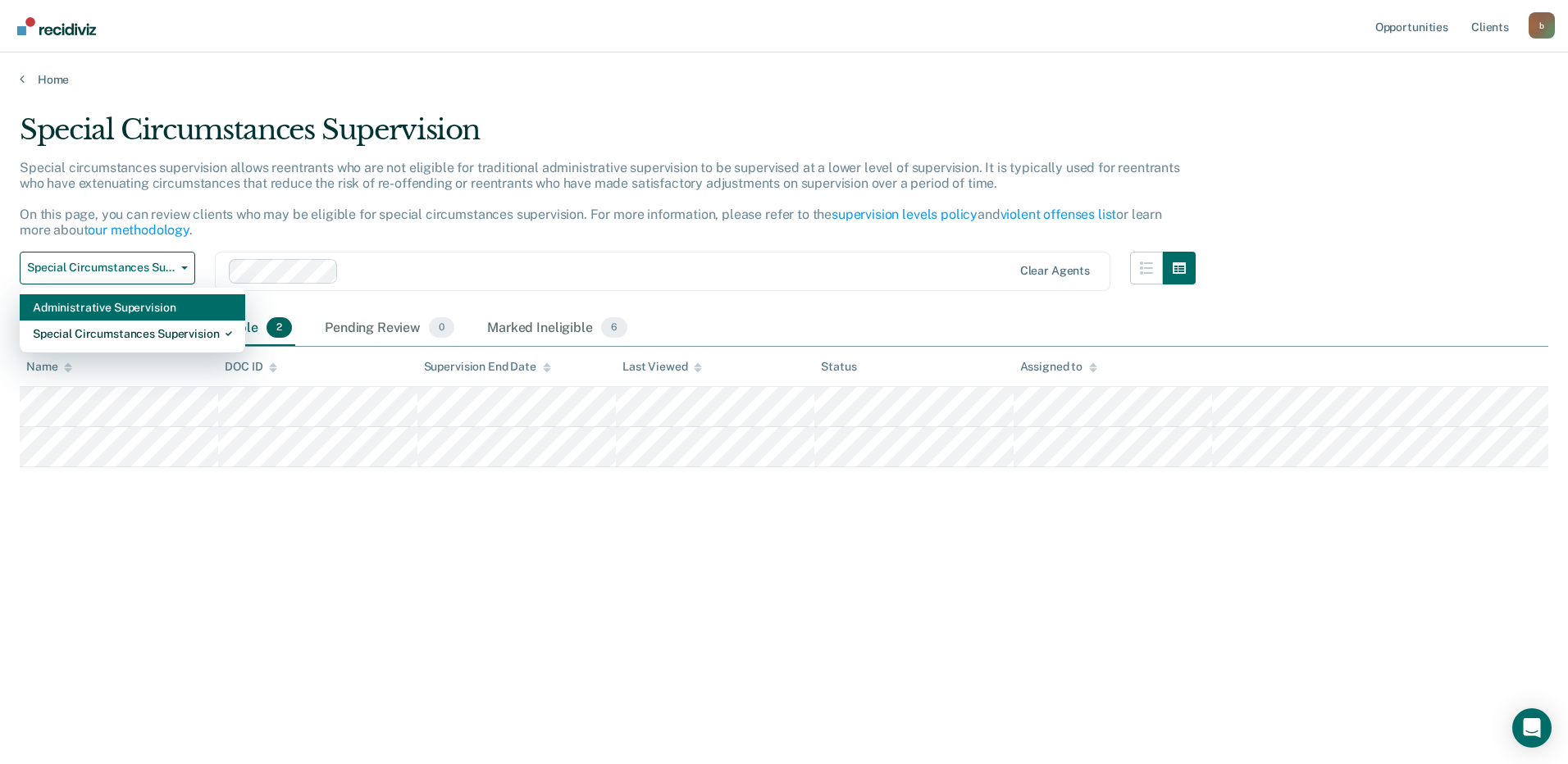
click at [141, 303] on div "Administrative Supervision" at bounding box center [132, 308] width 199 height 26
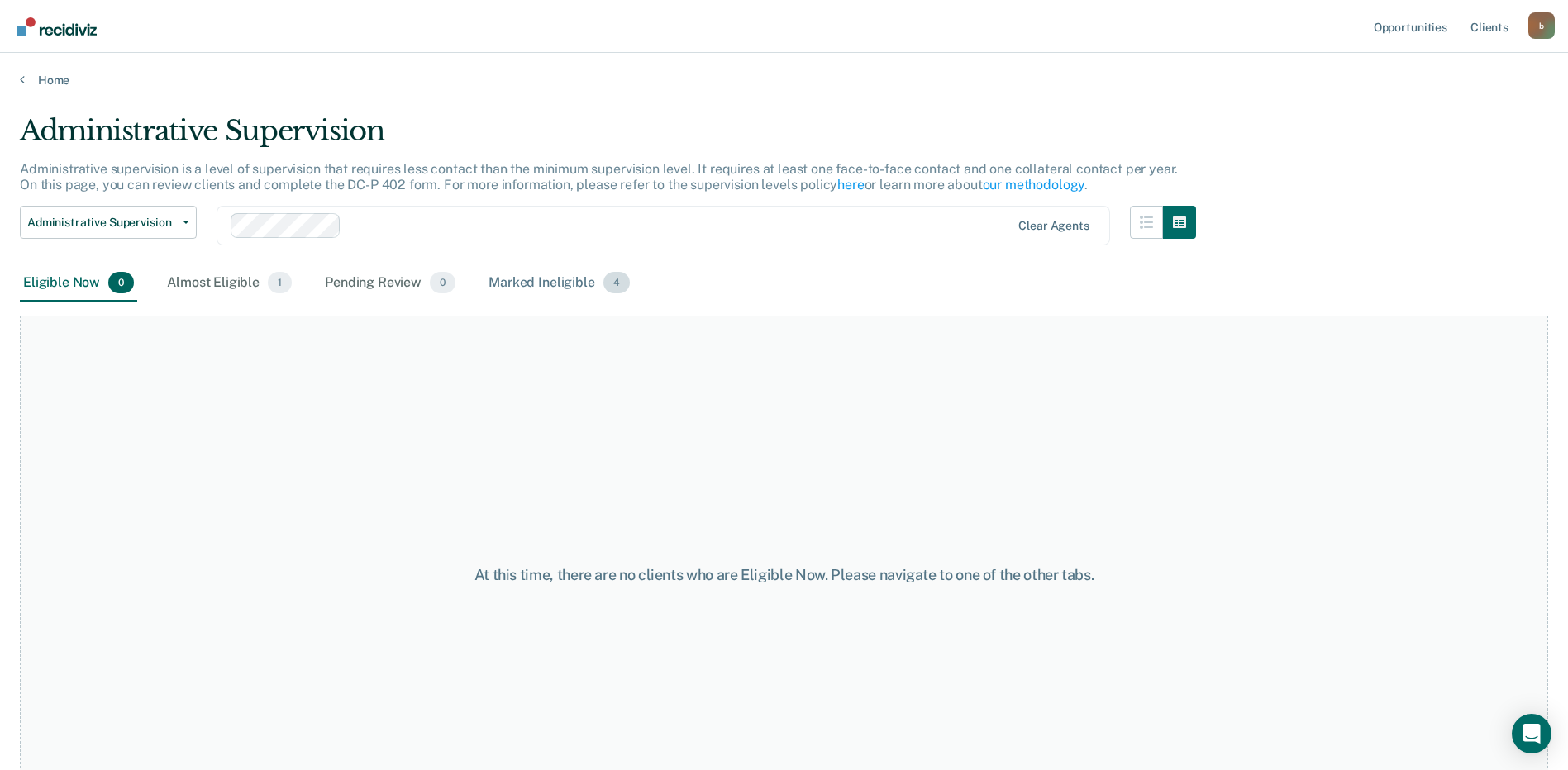
click at [520, 284] on div "Marked Ineligible 4" at bounding box center [559, 283] width 148 height 36
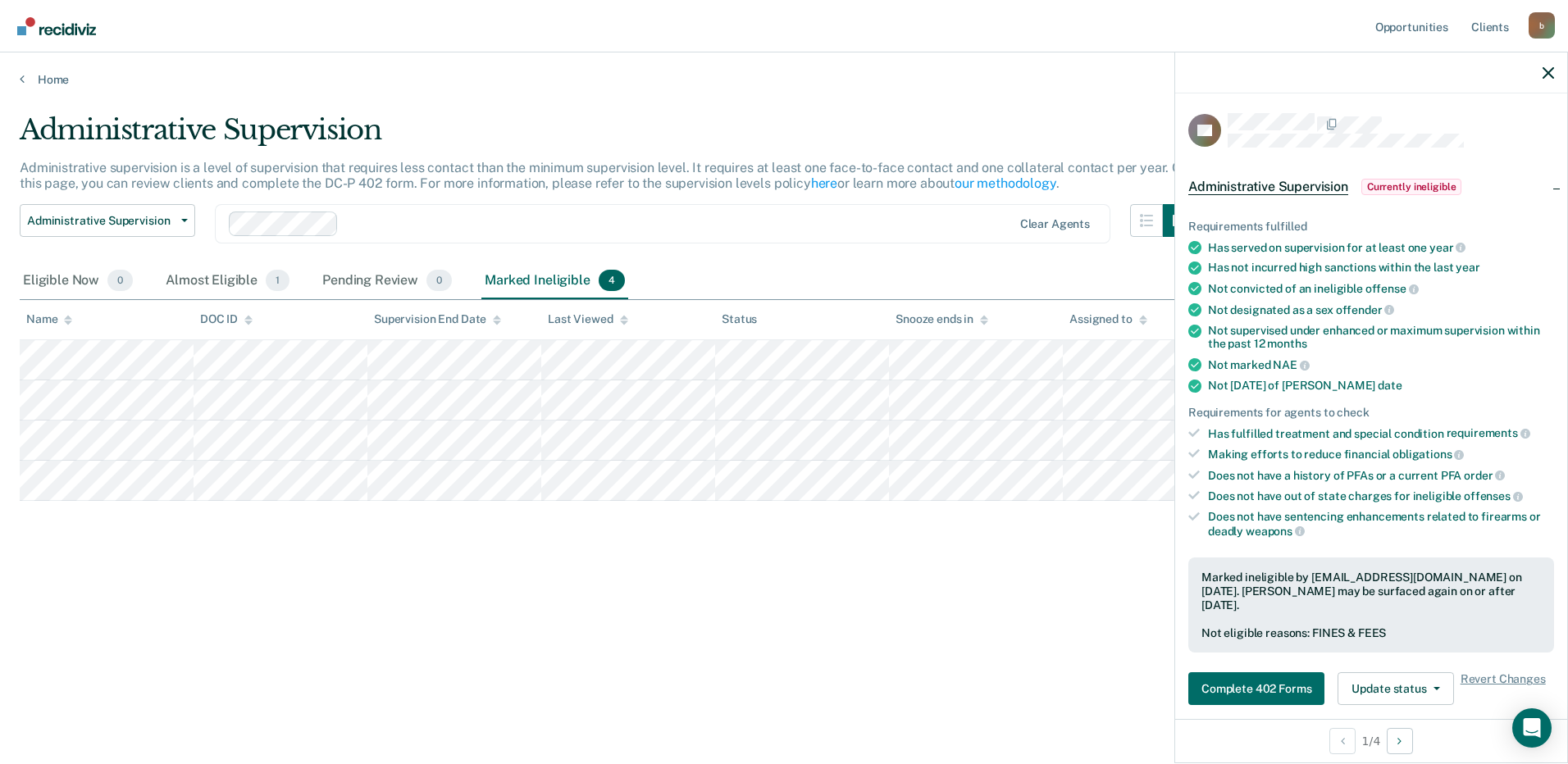
click at [548, 576] on div "Administrative Supervision Administrative supervision is a level of supervision…" at bounding box center [784, 377] width 1529 height 528
